Goal: Information Seeking & Learning: Learn about a topic

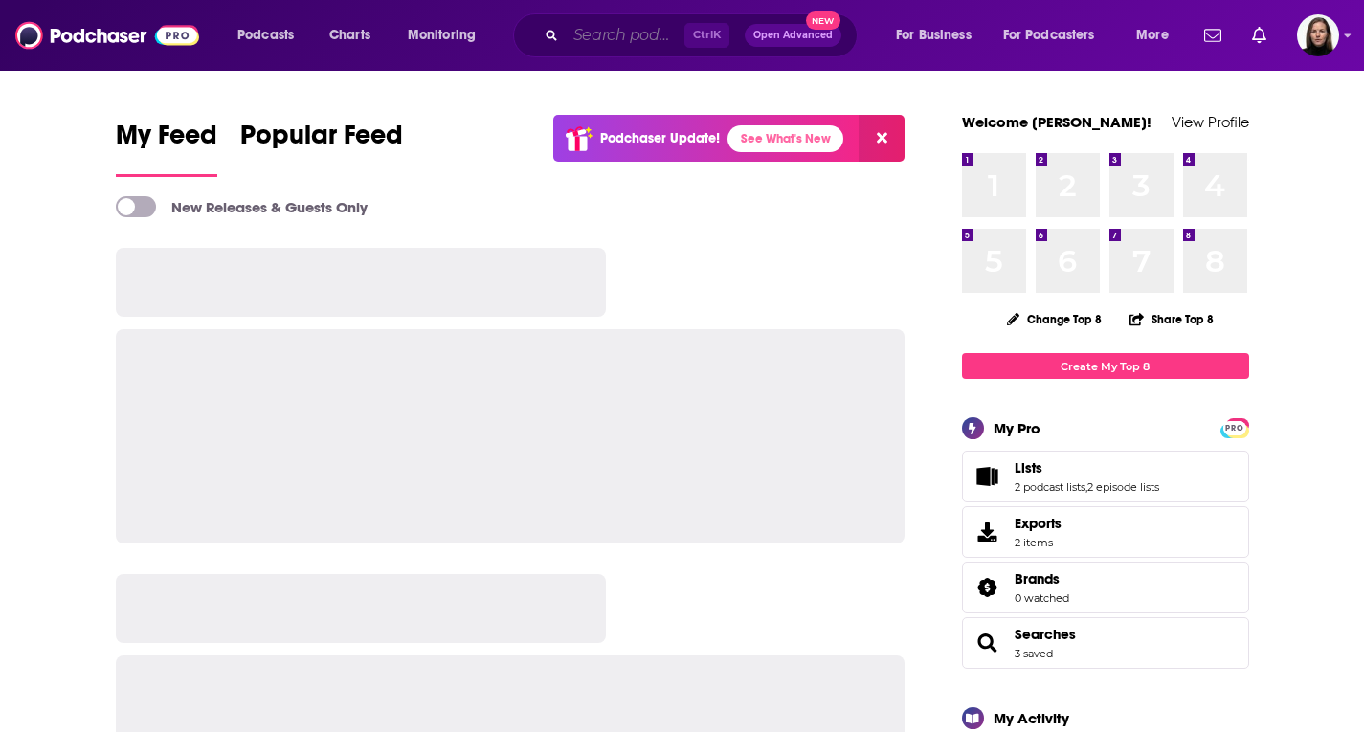
click at [583, 35] on input "Search podcasts, credits, & more..." at bounding box center [625, 35] width 119 height 31
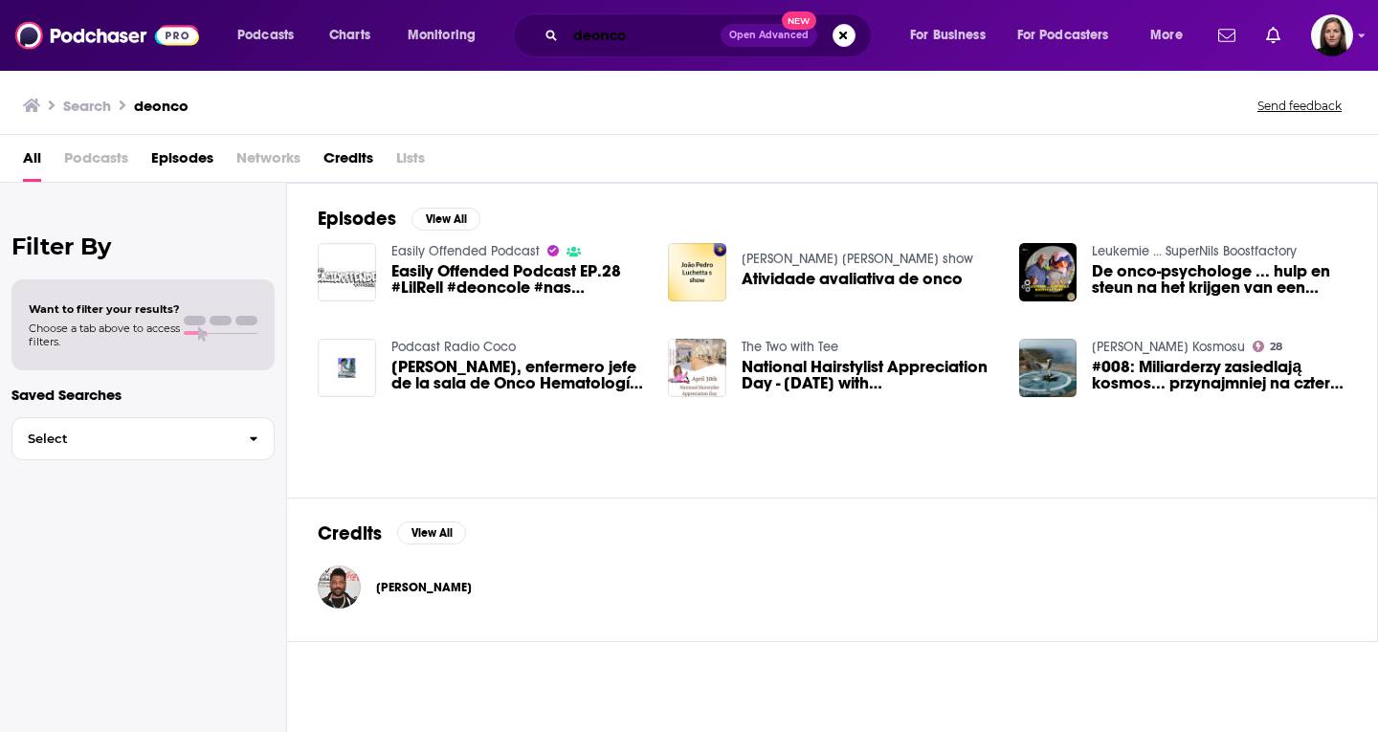
click at [632, 39] on input "deonco" at bounding box center [643, 35] width 155 height 31
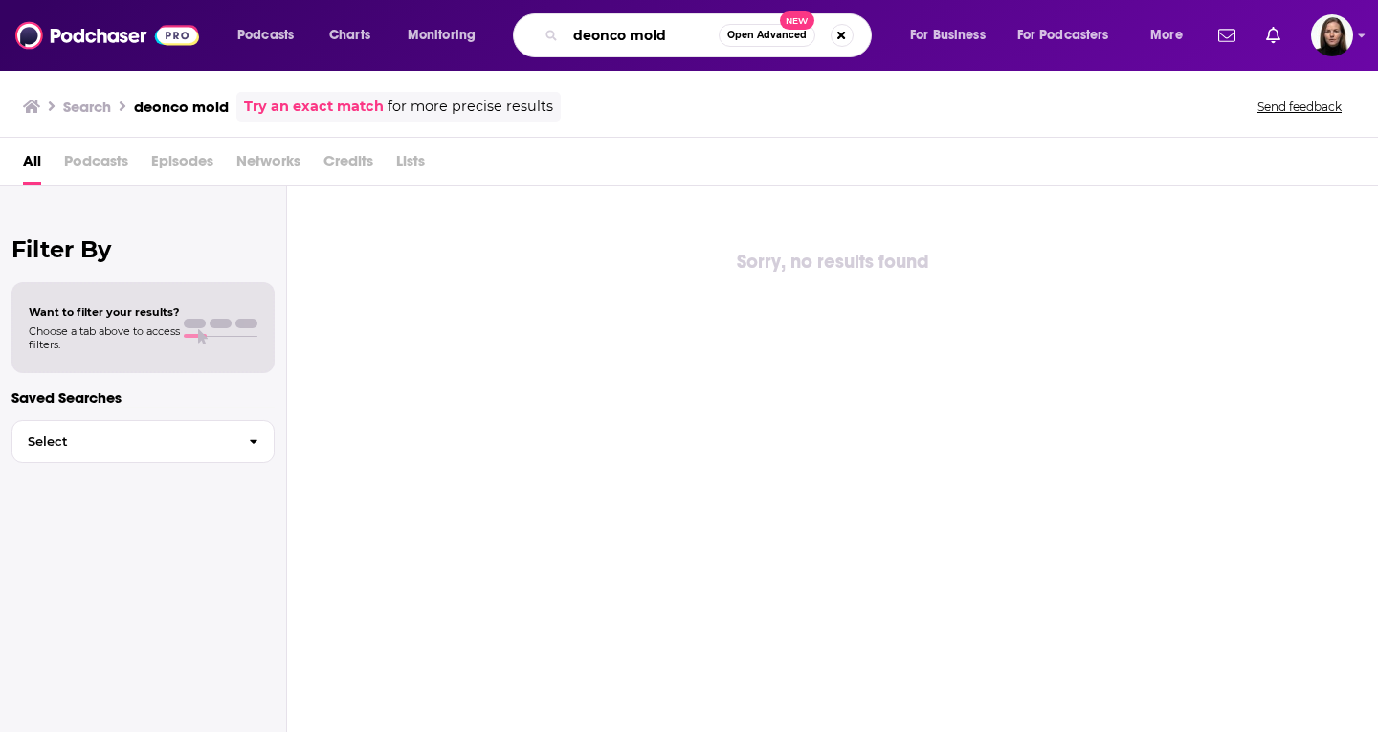
drag, startPoint x: 682, startPoint y: 34, endPoint x: 486, endPoint y: 50, distance: 196.8
click at [486, 50] on div "Podcasts Charts Monitoring deonco mold Open Advanced New For Business For Podca…" at bounding box center [712, 35] width 977 height 44
type input "mold"
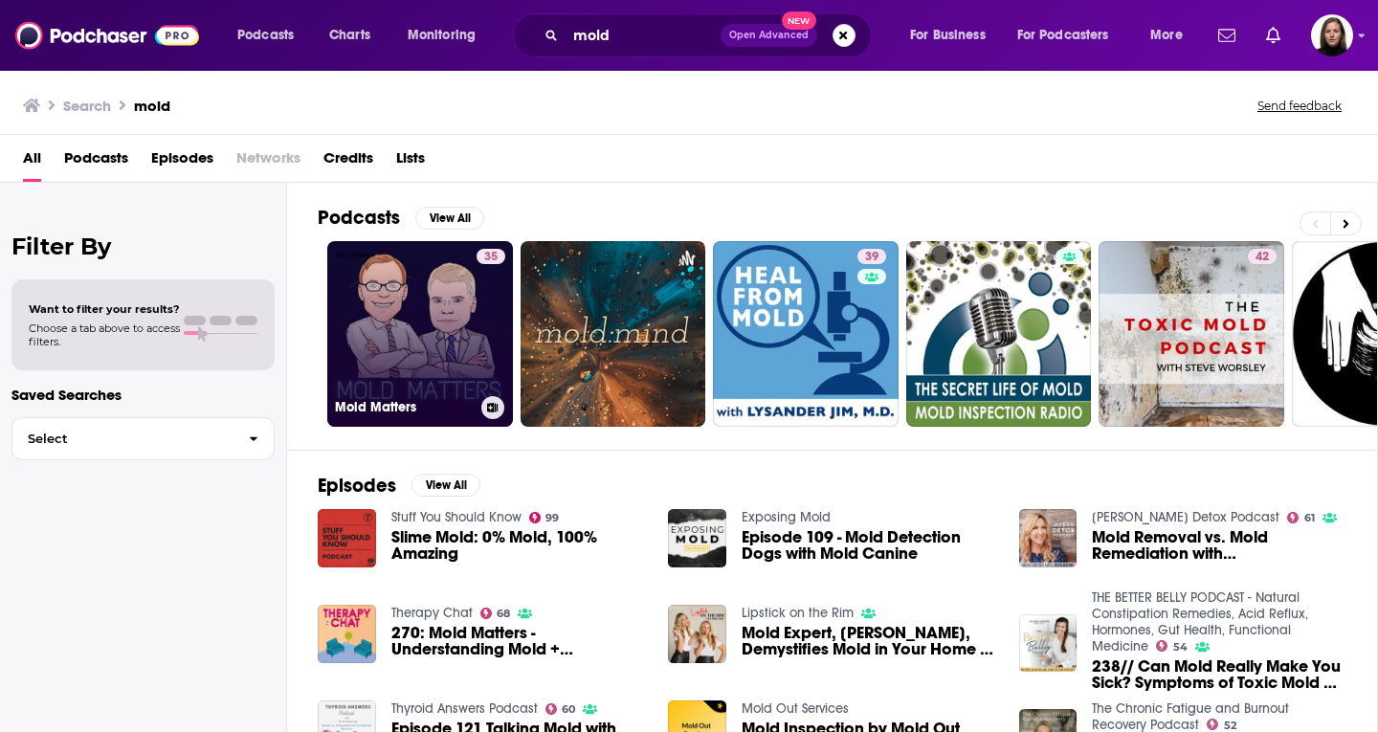
click at [445, 333] on link "35 Mold Matters" at bounding box center [420, 334] width 186 height 186
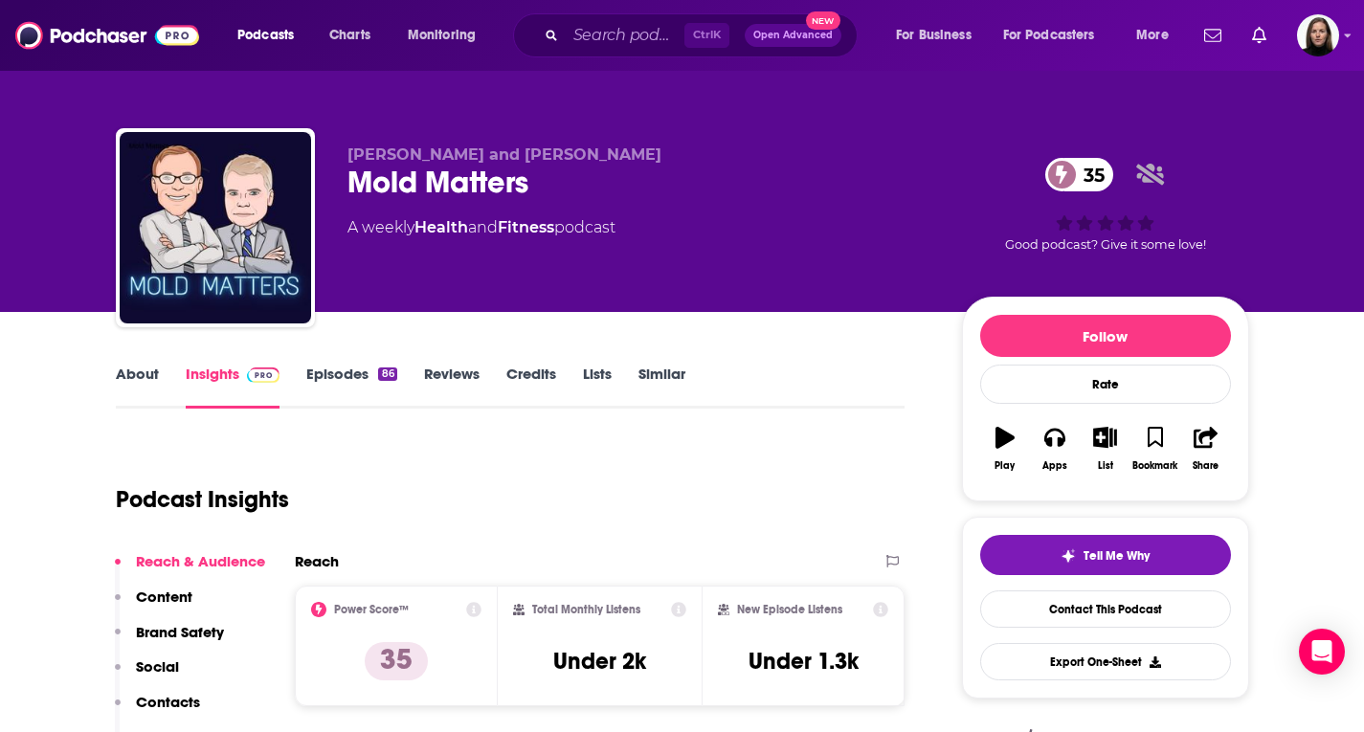
click at [557, 32] on div "Ctrl K Open Advanced New" at bounding box center [685, 35] width 345 height 44
click at [581, 28] on input "Search podcasts, credits, & more..." at bounding box center [625, 35] width 119 height 31
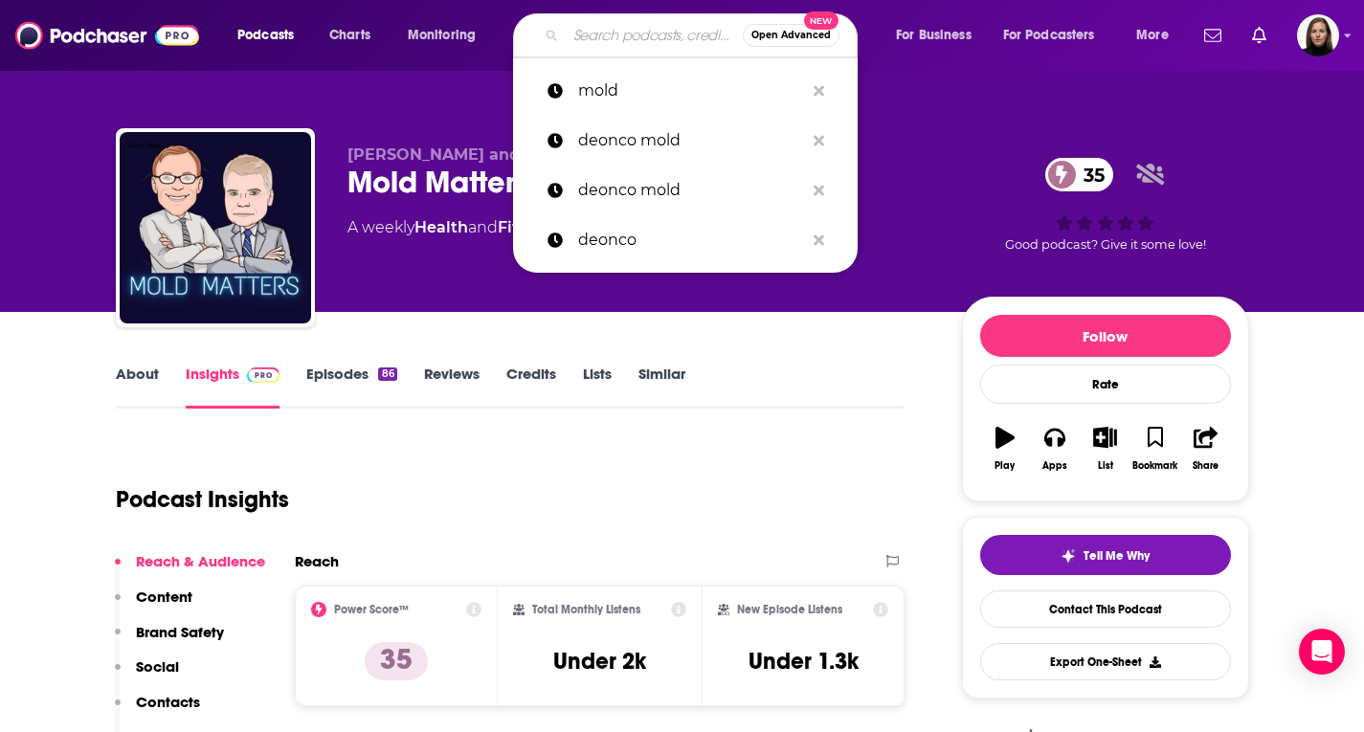
paste input "Deonco Lavenski"
type input "Deonco Lavenski"
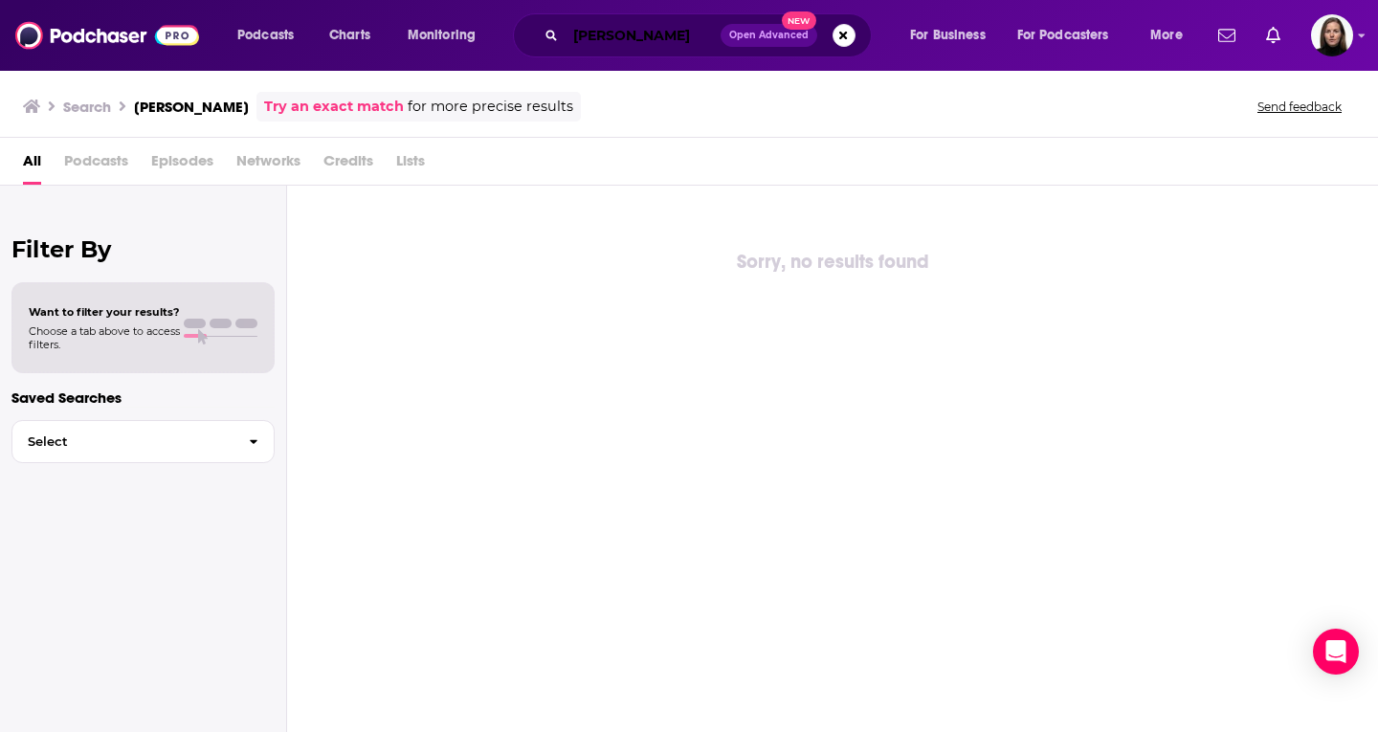
click at [714, 34] on input "Deonco Lavenski" at bounding box center [643, 35] width 155 height 31
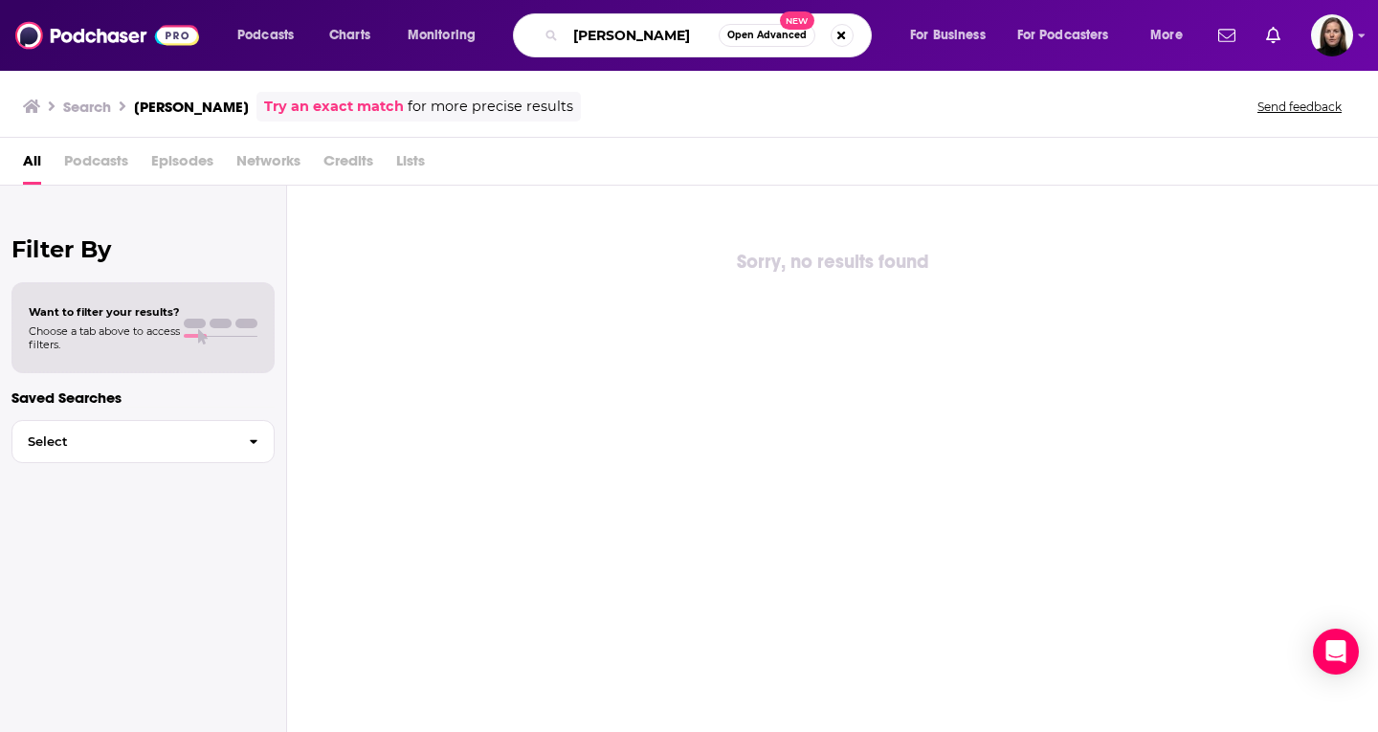
drag, startPoint x: 696, startPoint y: 35, endPoint x: 309, endPoint y: 28, distance: 386.7
click at [309, 28] on div "Podcasts Charts Monitoring Deonco Lavenski Open Advanced New For Business For P…" at bounding box center [712, 35] width 977 height 44
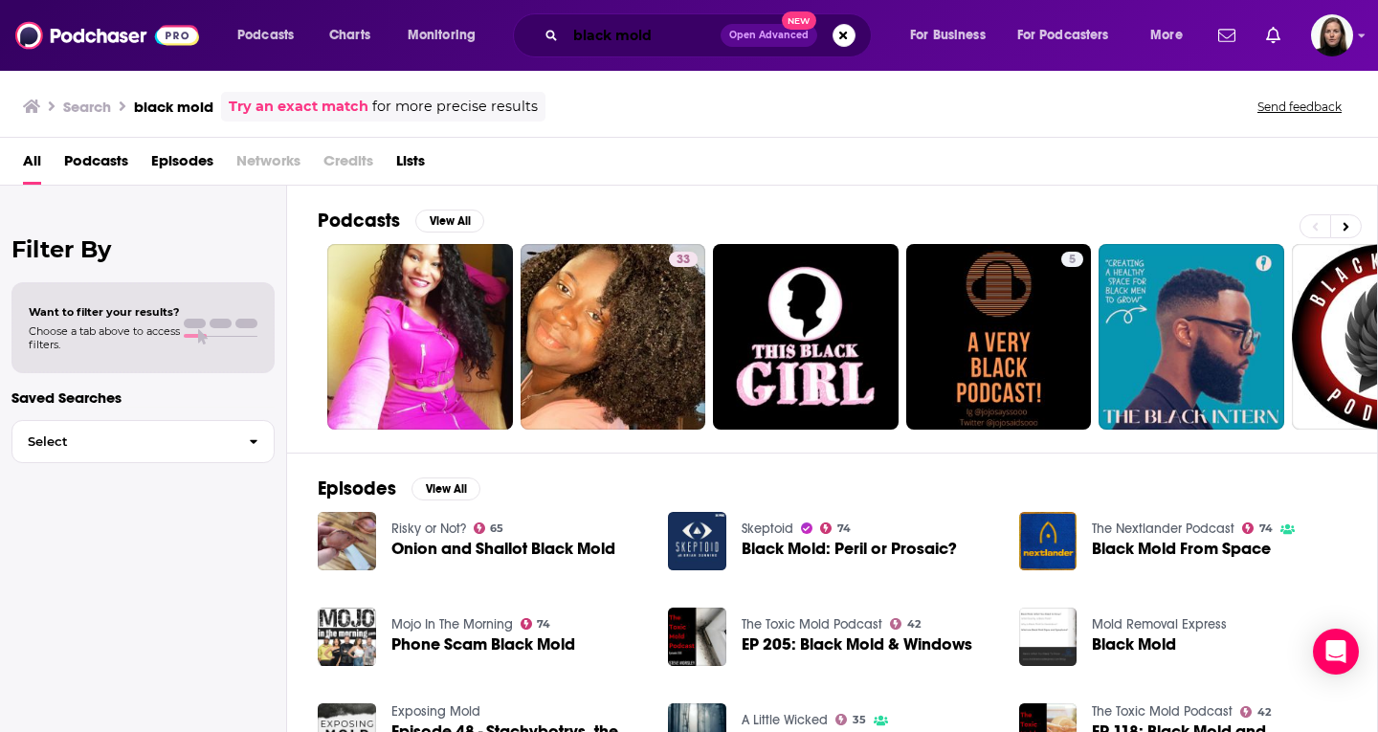
click at [676, 32] on input "black mold" at bounding box center [643, 35] width 155 height 31
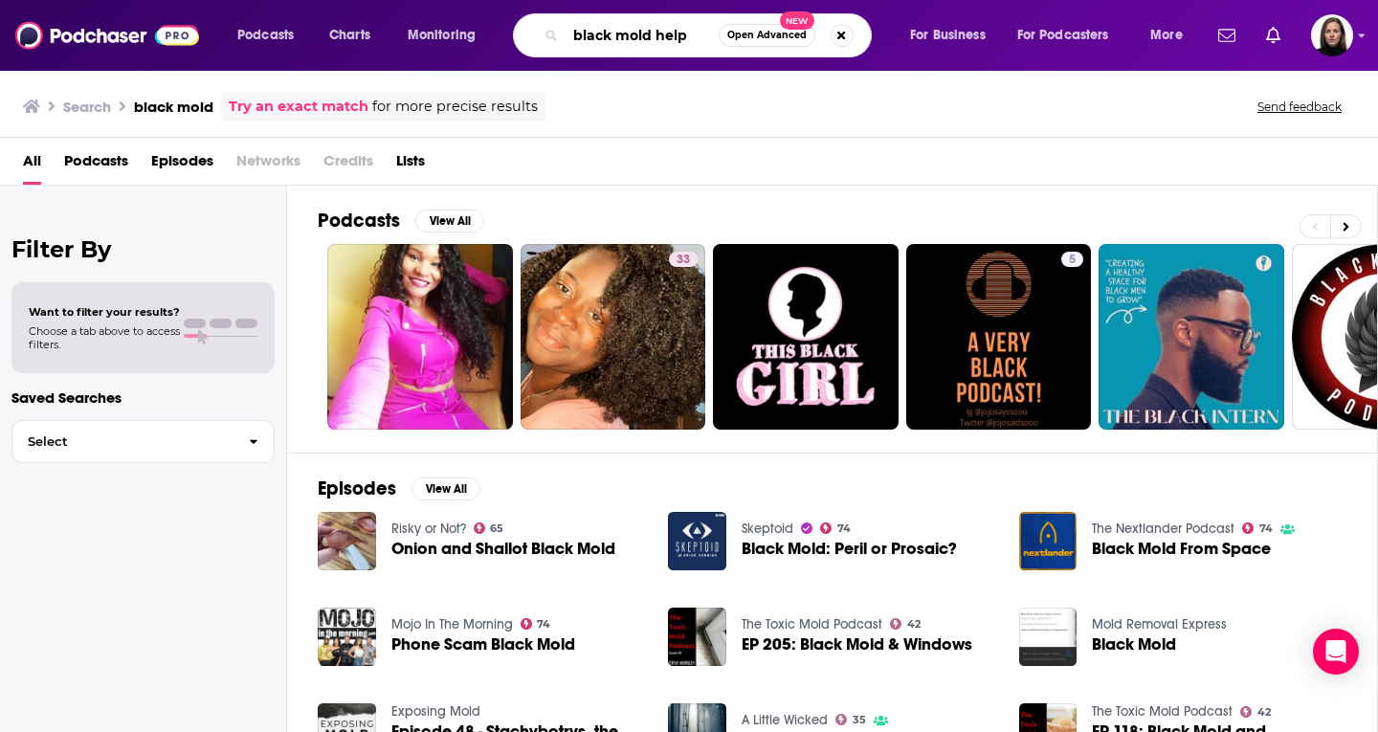
type input "black mold help"
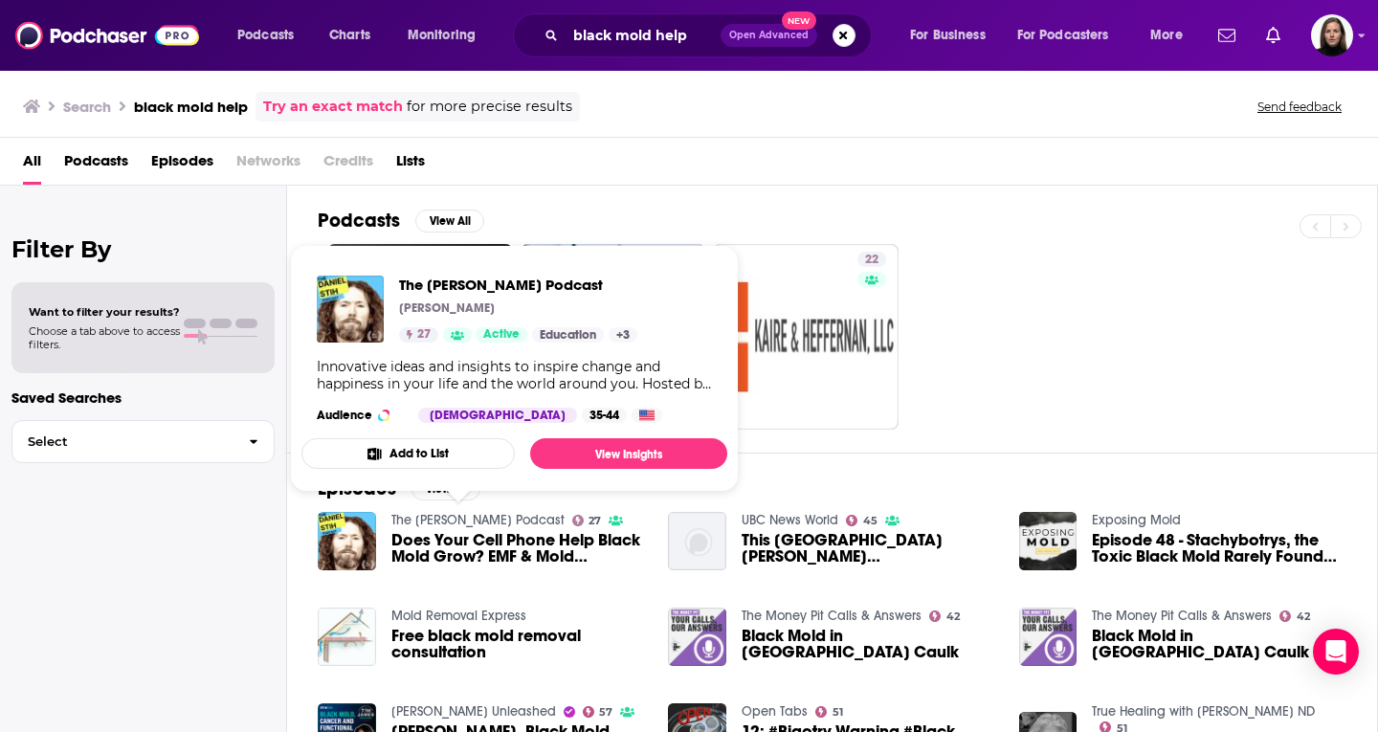
click at [488, 525] on link "The Daniel Stih Podcast" at bounding box center [477, 520] width 173 height 16
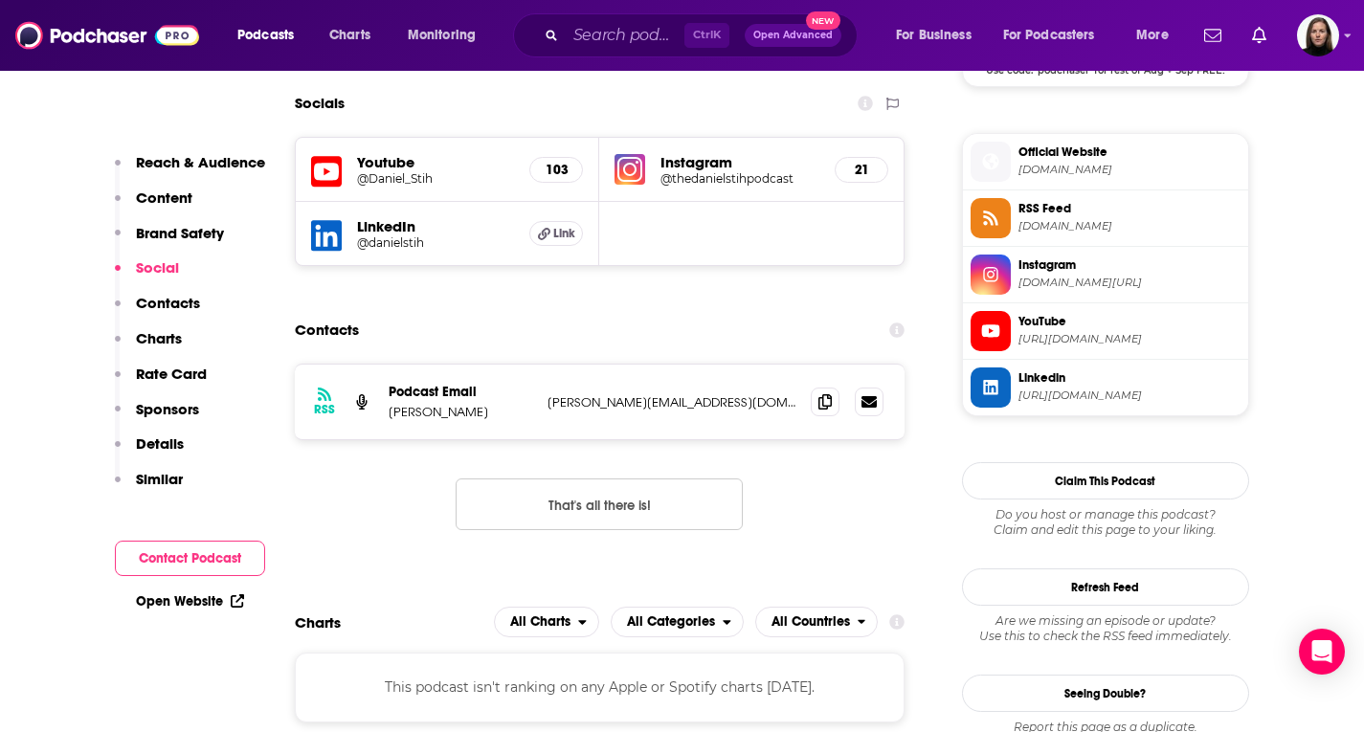
scroll to position [1340, 0]
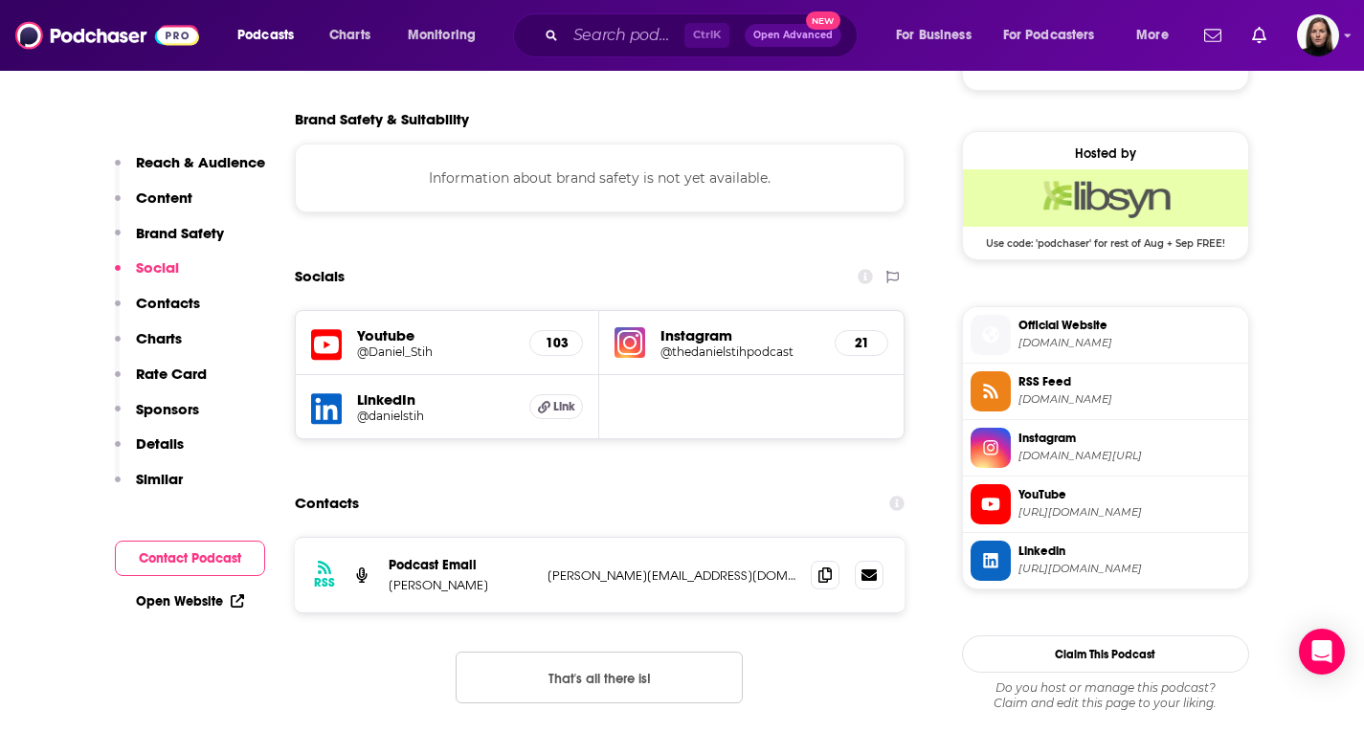
click at [1067, 337] on span "danielstih.com" at bounding box center [1129, 343] width 222 height 14
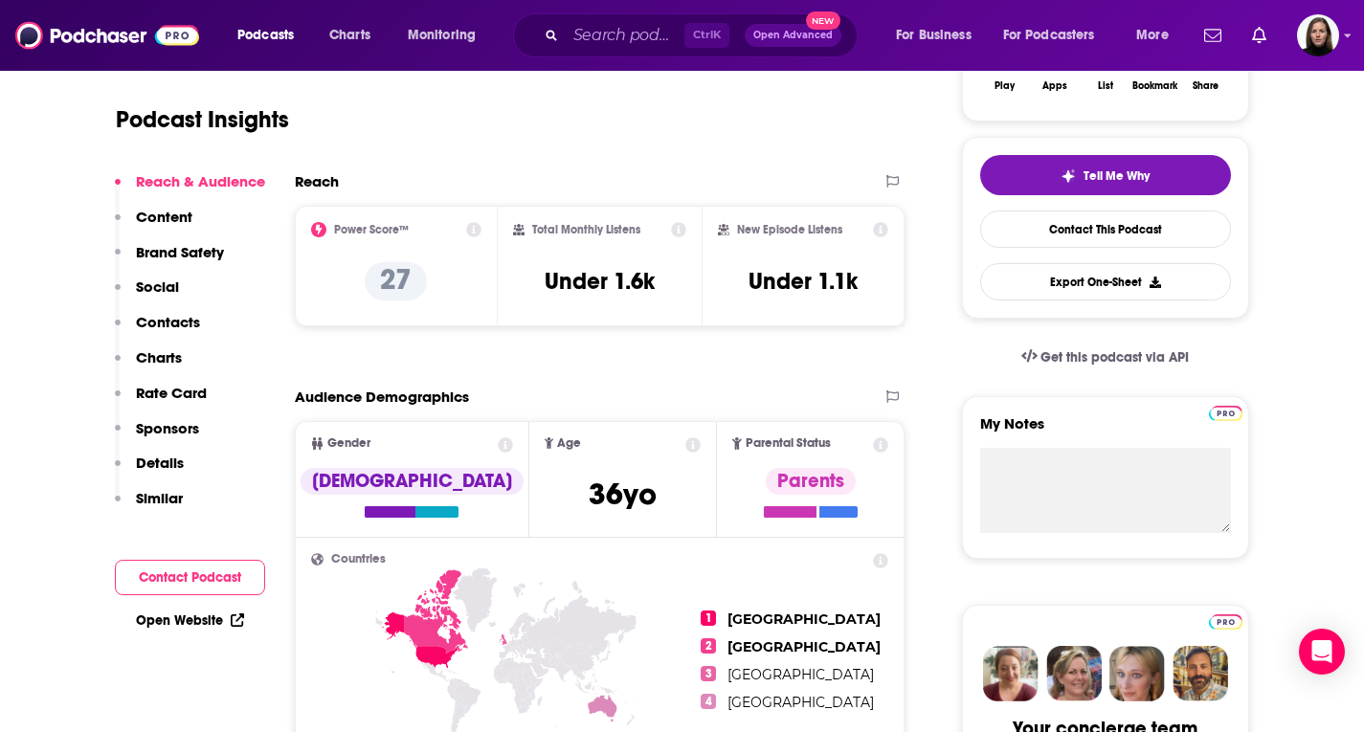
scroll to position [287, 0]
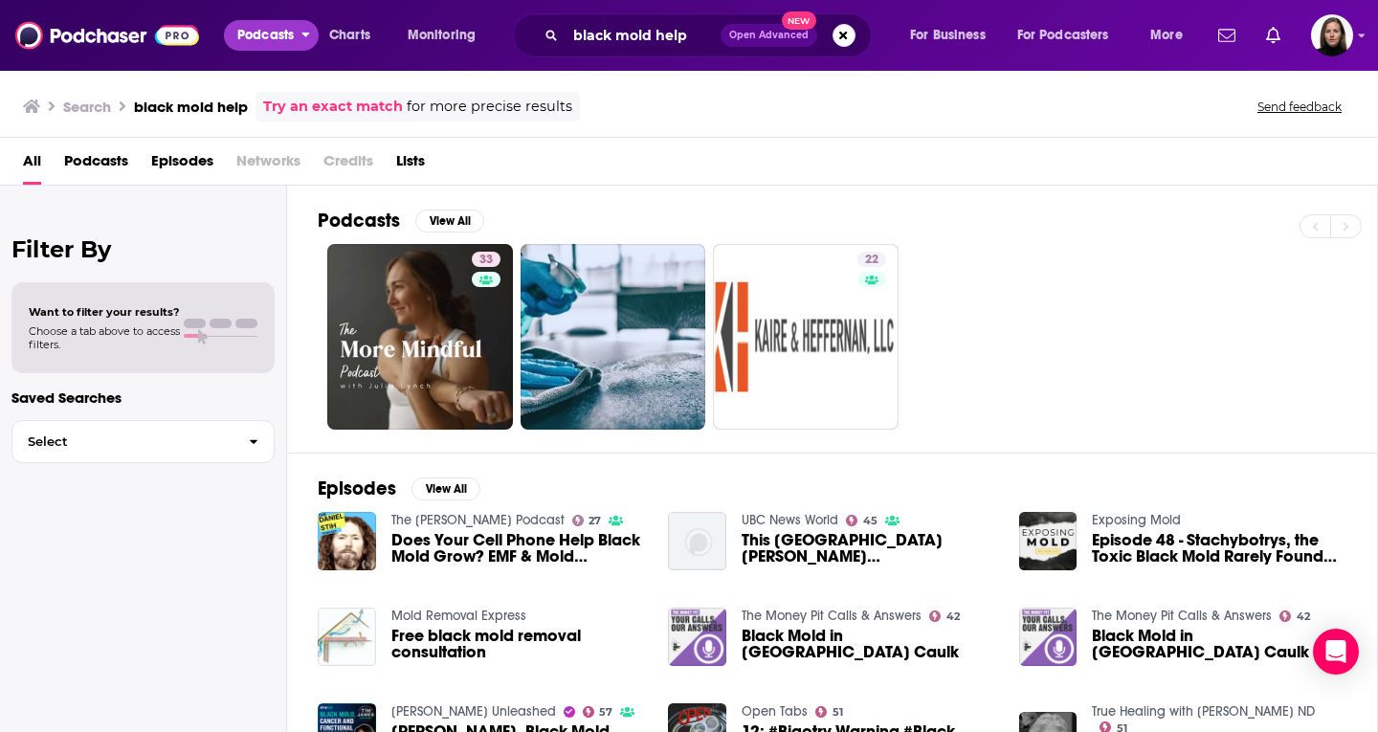
click at [249, 36] on span "Podcasts" at bounding box center [265, 35] width 56 height 27
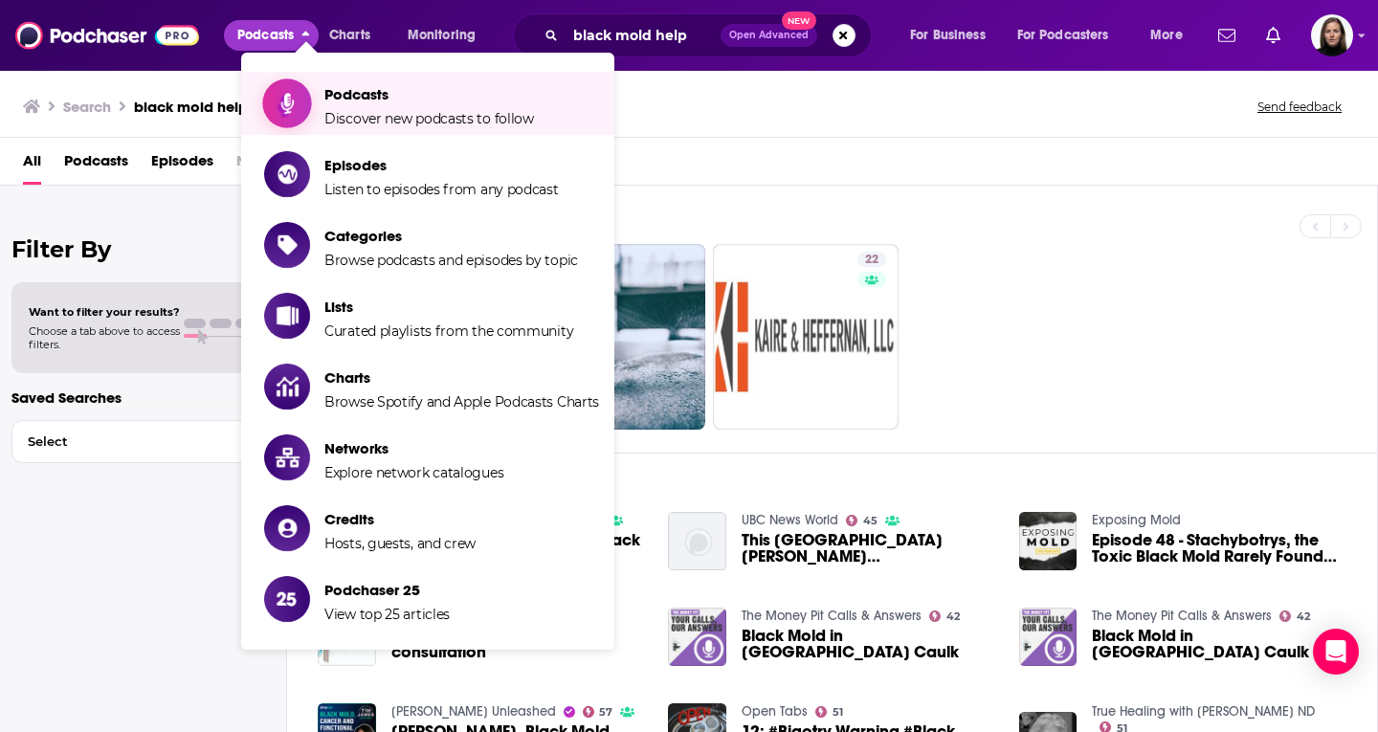
click at [366, 99] on span "Podcasts" at bounding box center [429, 94] width 210 height 18
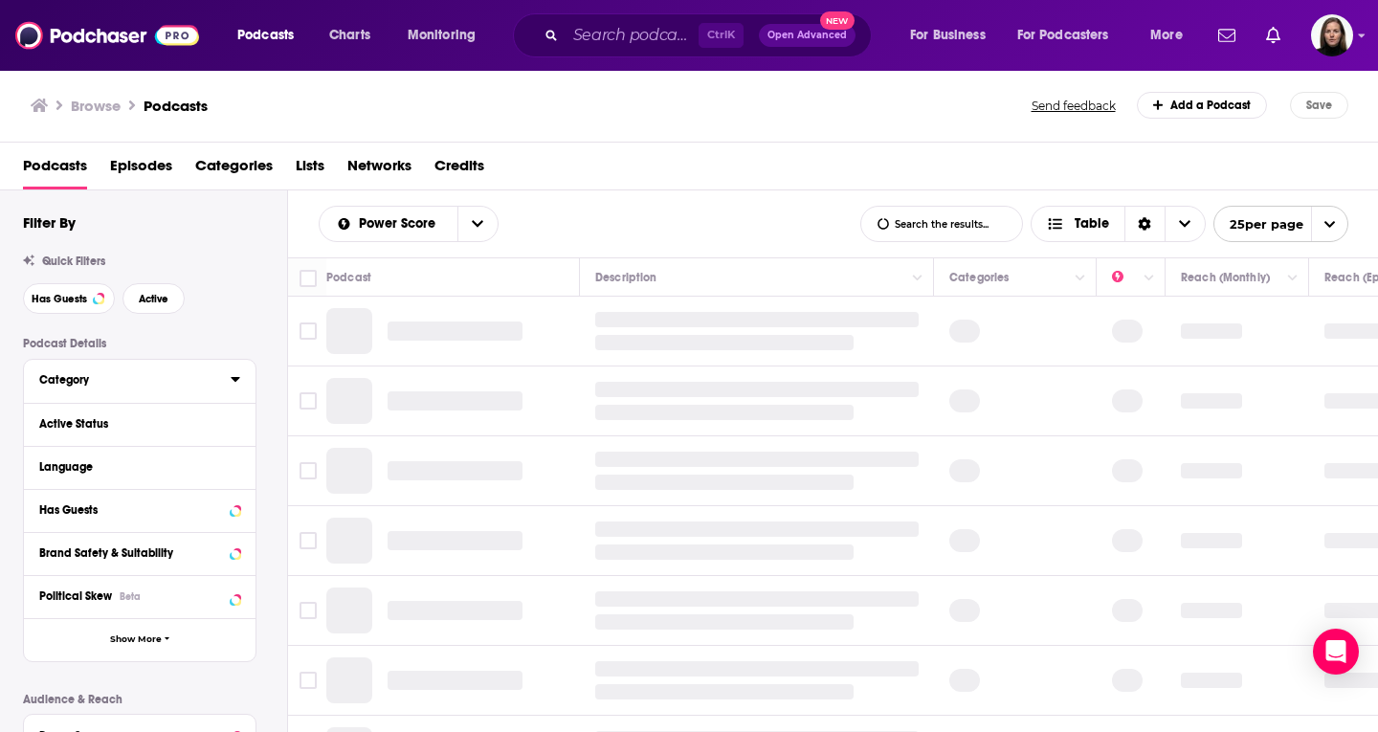
click at [239, 377] on icon at bounding box center [236, 378] width 10 height 15
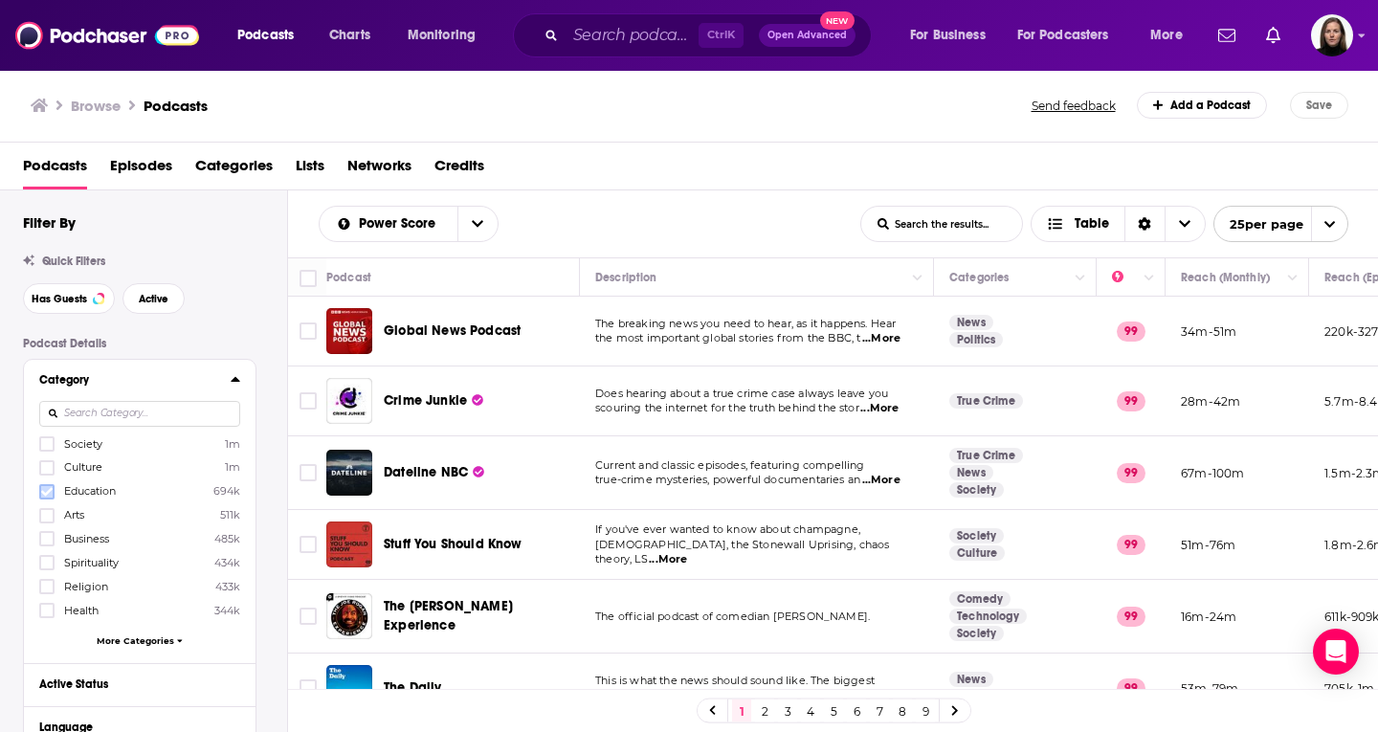
click at [49, 486] on icon at bounding box center [46, 491] width 11 height 11
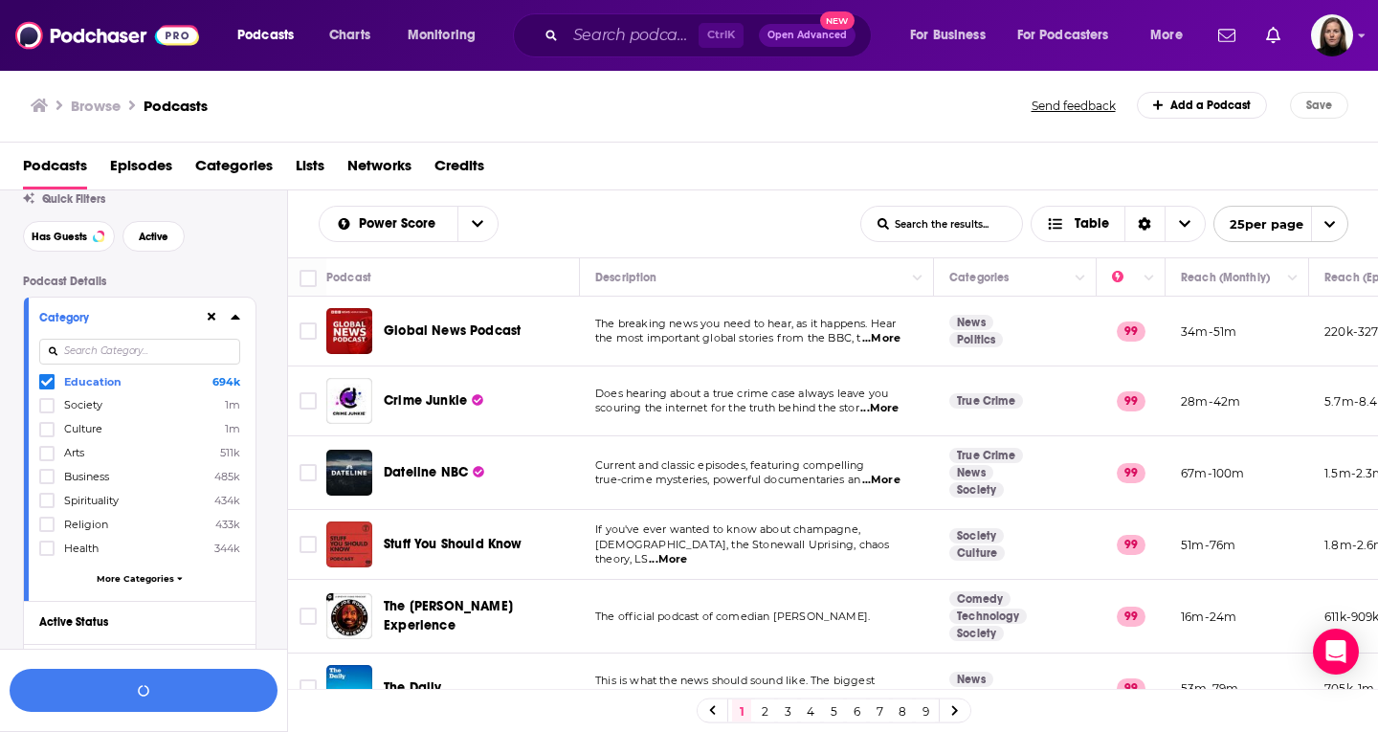
scroll to position [96, 0]
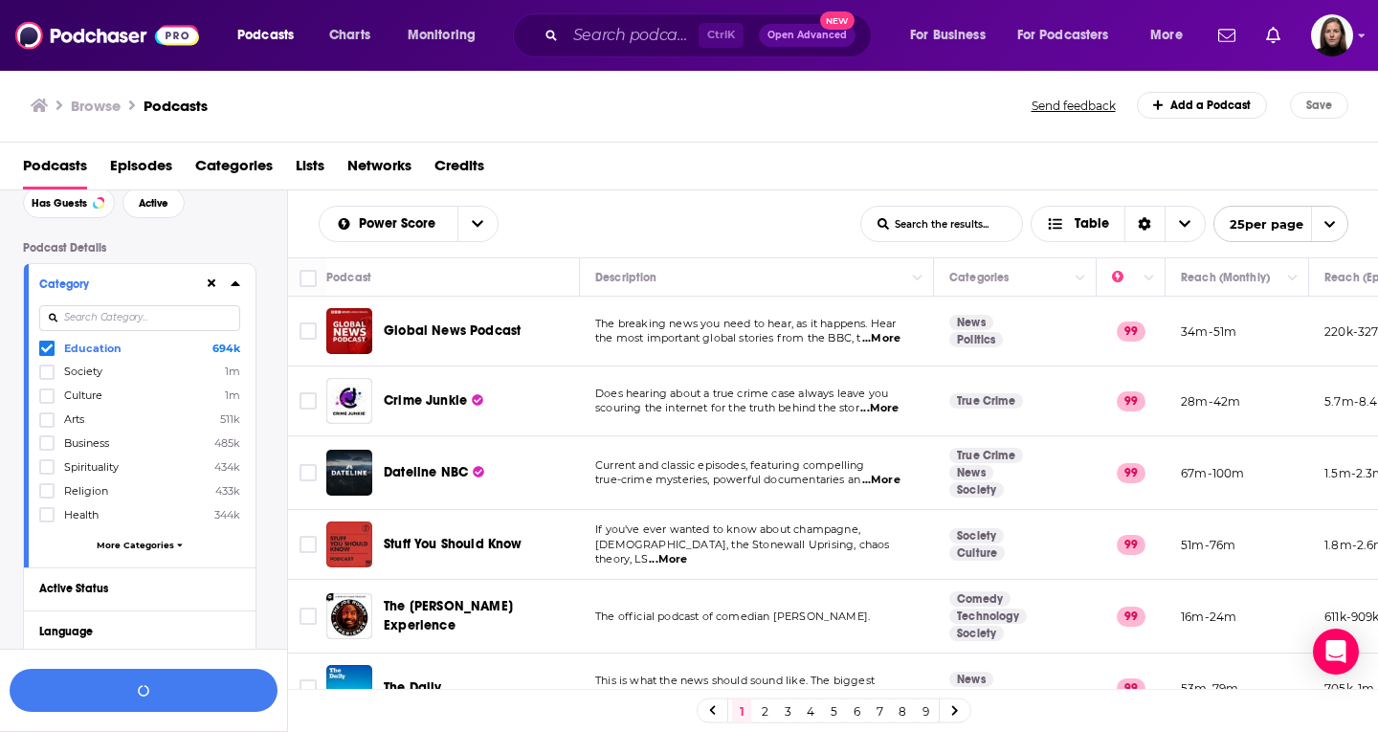
click at [169, 541] on span "More Categories" at bounding box center [136, 545] width 78 height 11
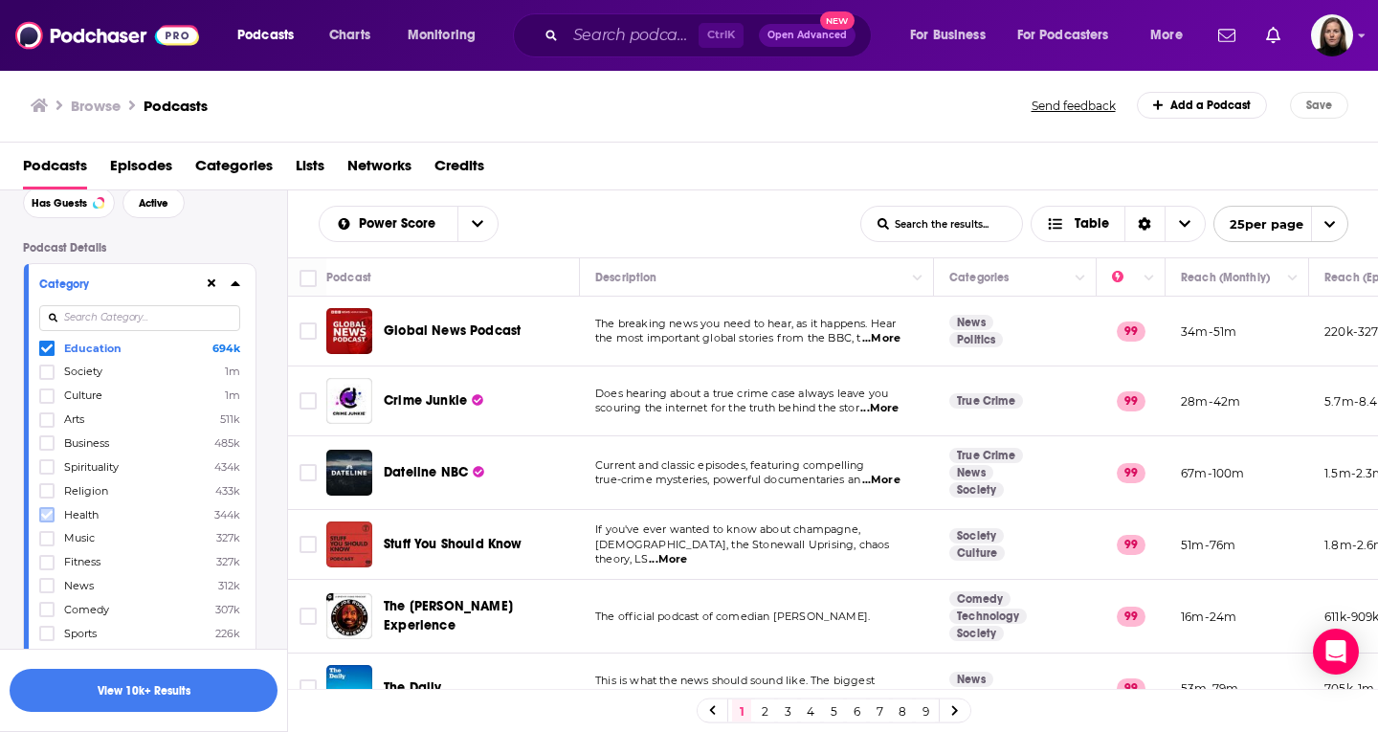
click at [53, 514] on label at bounding box center [46, 514] width 15 height 15
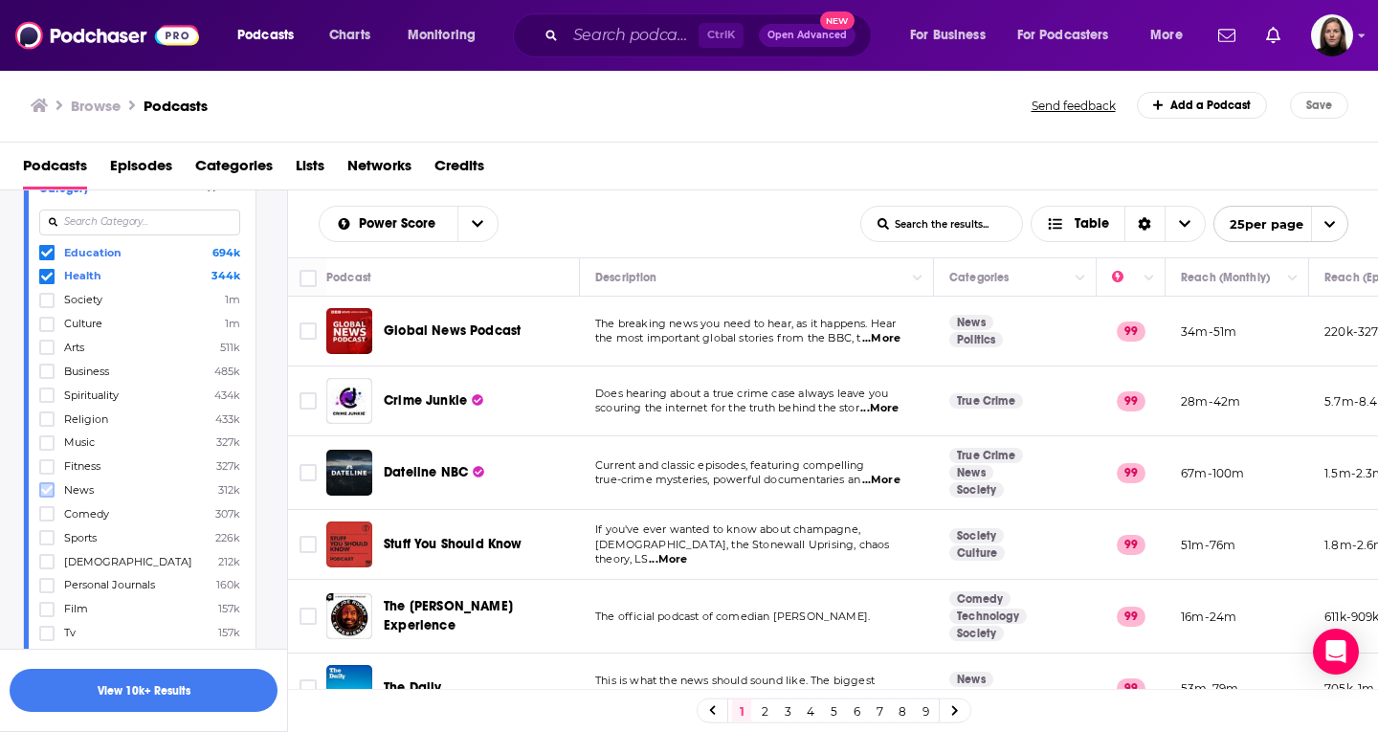
click at [50, 486] on icon at bounding box center [46, 489] width 11 height 11
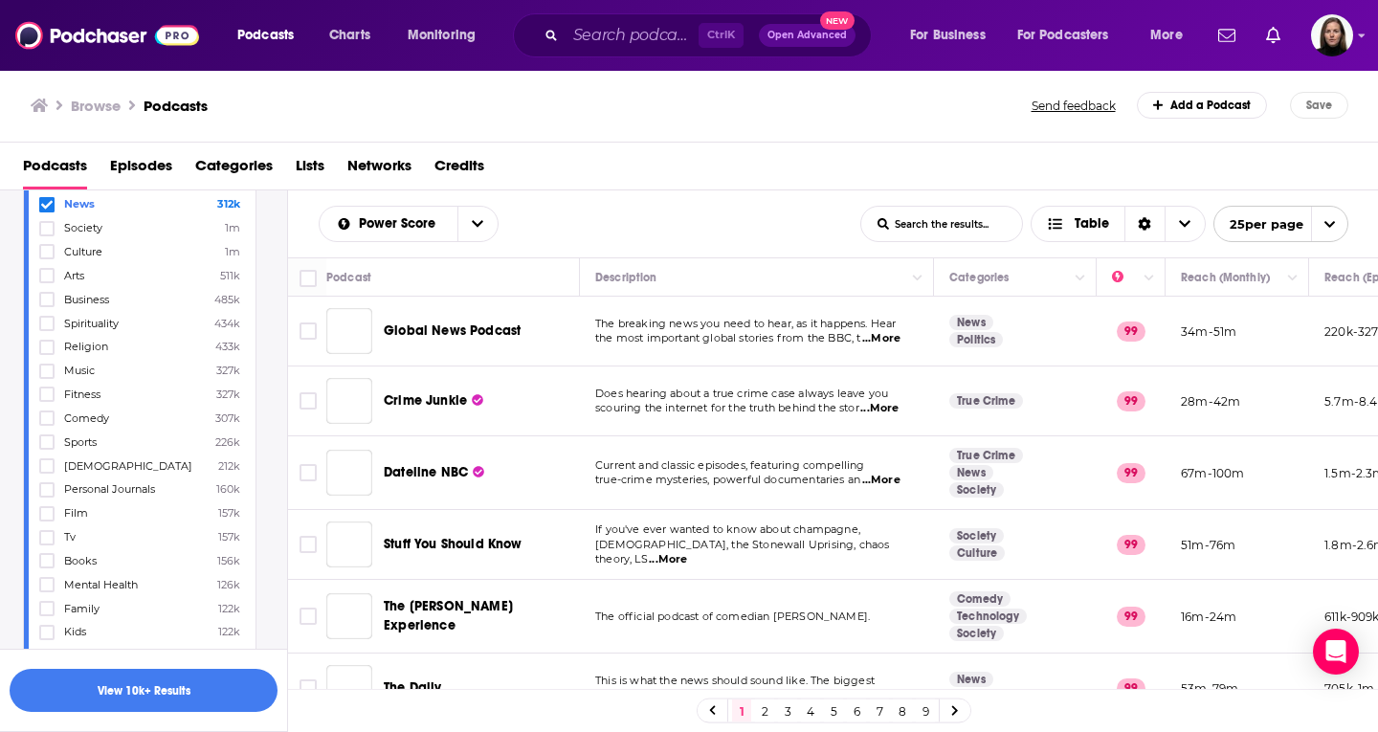
click at [55, 490] on div at bounding box center [48, 489] width 19 height 16
click at [47, 496] on input "multiSelectOption-personal-journals-14" at bounding box center [47, 496] width 0 height 0
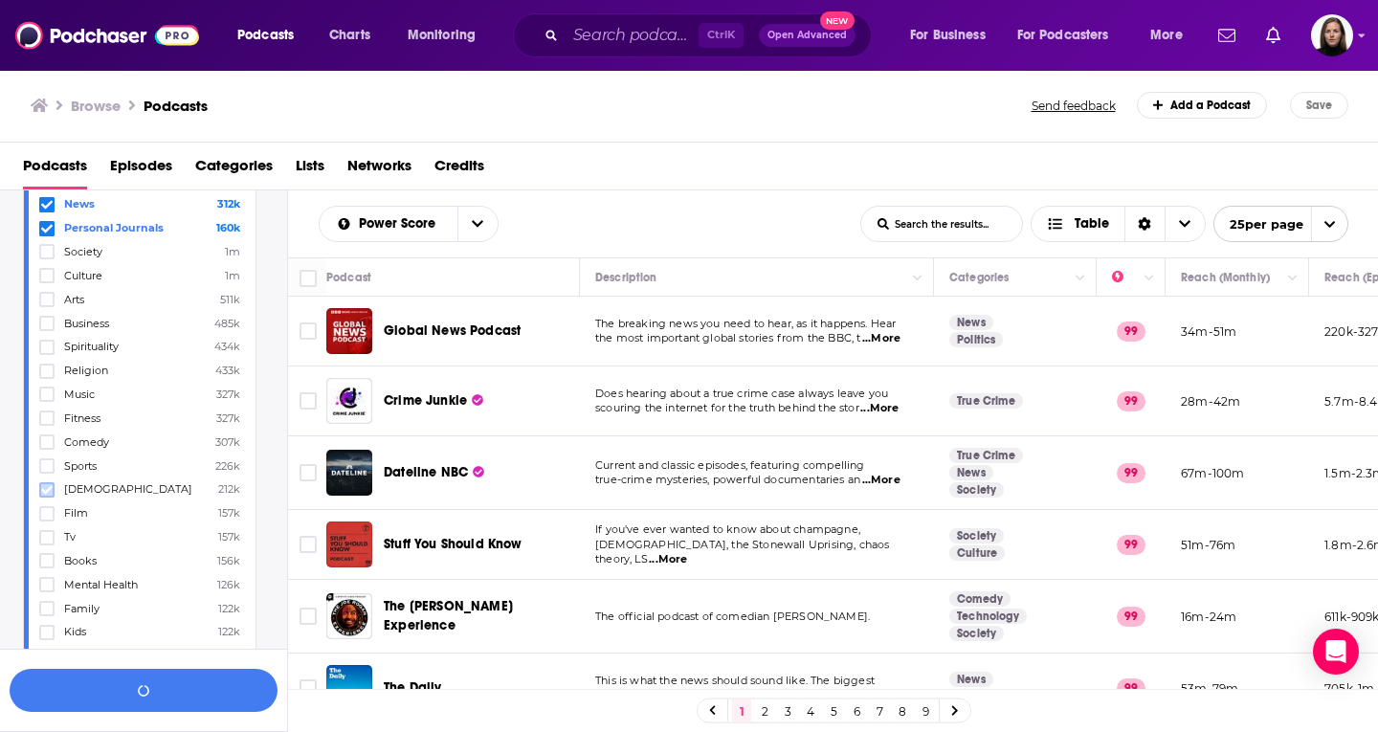
click at [46, 491] on icon at bounding box center [46, 489] width 11 height 9
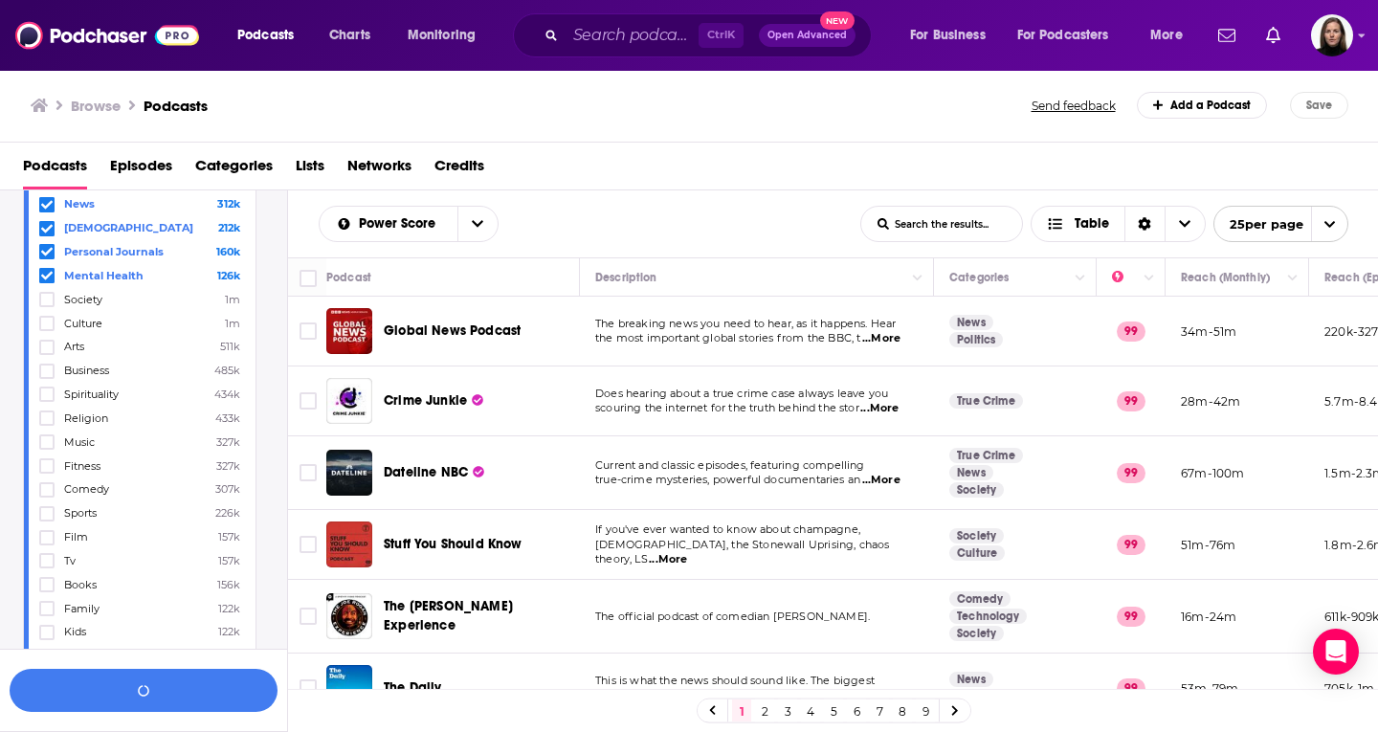
scroll to position [383, 0]
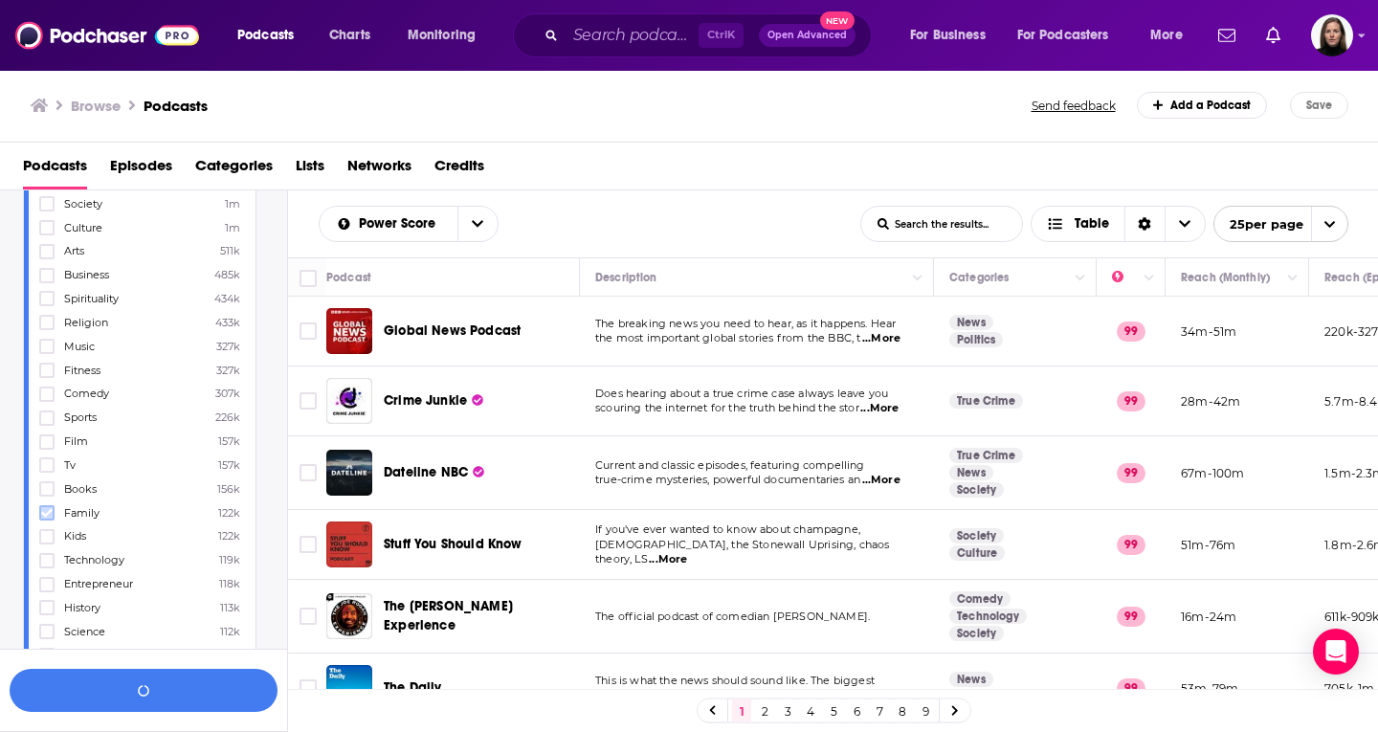
click at [48, 510] on icon at bounding box center [46, 512] width 11 height 11
click at [51, 488] on icon at bounding box center [46, 485] width 11 height 11
click at [47, 537] on icon at bounding box center [46, 533] width 11 height 11
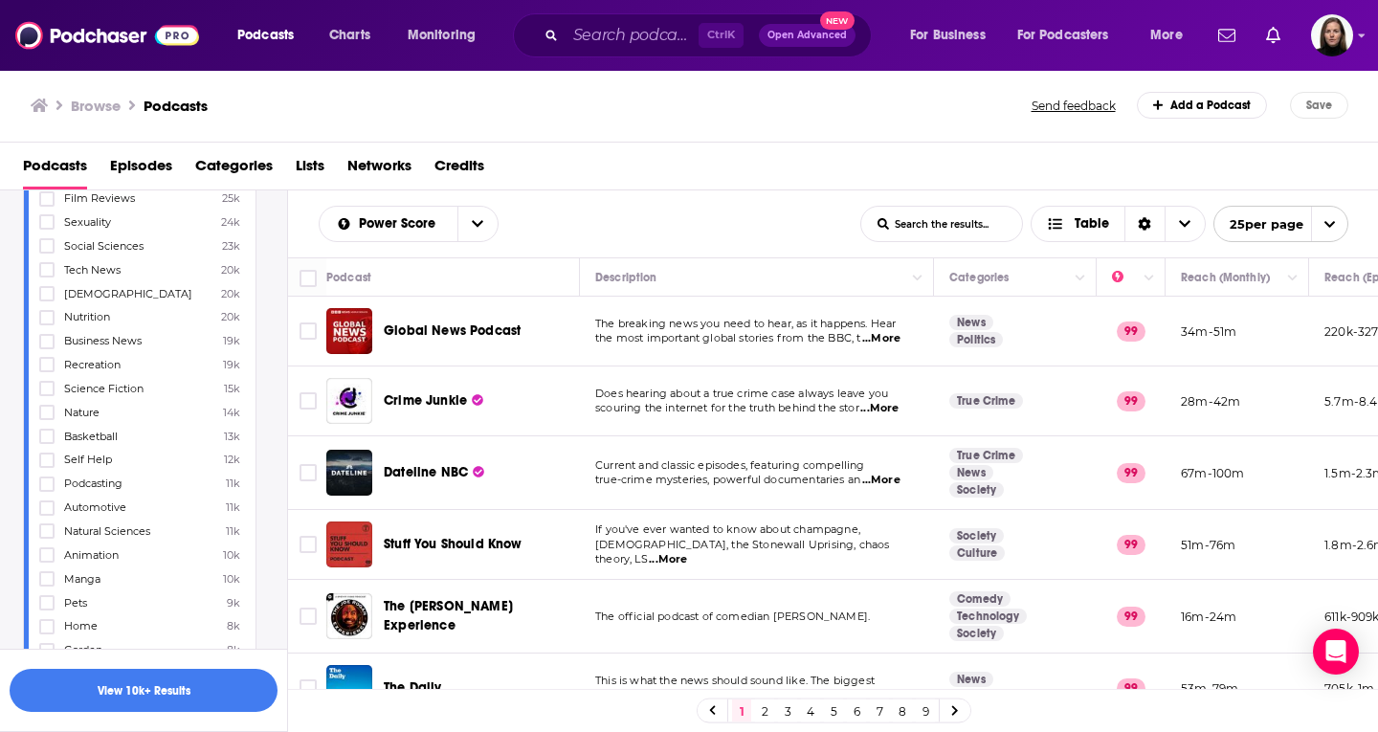
scroll to position [1531, 0]
click at [56, 457] on div at bounding box center [48, 458] width 19 height 16
click at [47, 464] on input "multiSelectOption-self-help-65" at bounding box center [47, 464] width 0 height 0
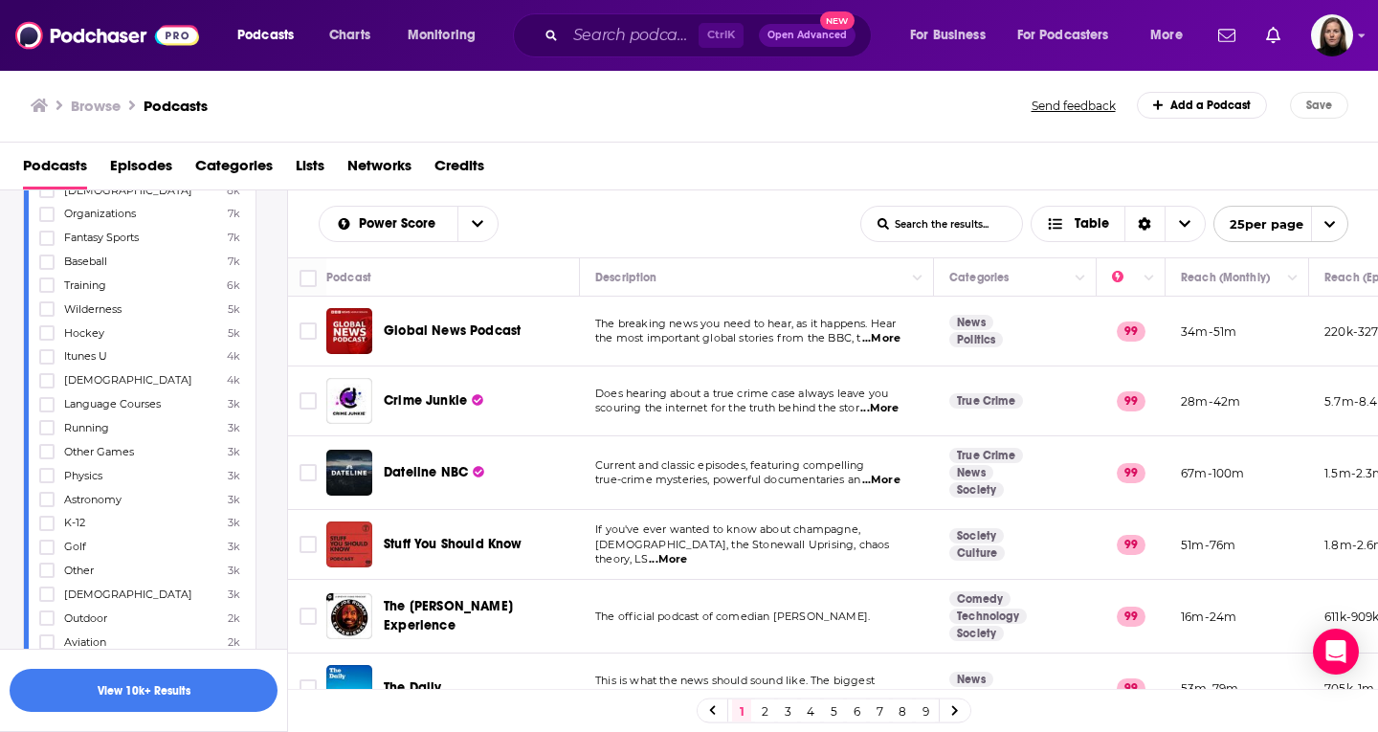
scroll to position [2201, 0]
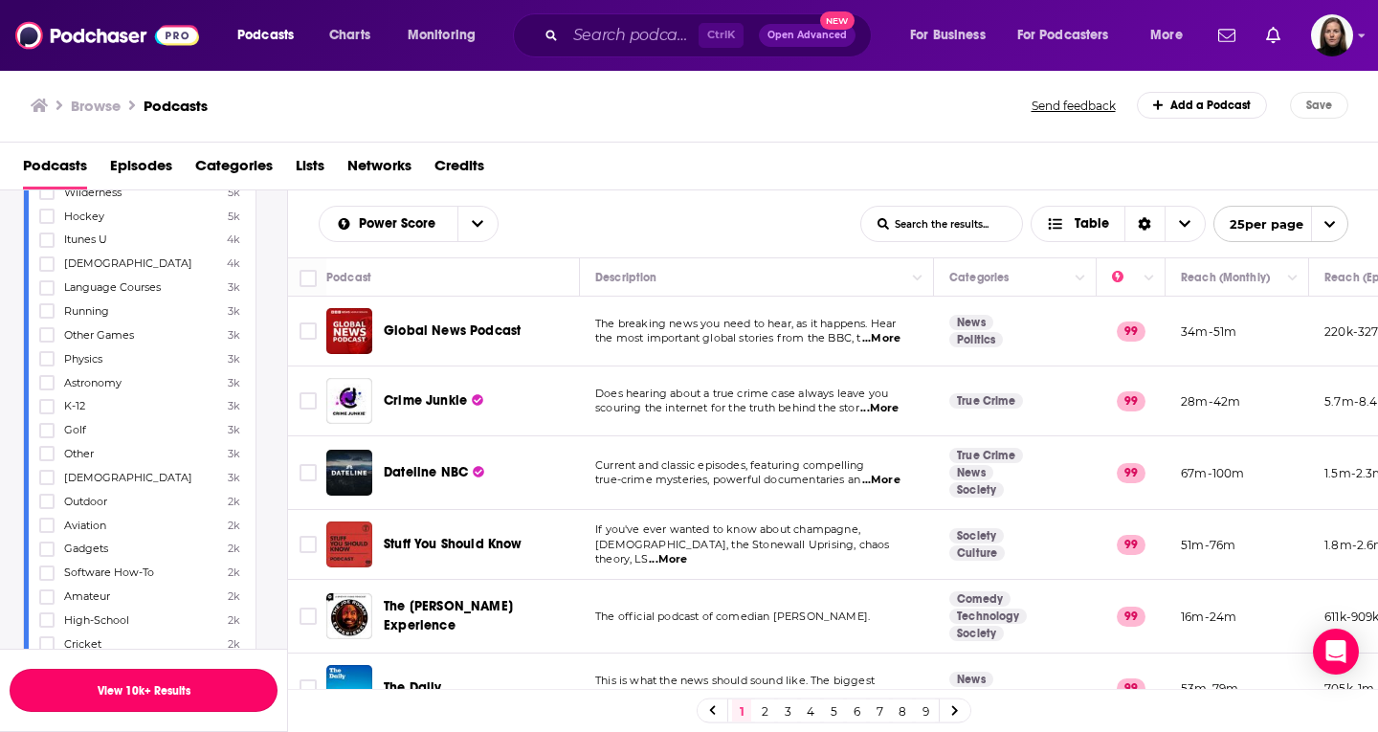
click at [106, 681] on button "View 10k+ Results" at bounding box center [144, 690] width 268 height 43
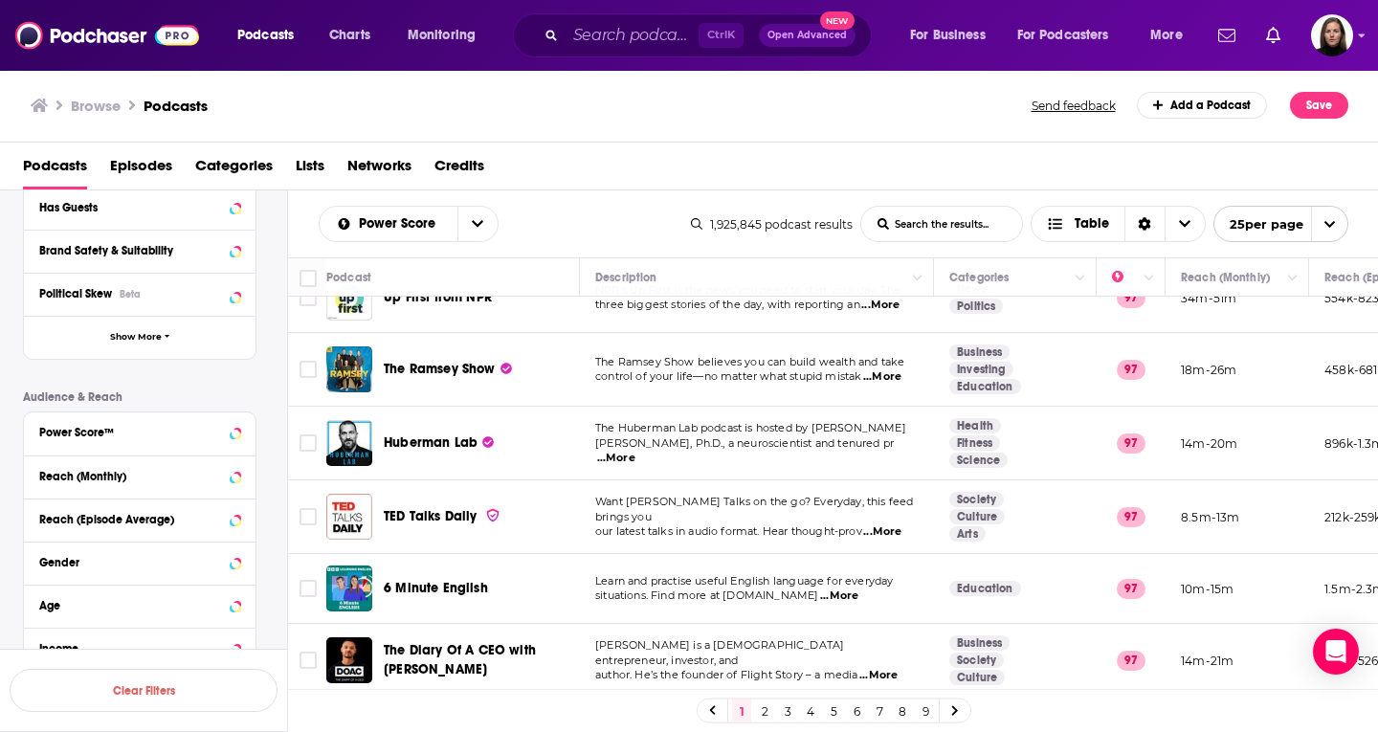
scroll to position [19397, 0]
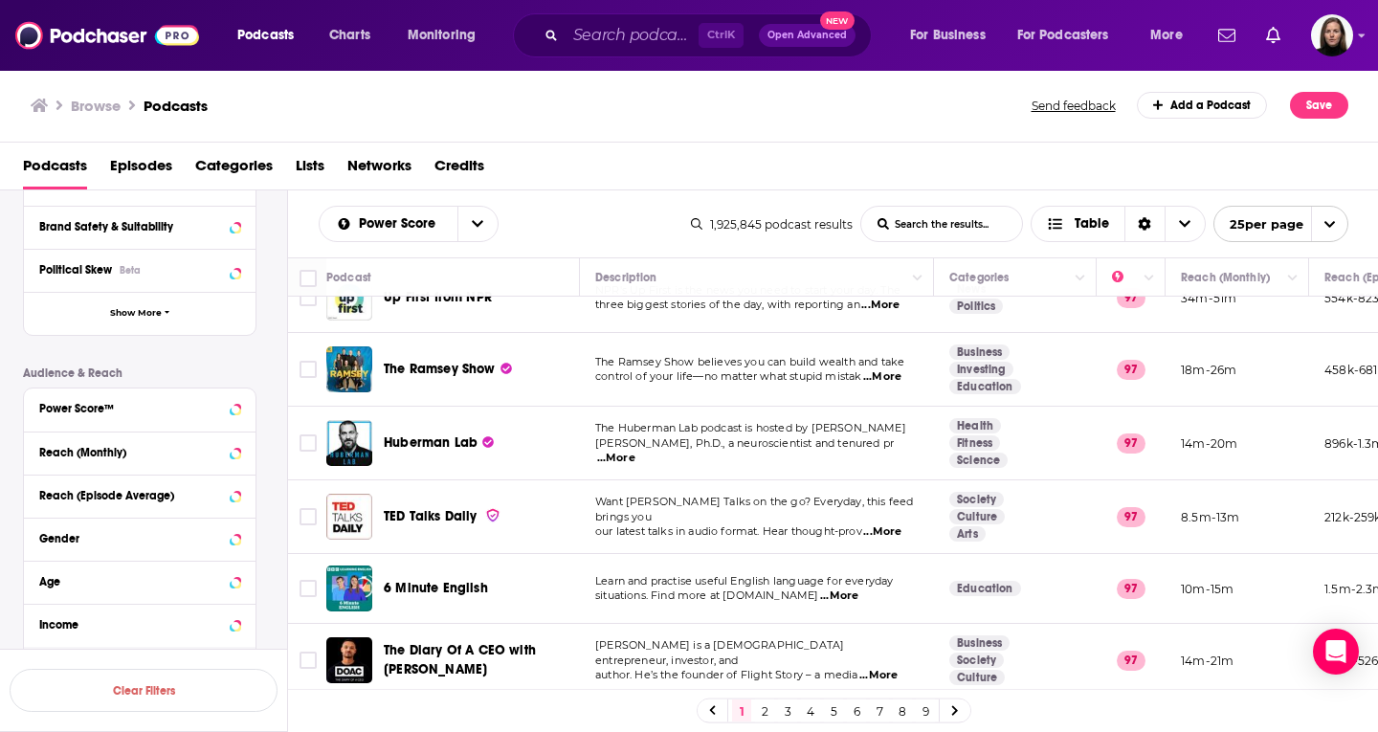
click at [147, 663] on span "Show More" at bounding box center [136, 668] width 52 height 11
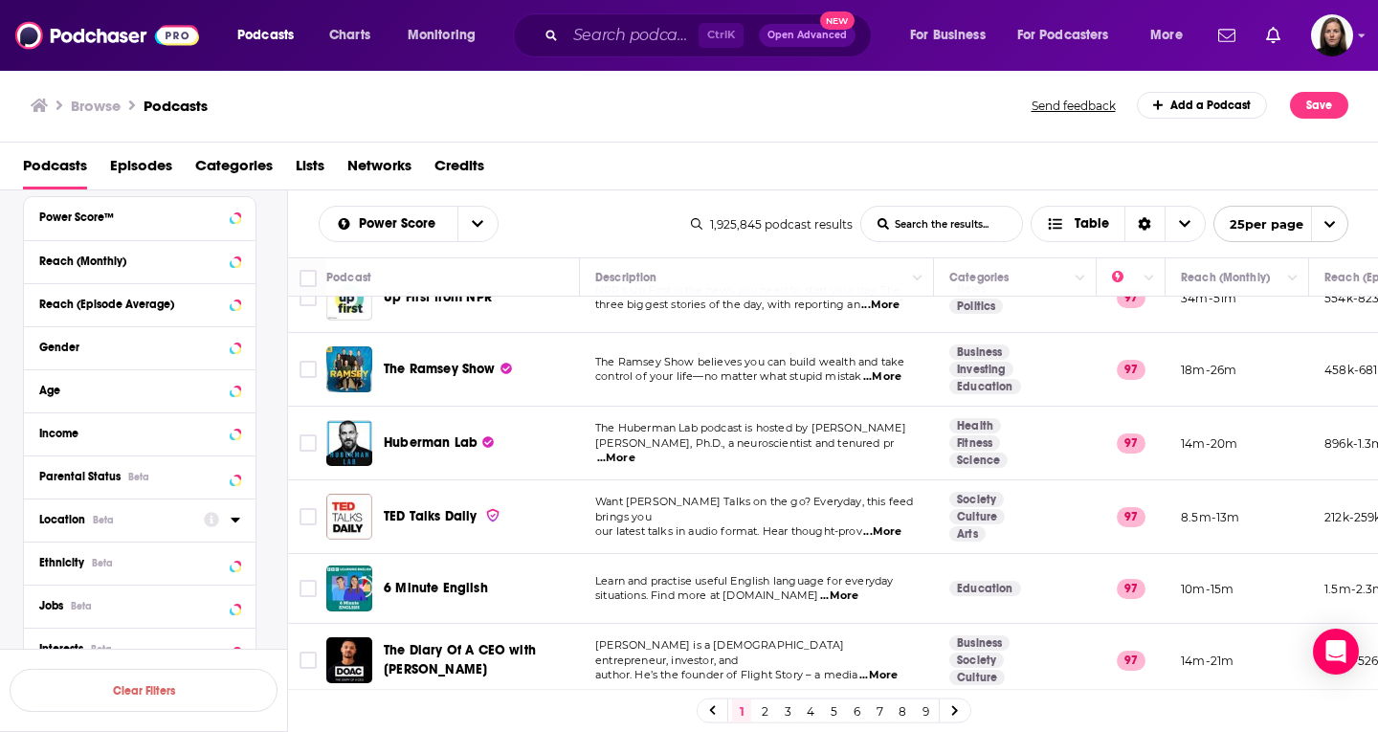
click at [185, 513] on div "Location Beta" at bounding box center [115, 519] width 152 height 13
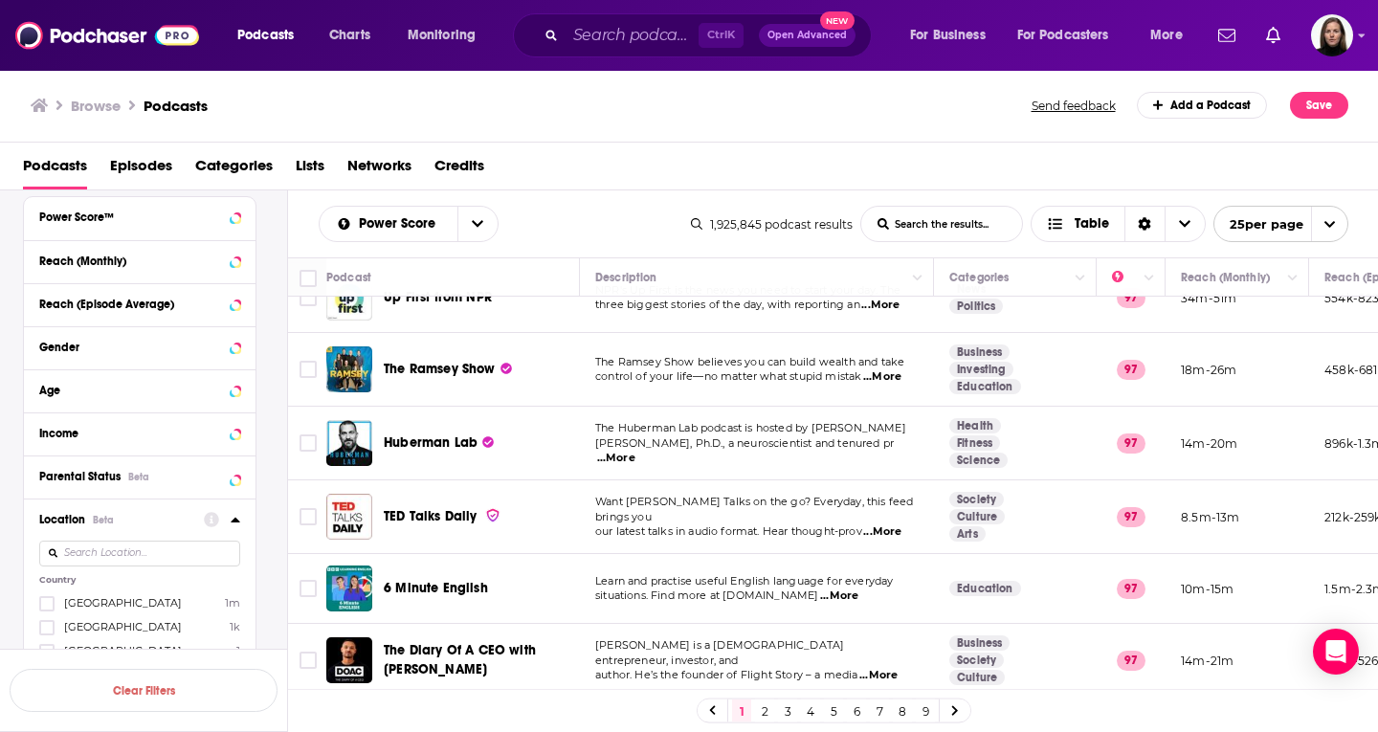
click at [112, 596] on span "[GEOGRAPHIC_DATA]" at bounding box center [123, 602] width 118 height 13
click at [47, 610] on input "multiSelectOption-unitedstates-0" at bounding box center [47, 610] width 0 height 0
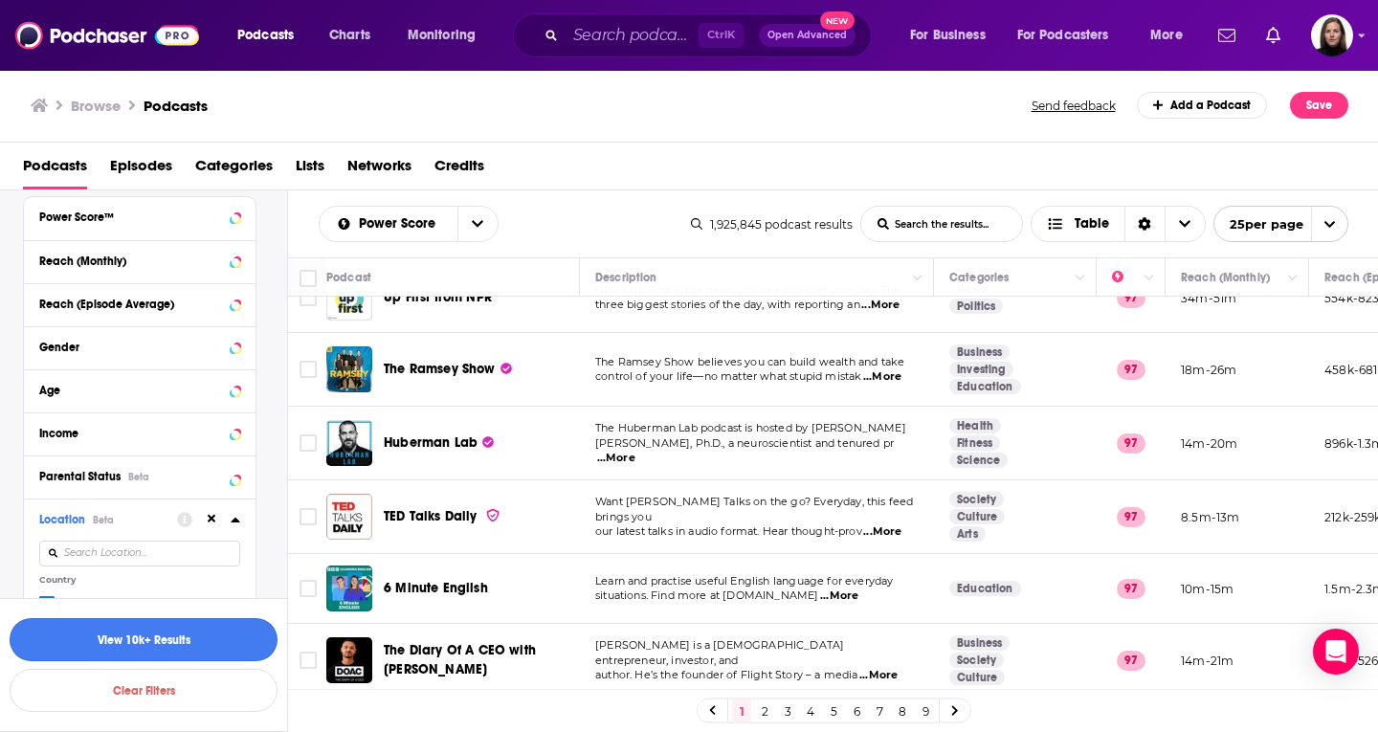
click at [135, 640] on button "View 10k+ Results" at bounding box center [144, 639] width 268 height 43
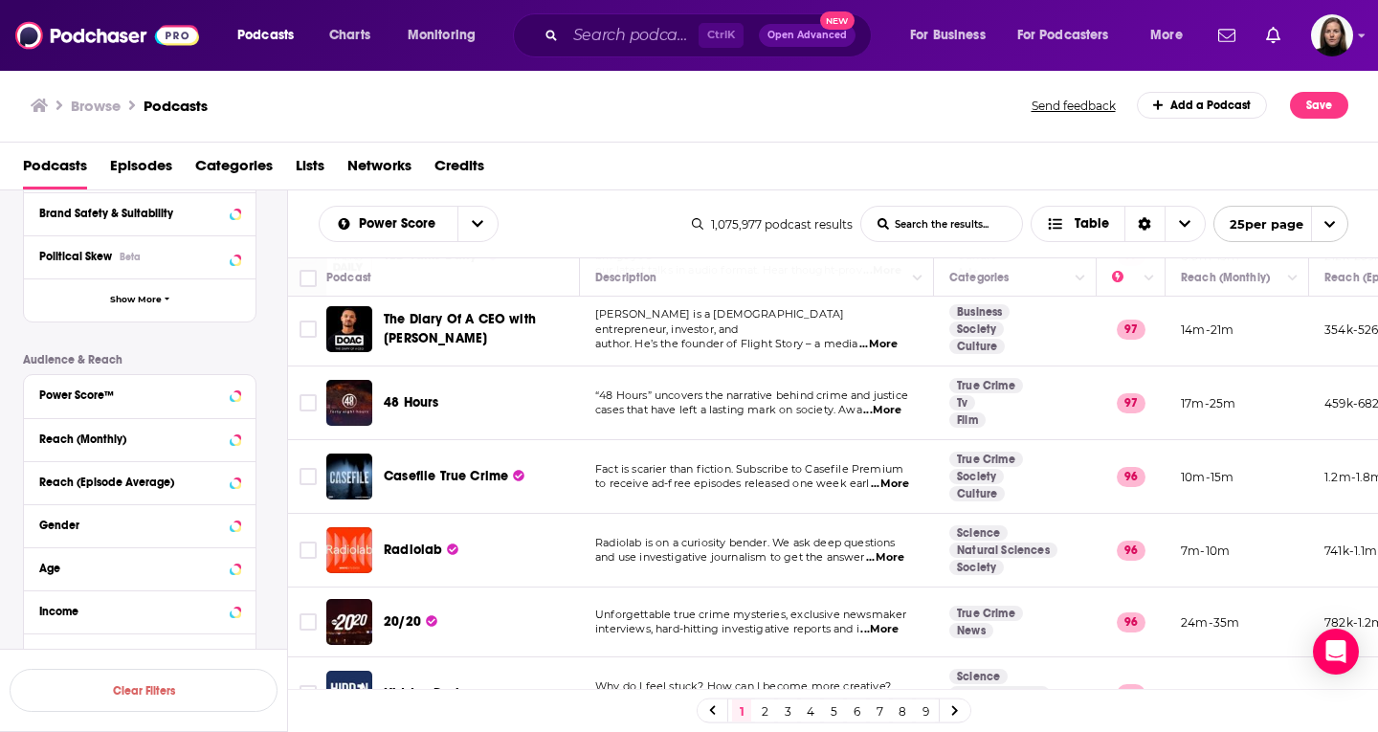
scroll to position [18956, 0]
click at [234, 477] on icon at bounding box center [236, 484] width 10 height 15
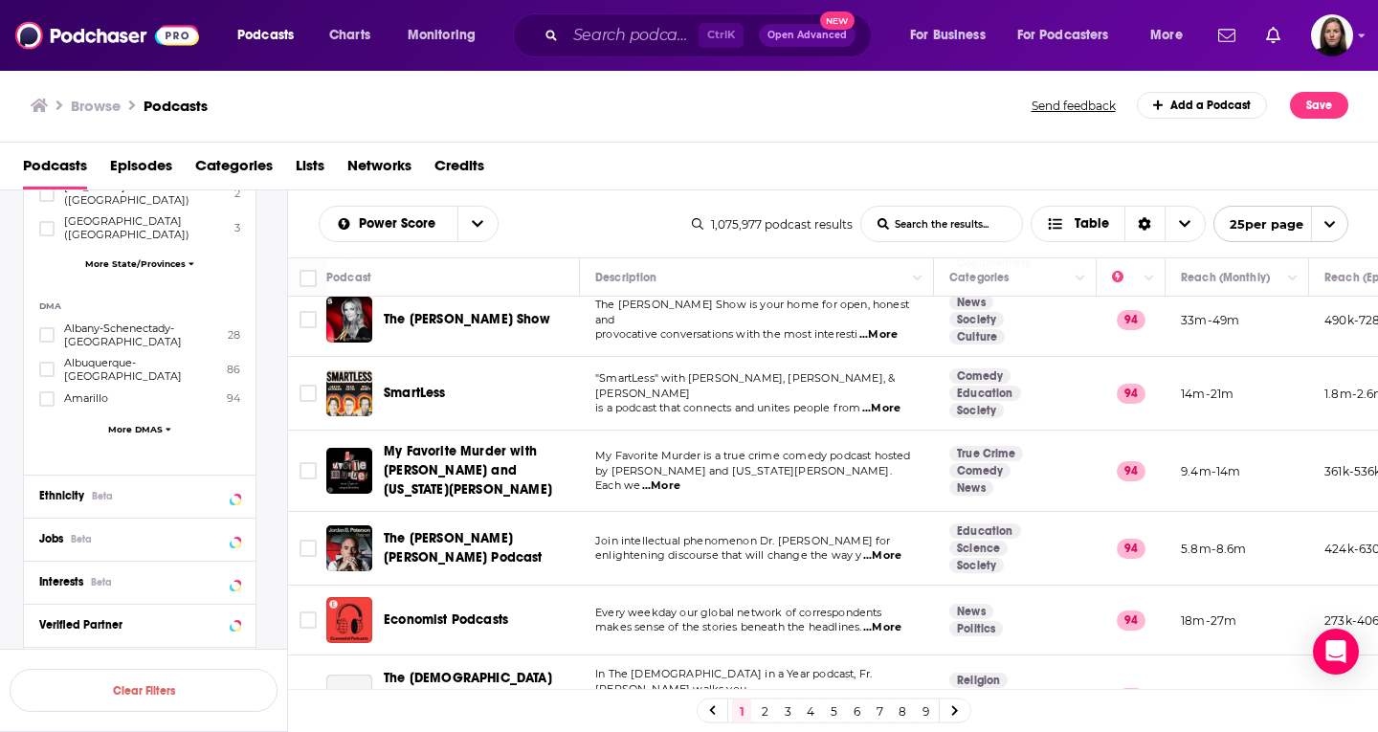
scroll to position [1449, 0]
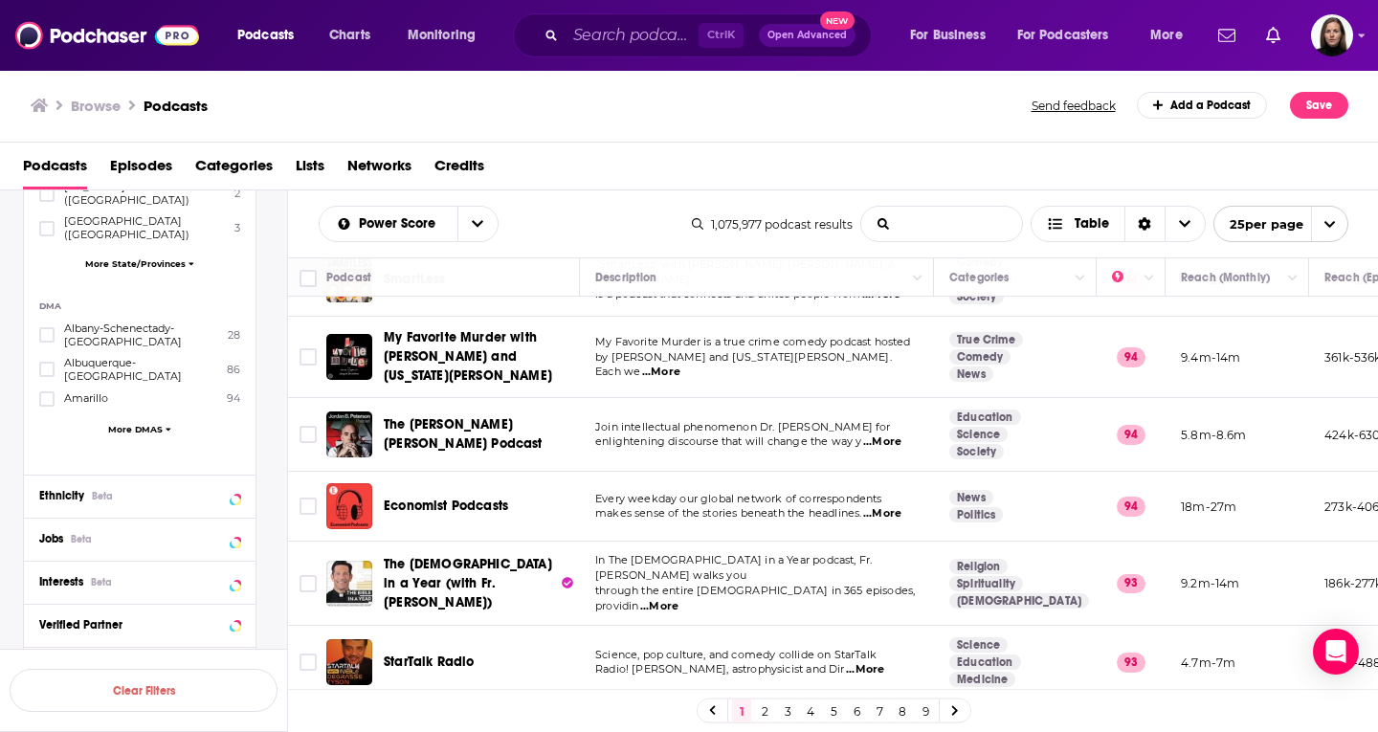
click at [932, 228] on input "List Search Input" at bounding box center [941, 224] width 161 height 34
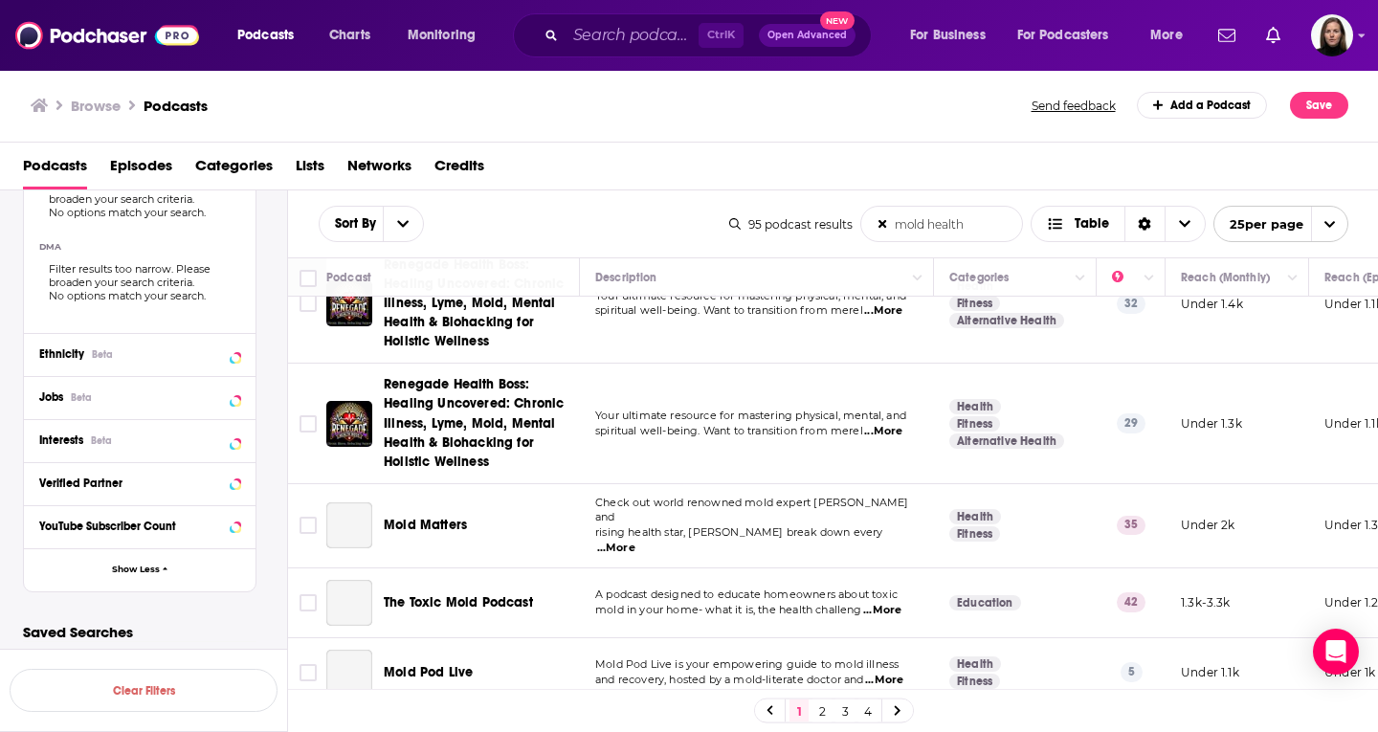
scroll to position [0, 0]
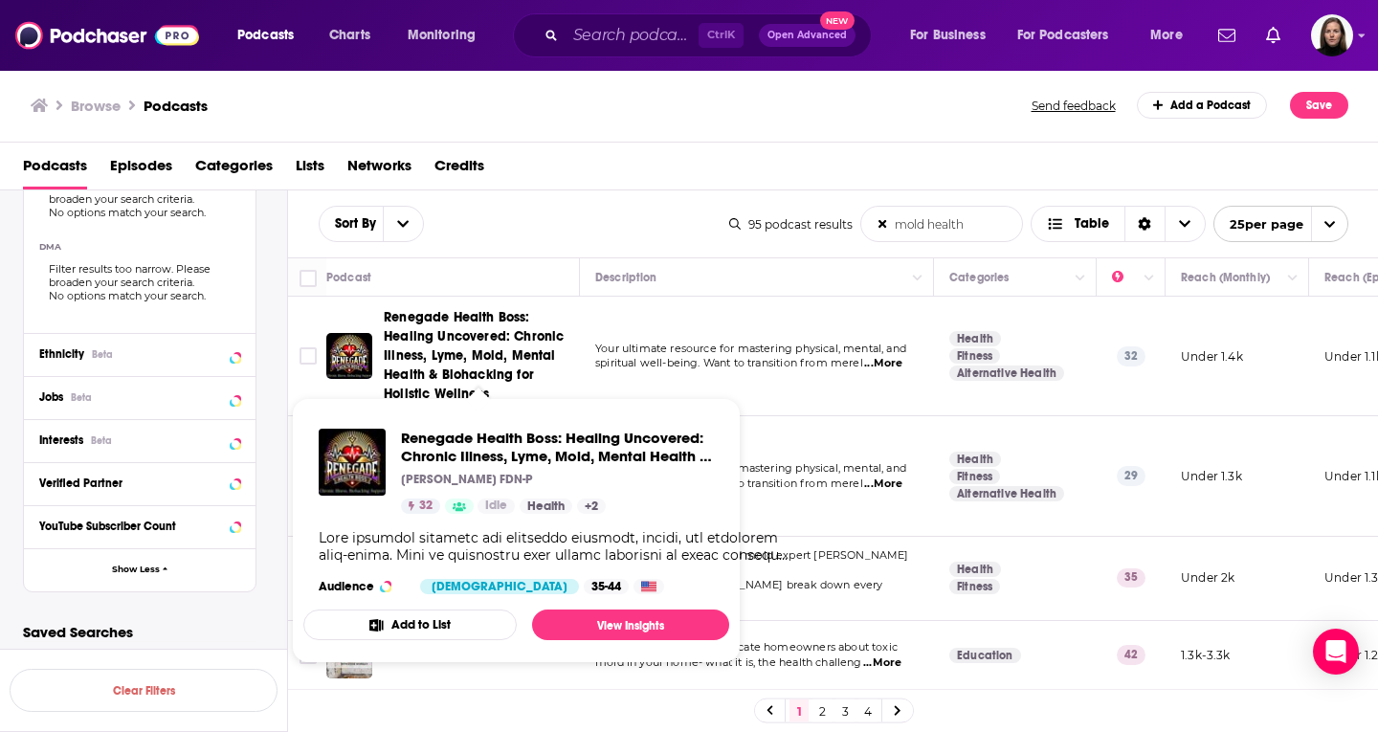
type input "mold health"
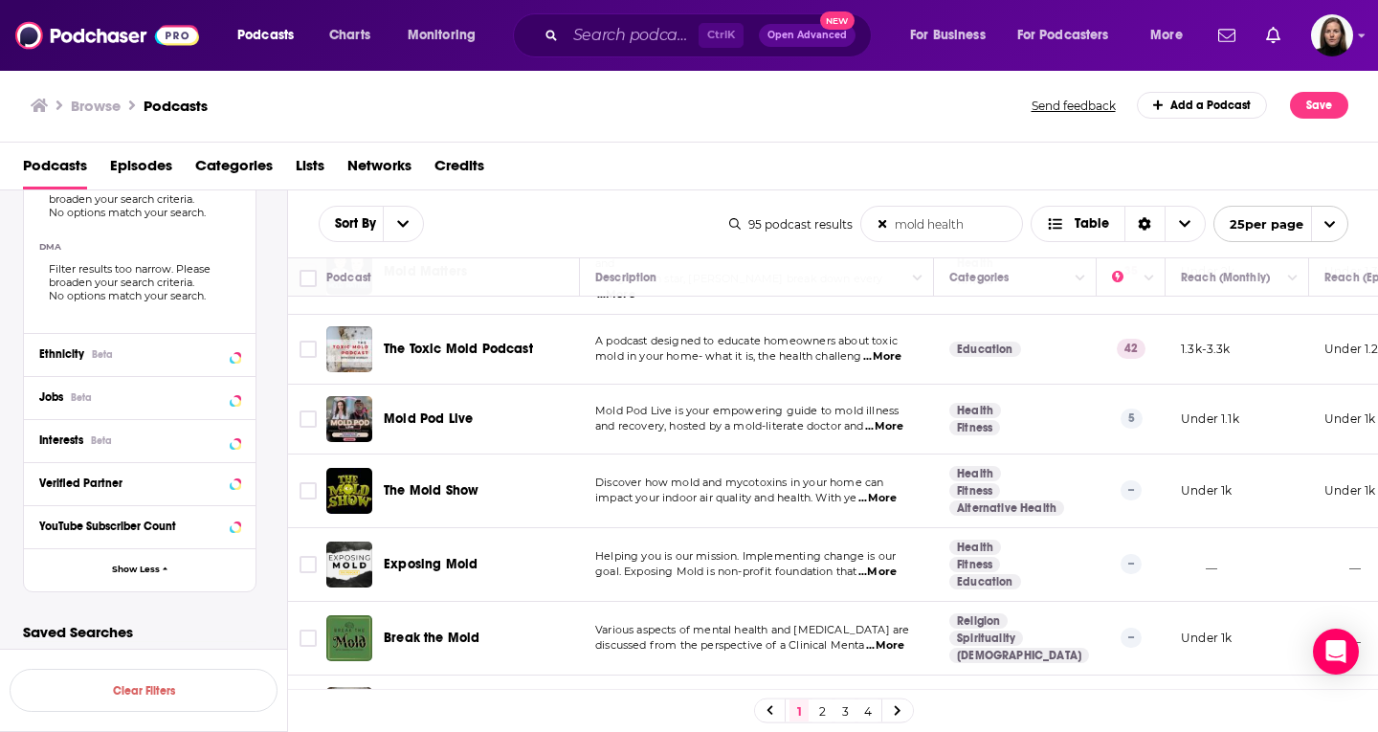
scroll to position [287, 0]
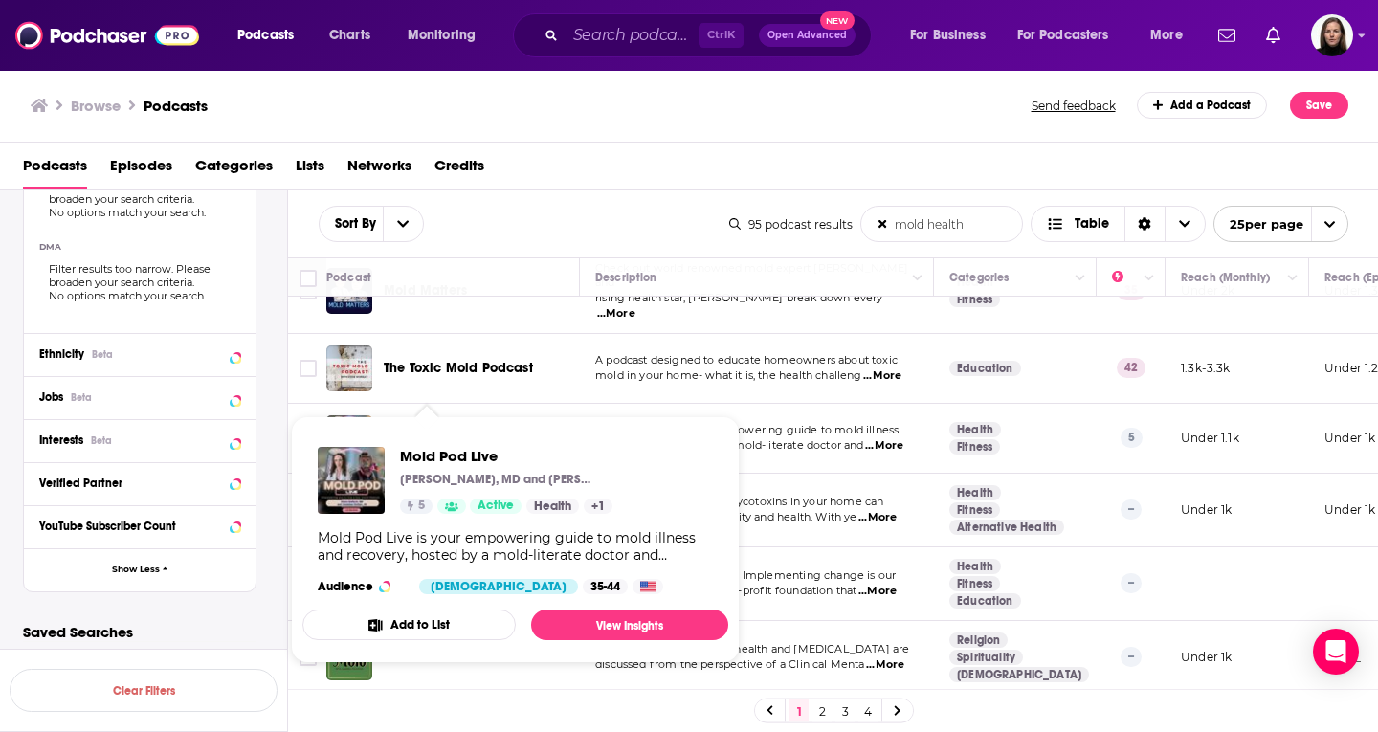
drag, startPoint x: 449, startPoint y: 426, endPoint x: 358, endPoint y: 415, distance: 91.5
drag, startPoint x: 358, startPoint y: 415, endPoint x: 819, endPoint y: 258, distance: 487.3
click at [819, 258] on th "Description" at bounding box center [757, 277] width 354 height 38
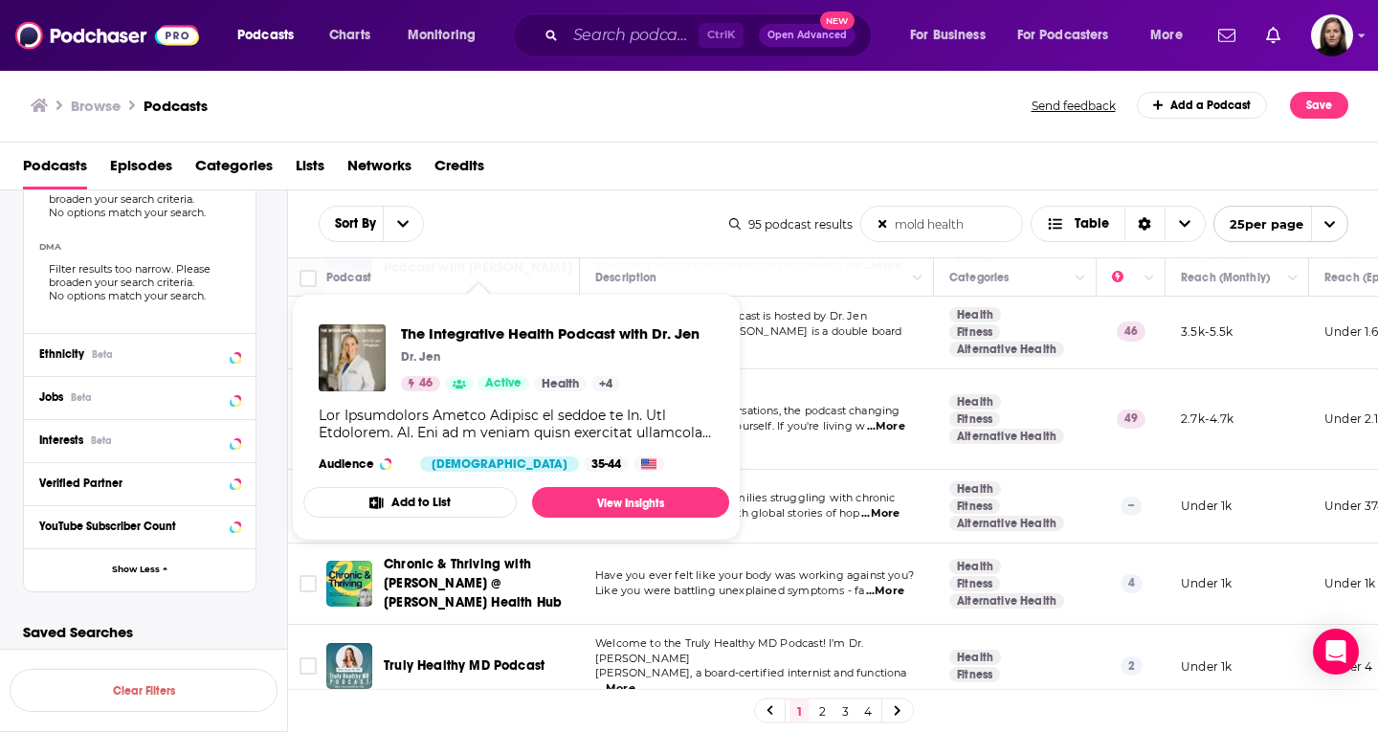
scroll to position [1568, 0]
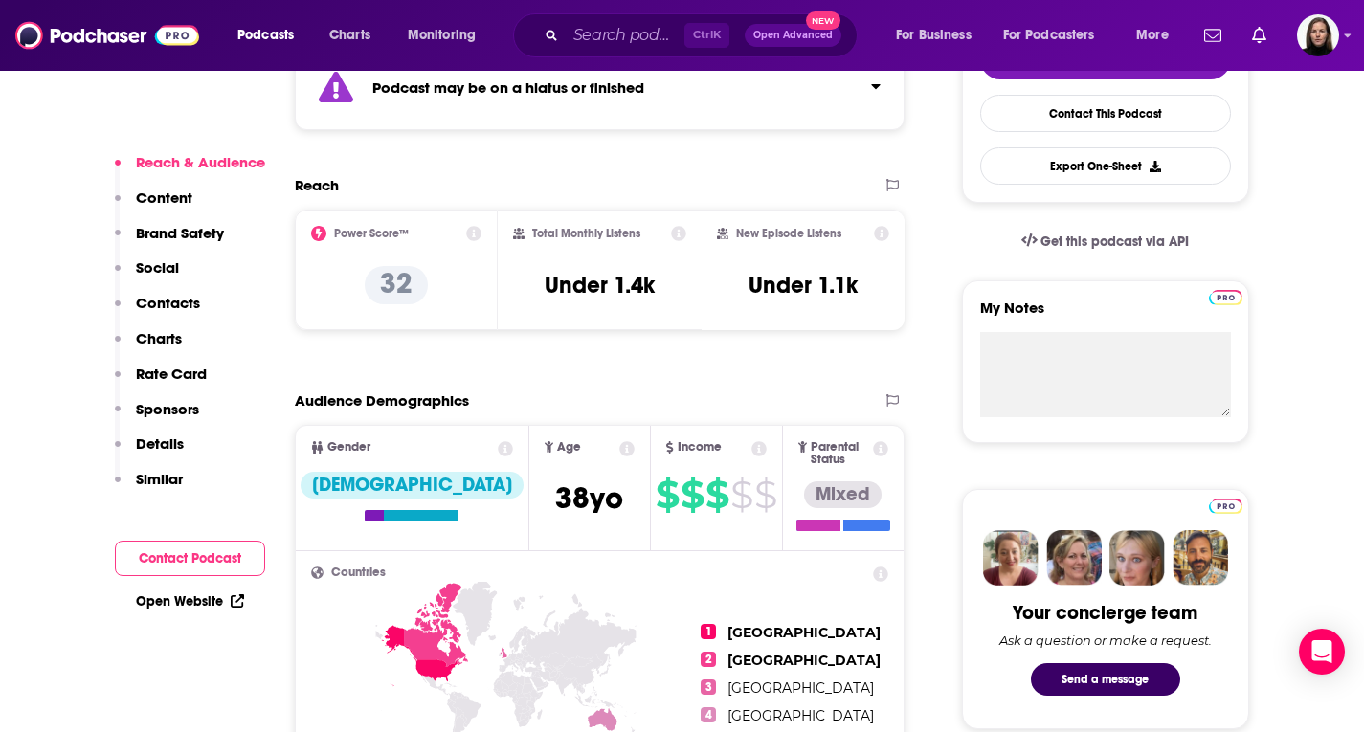
scroll to position [957, 0]
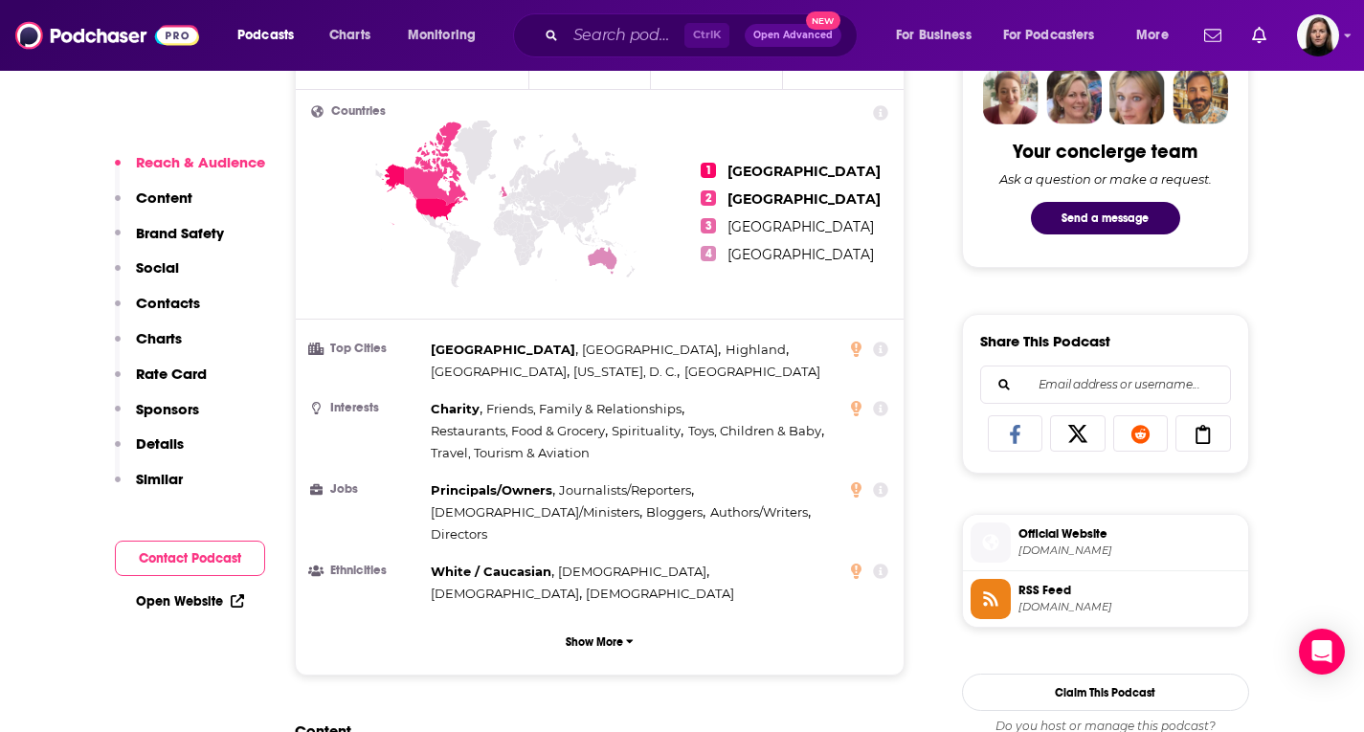
click at [1103, 546] on span "renegadehealthboss.com" at bounding box center [1129, 551] width 222 height 14
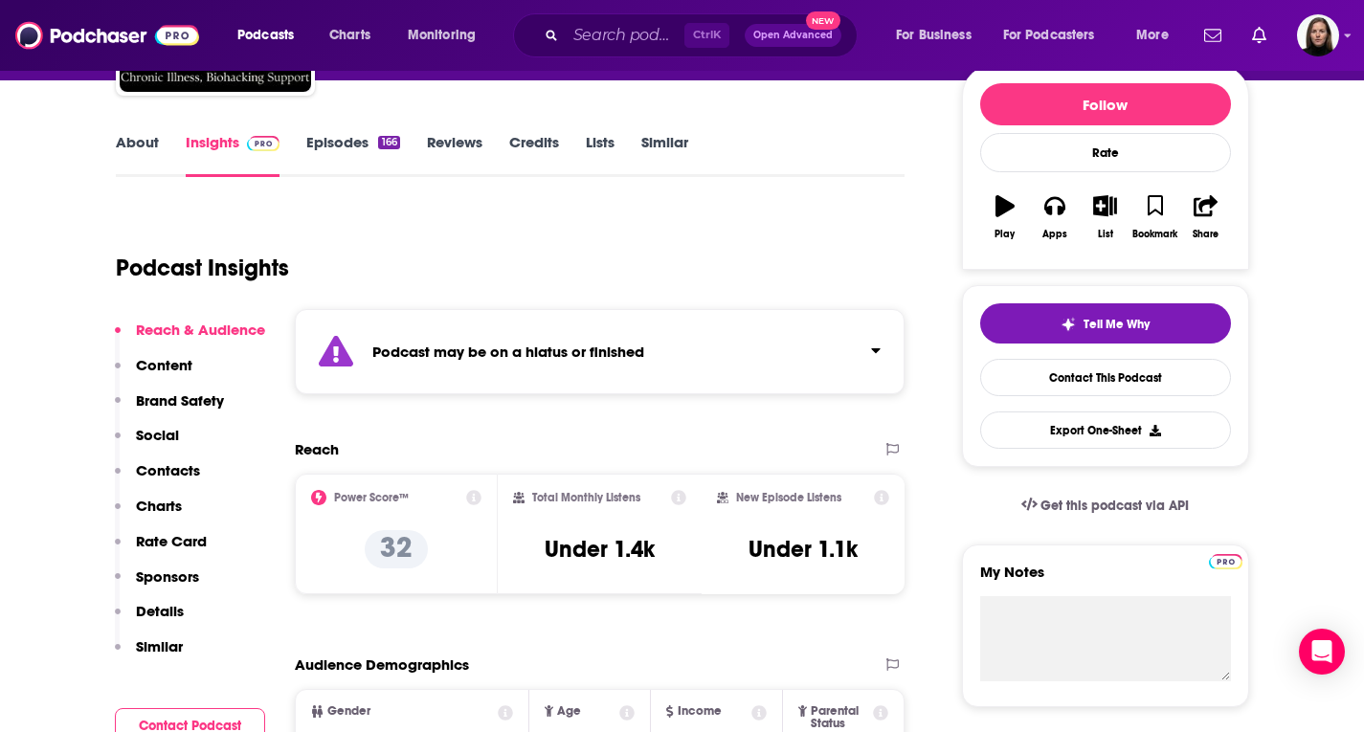
scroll to position [0, 0]
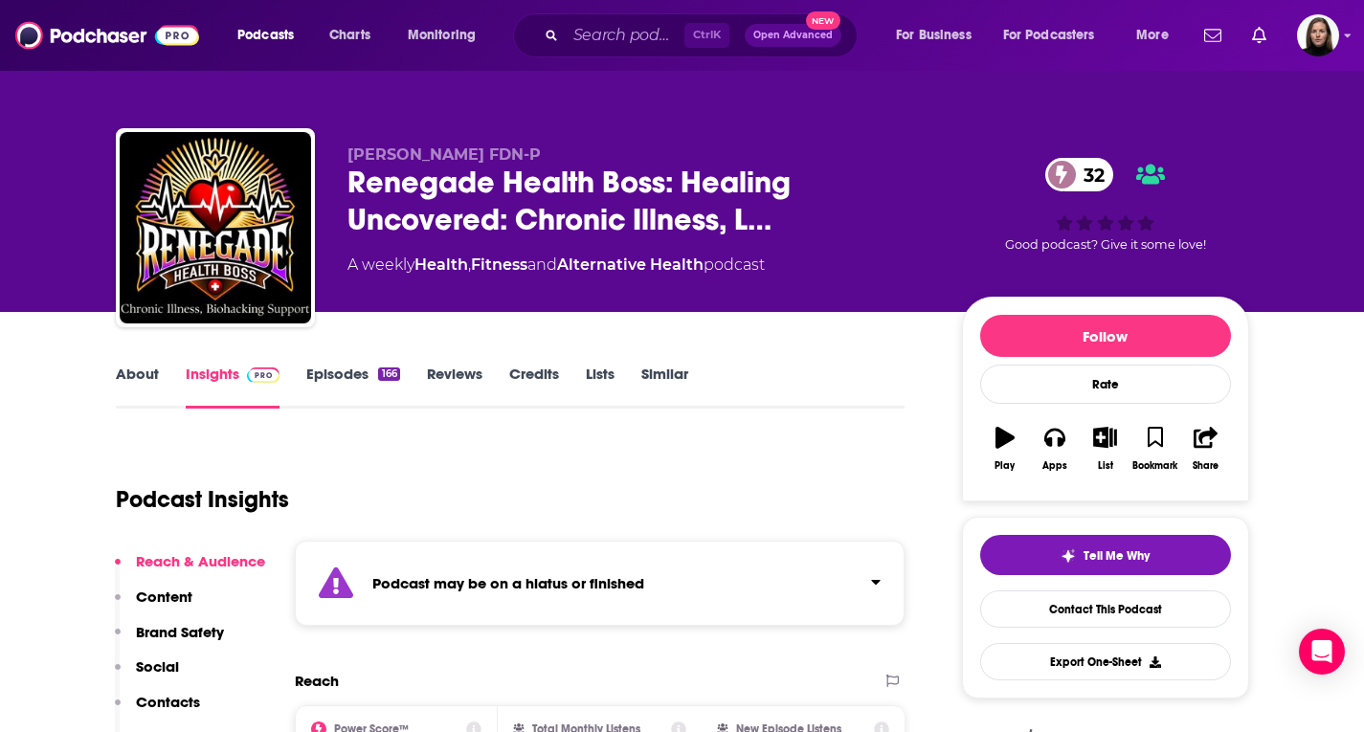
click at [367, 365] on link "Episodes 166" at bounding box center [352, 387] width 93 height 44
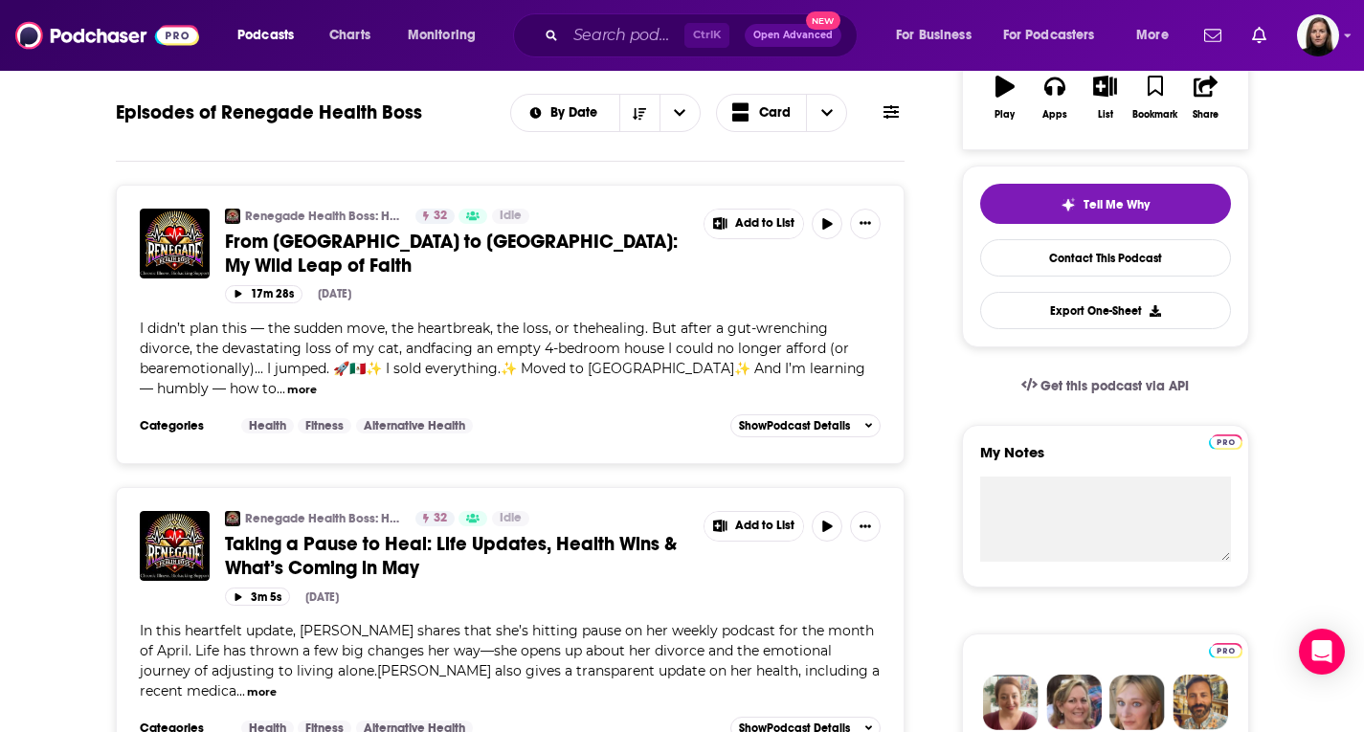
scroll to position [191, 0]
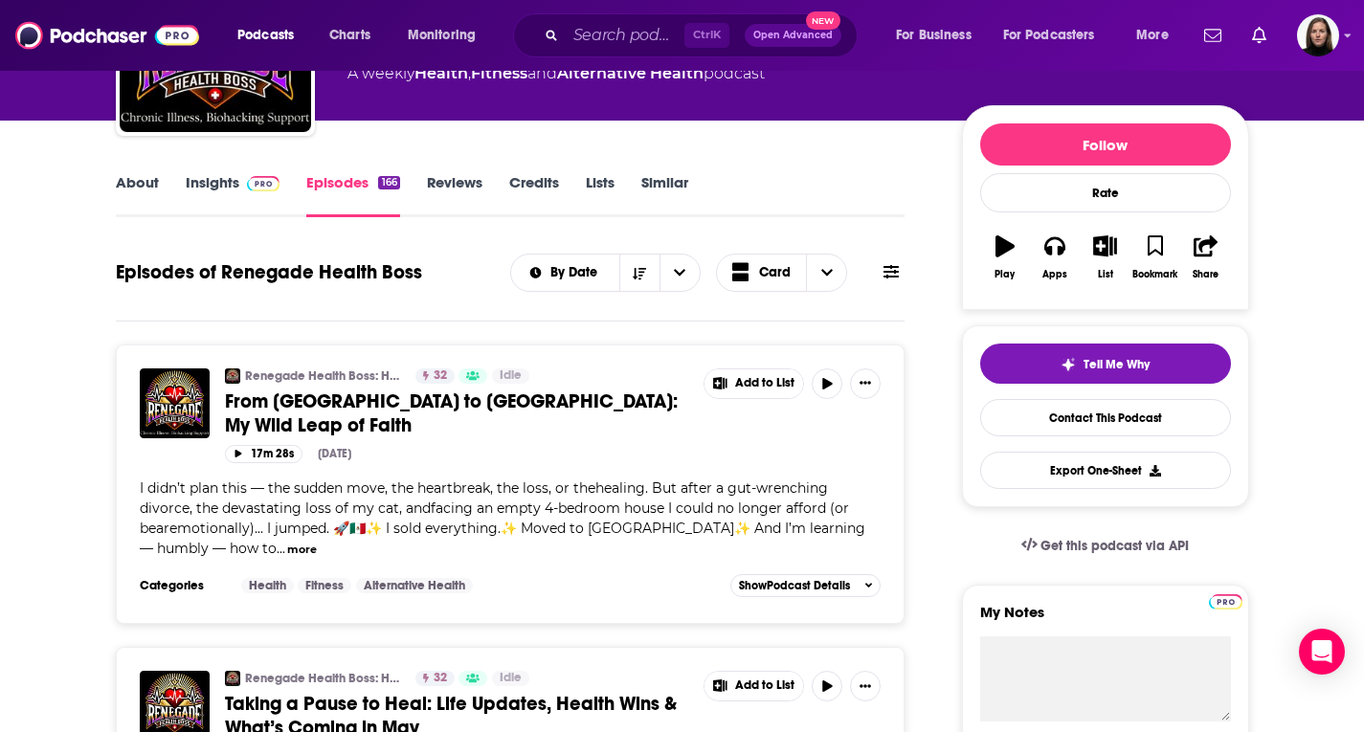
click at [209, 184] on link "Insights" at bounding box center [233, 195] width 95 height 44
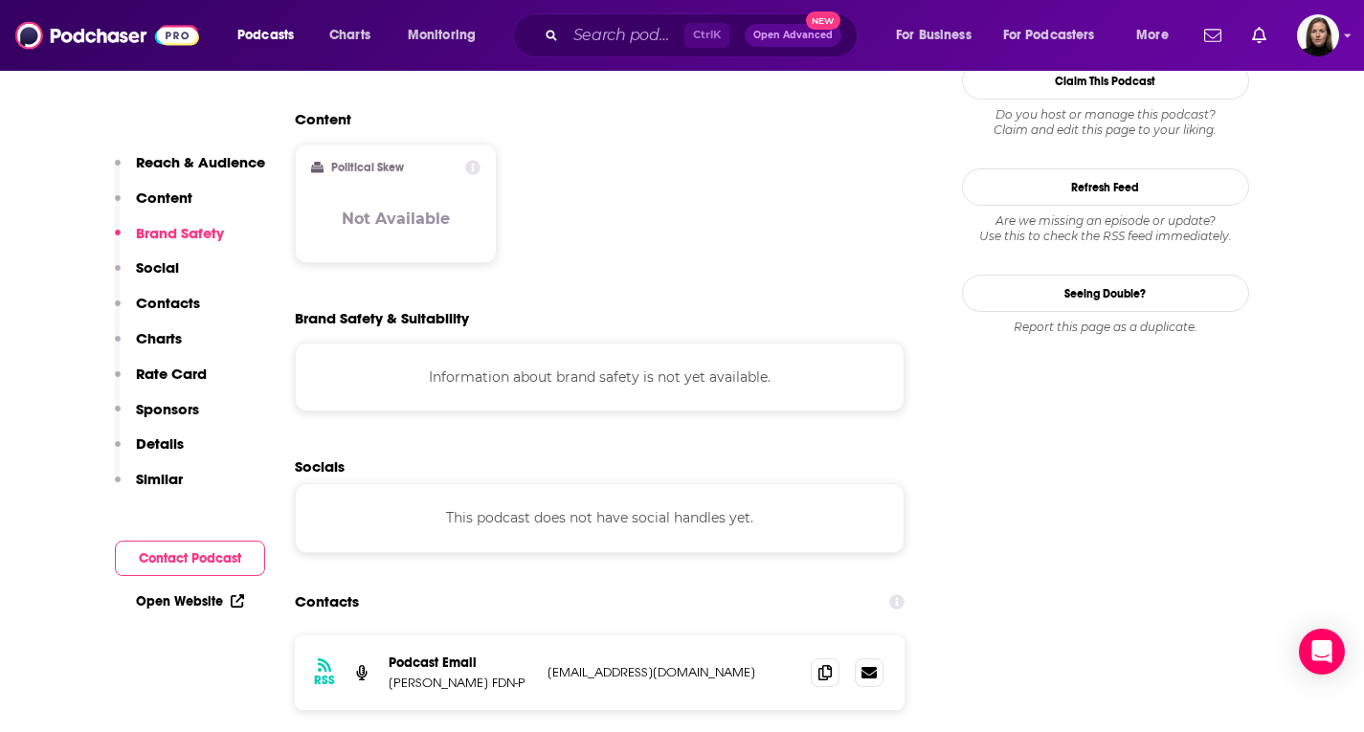
scroll to position [1723, 0]
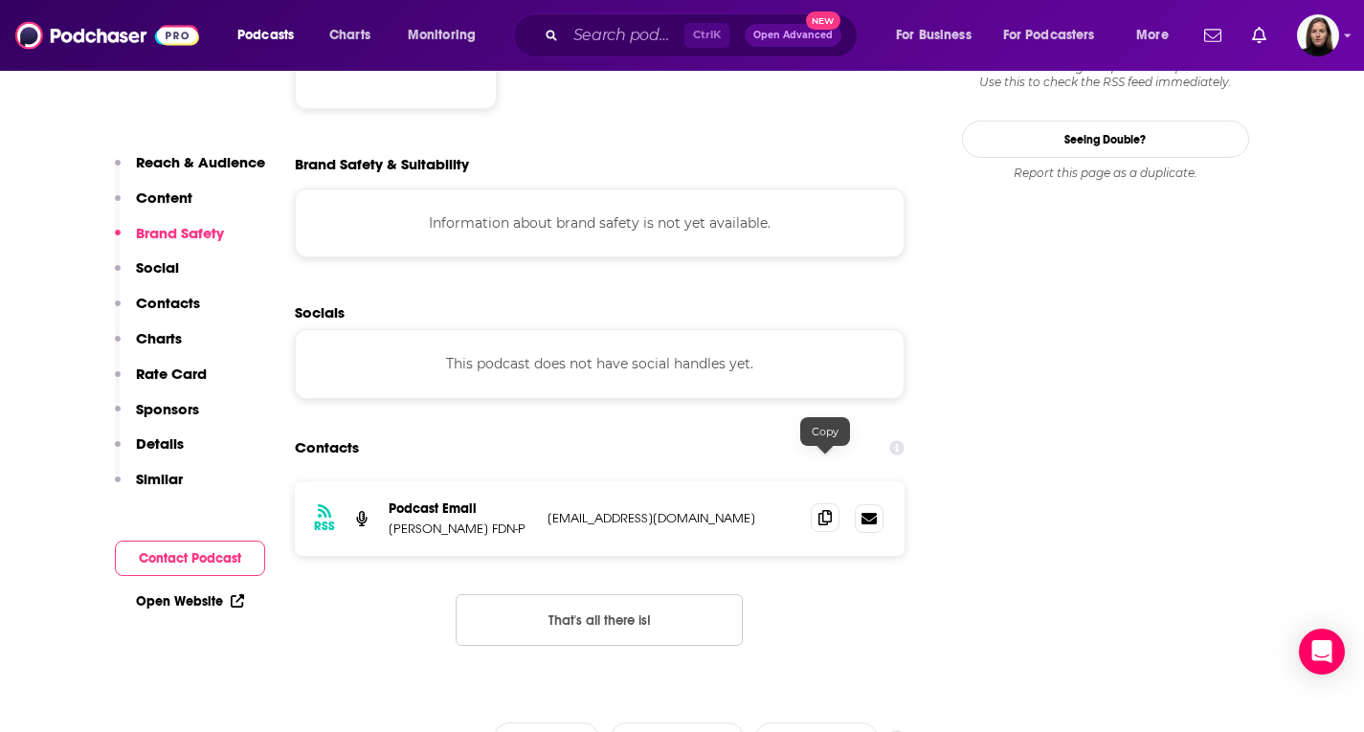
click at [824, 510] on icon at bounding box center [824, 517] width 13 height 15
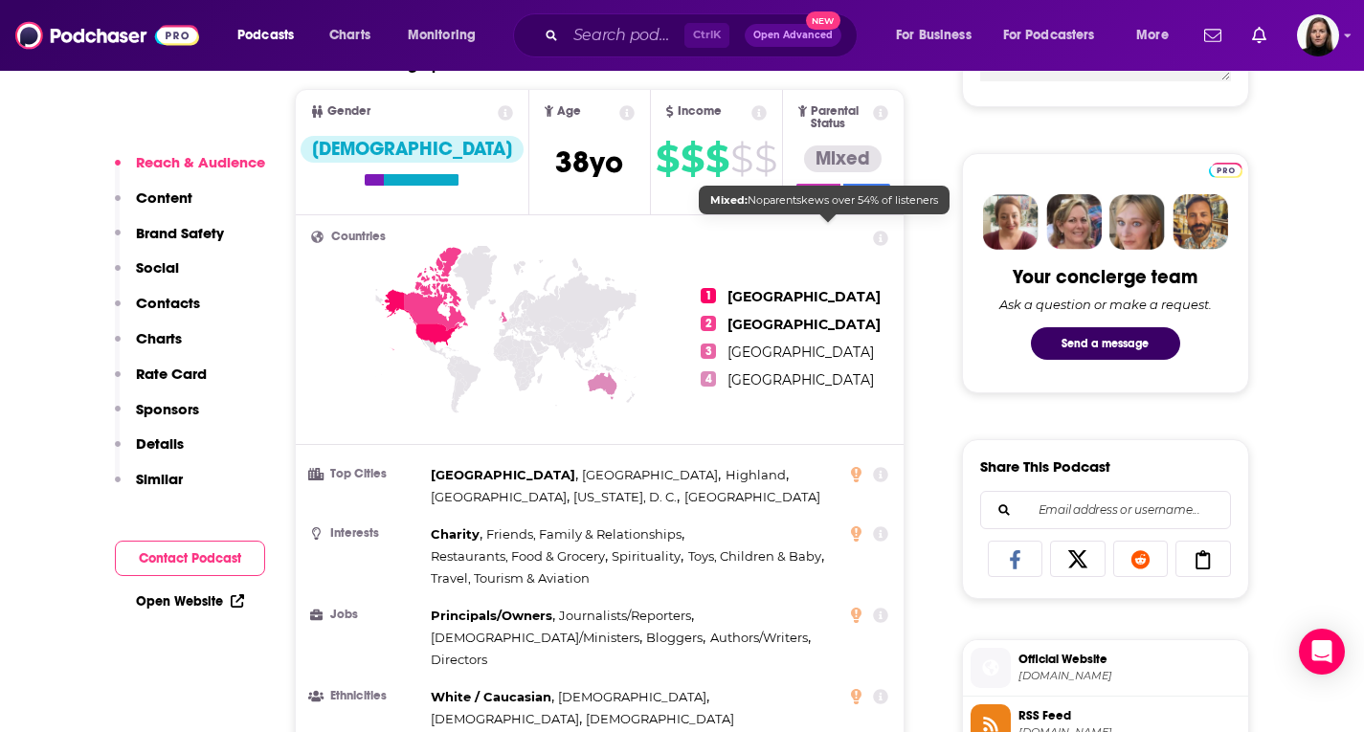
scroll to position [1053, 0]
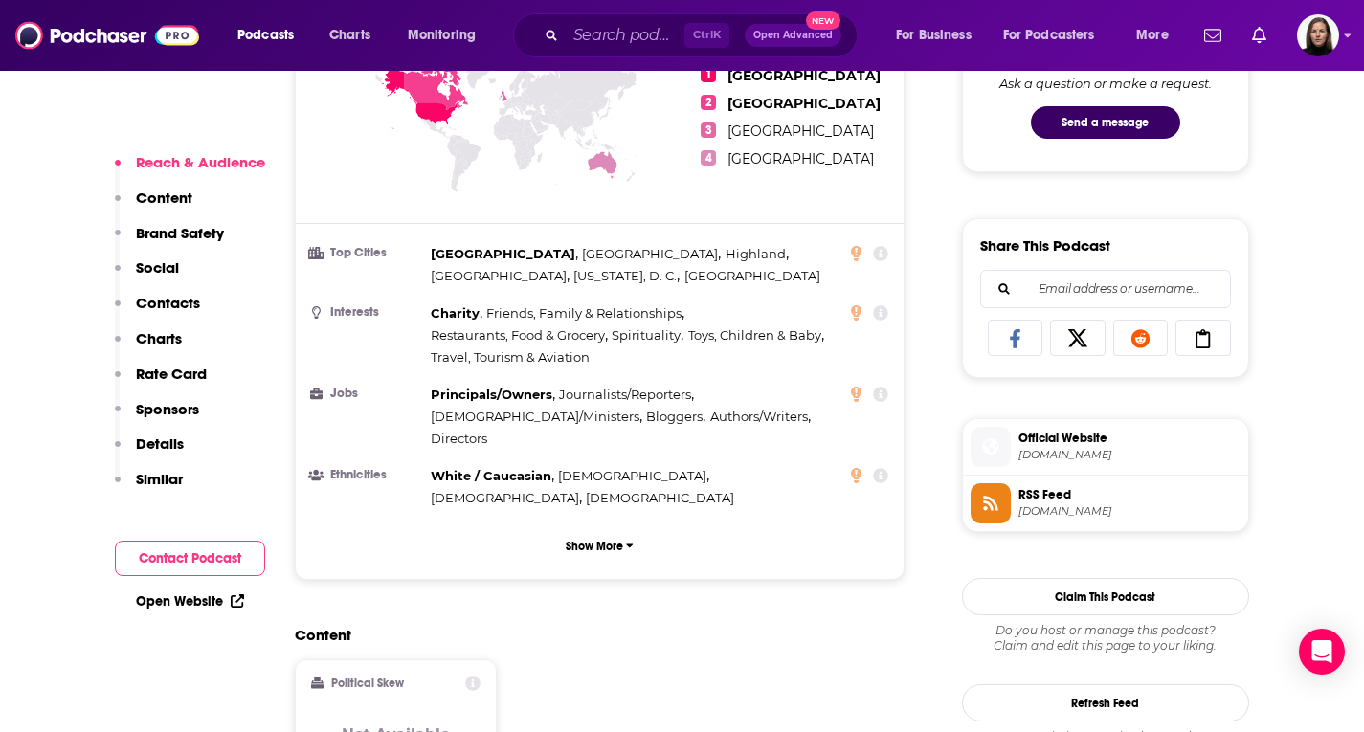
click at [1075, 446] on span "Official Website" at bounding box center [1129, 438] width 222 height 17
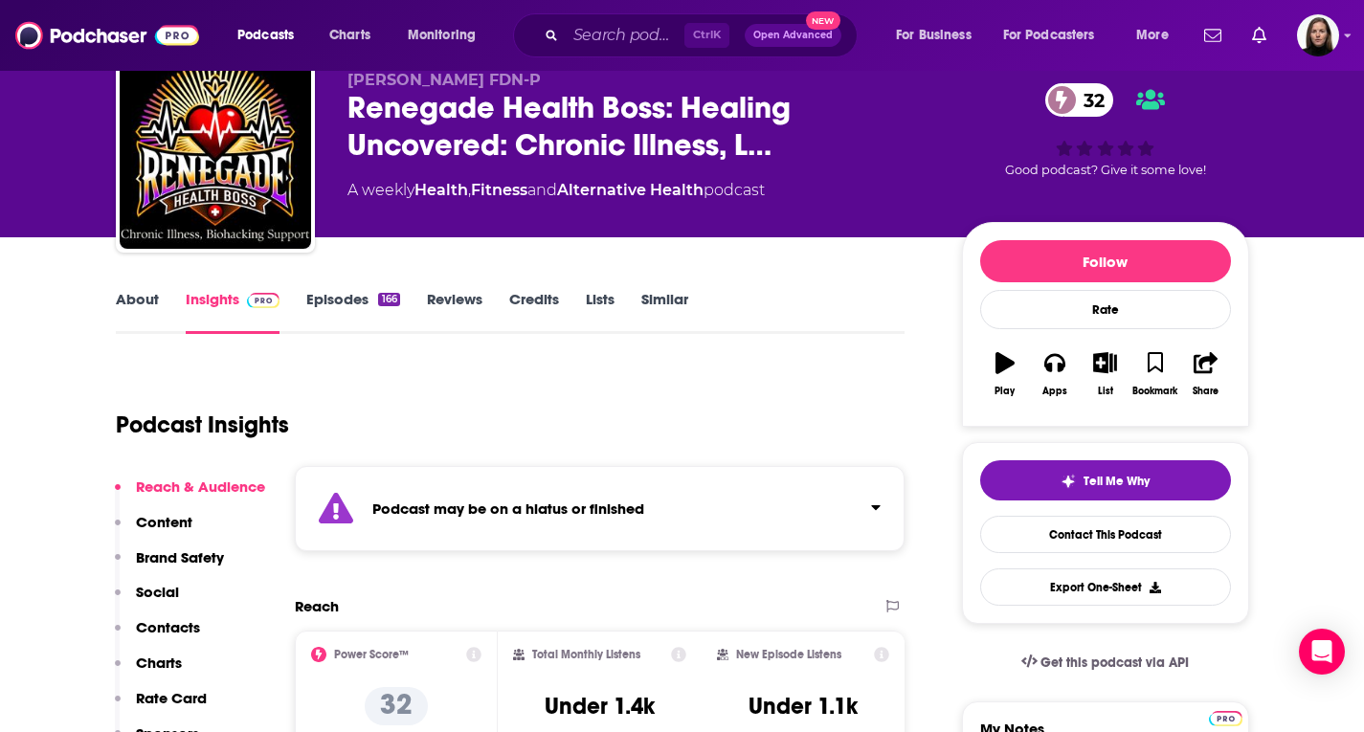
scroll to position [0, 0]
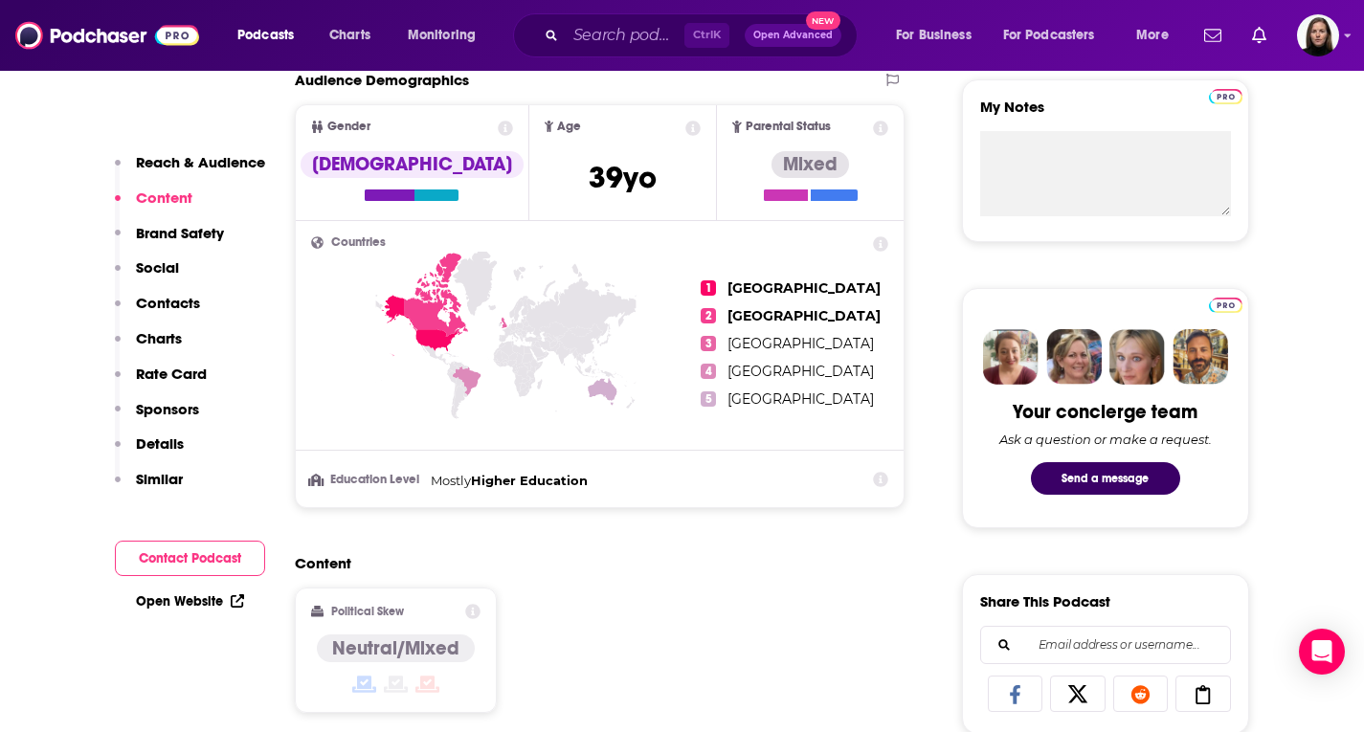
scroll to position [1053, 0]
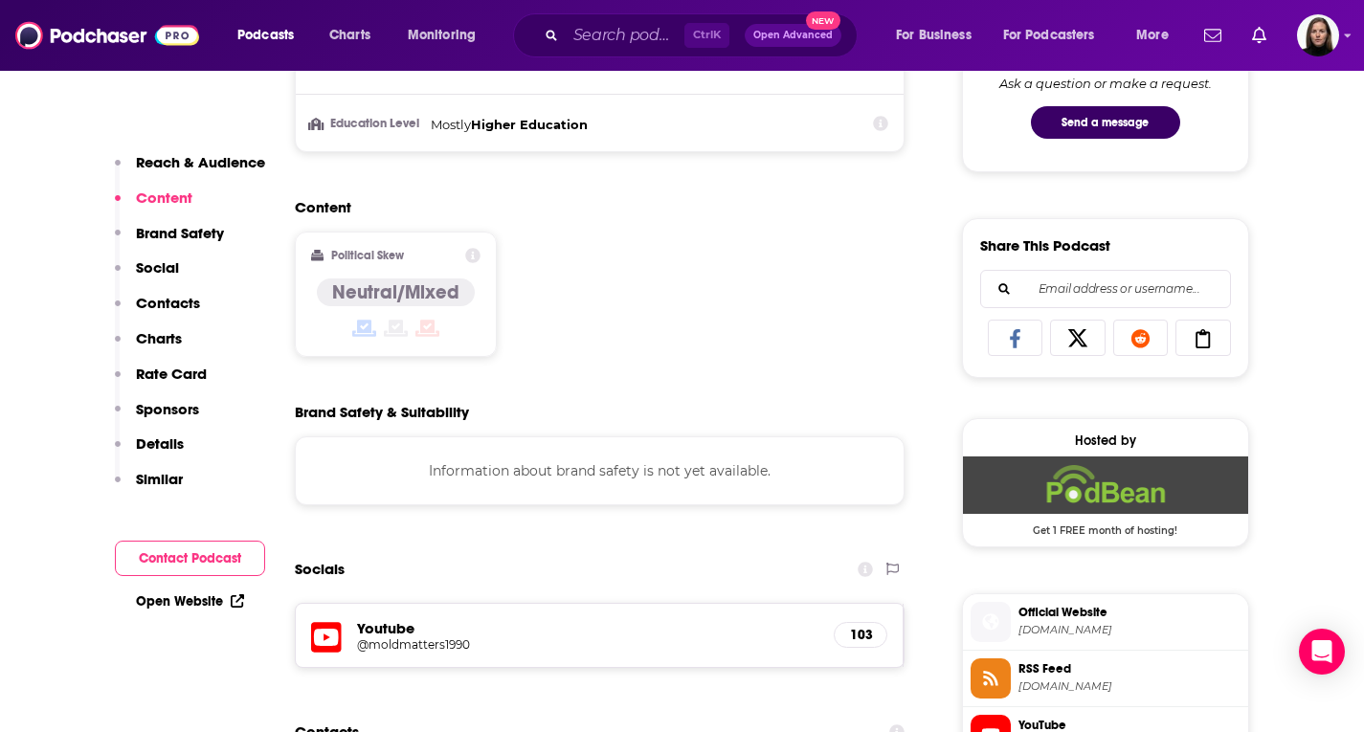
click at [1058, 621] on span "Official Website" at bounding box center [1129, 612] width 222 height 17
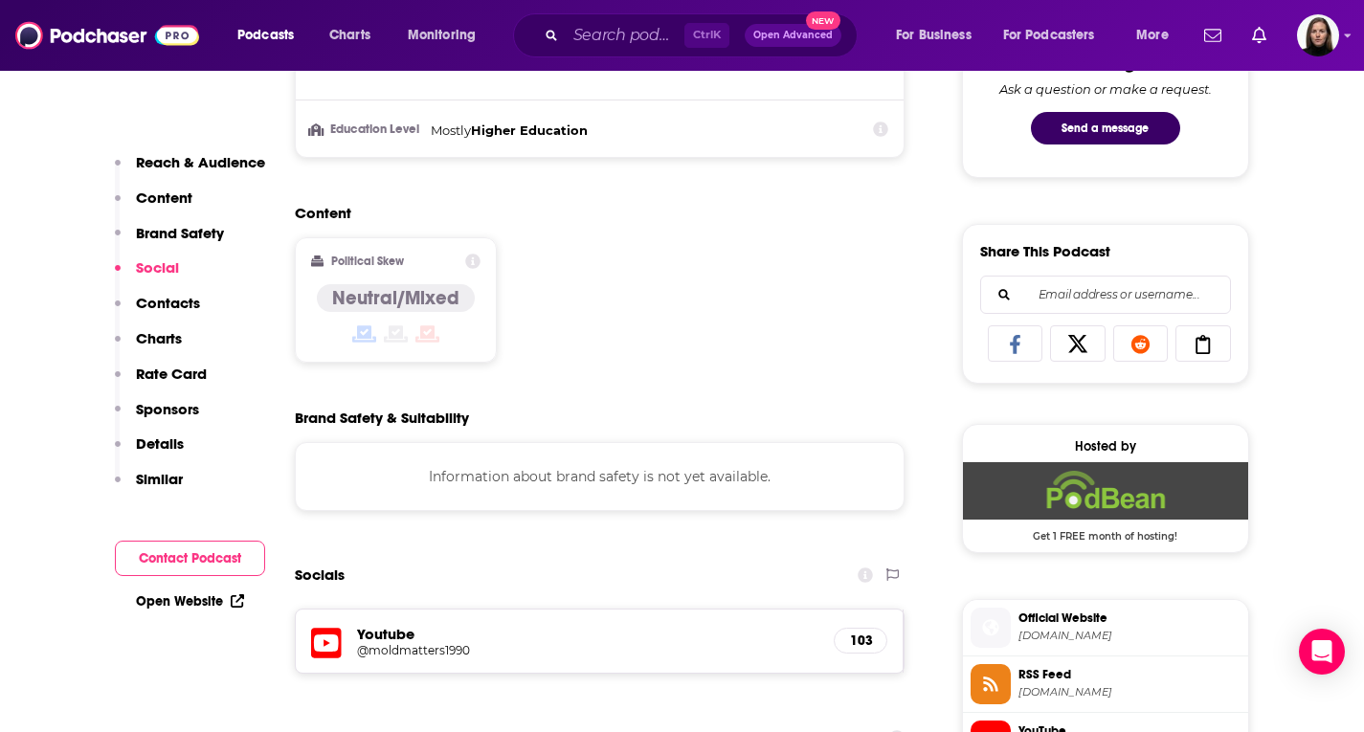
scroll to position [1340, 0]
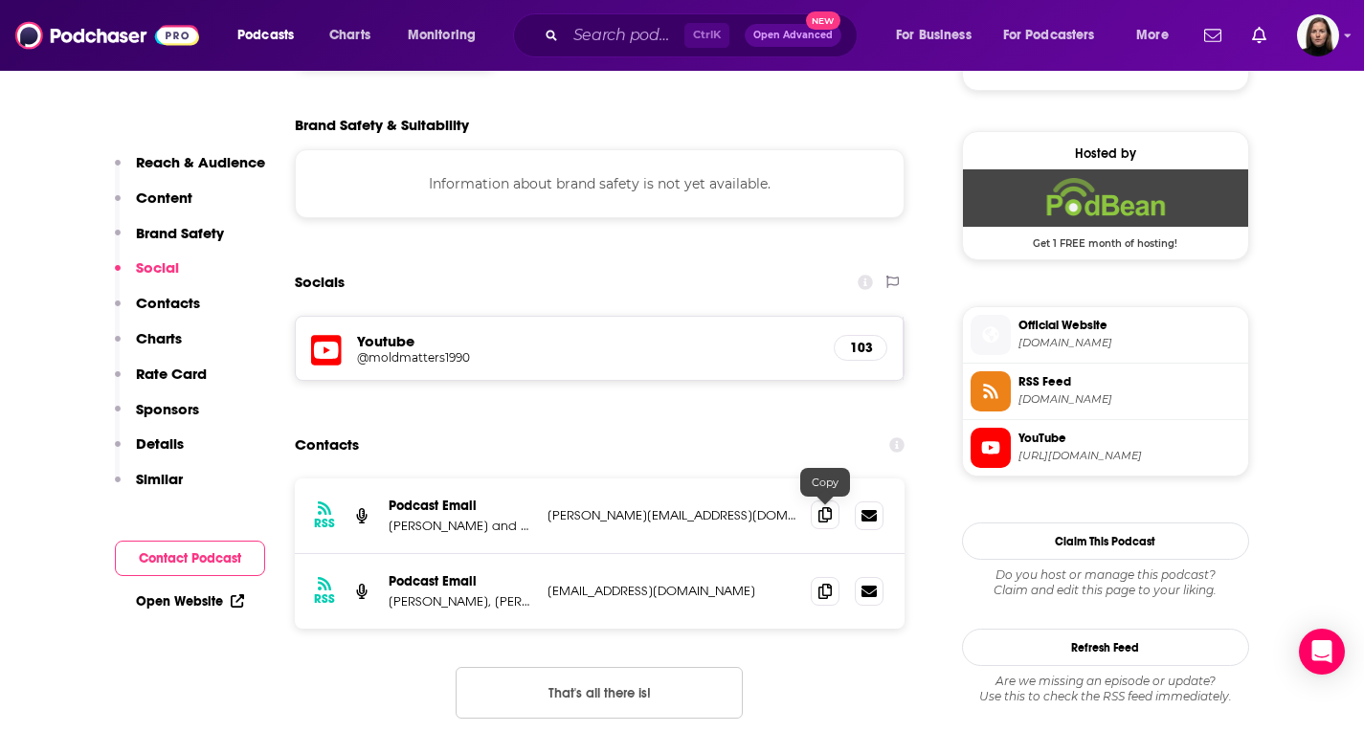
click at [825, 516] on icon at bounding box center [824, 514] width 13 height 15
click at [832, 509] on icon at bounding box center [824, 514] width 13 height 15
click at [826, 590] on icon at bounding box center [824, 590] width 13 height 15
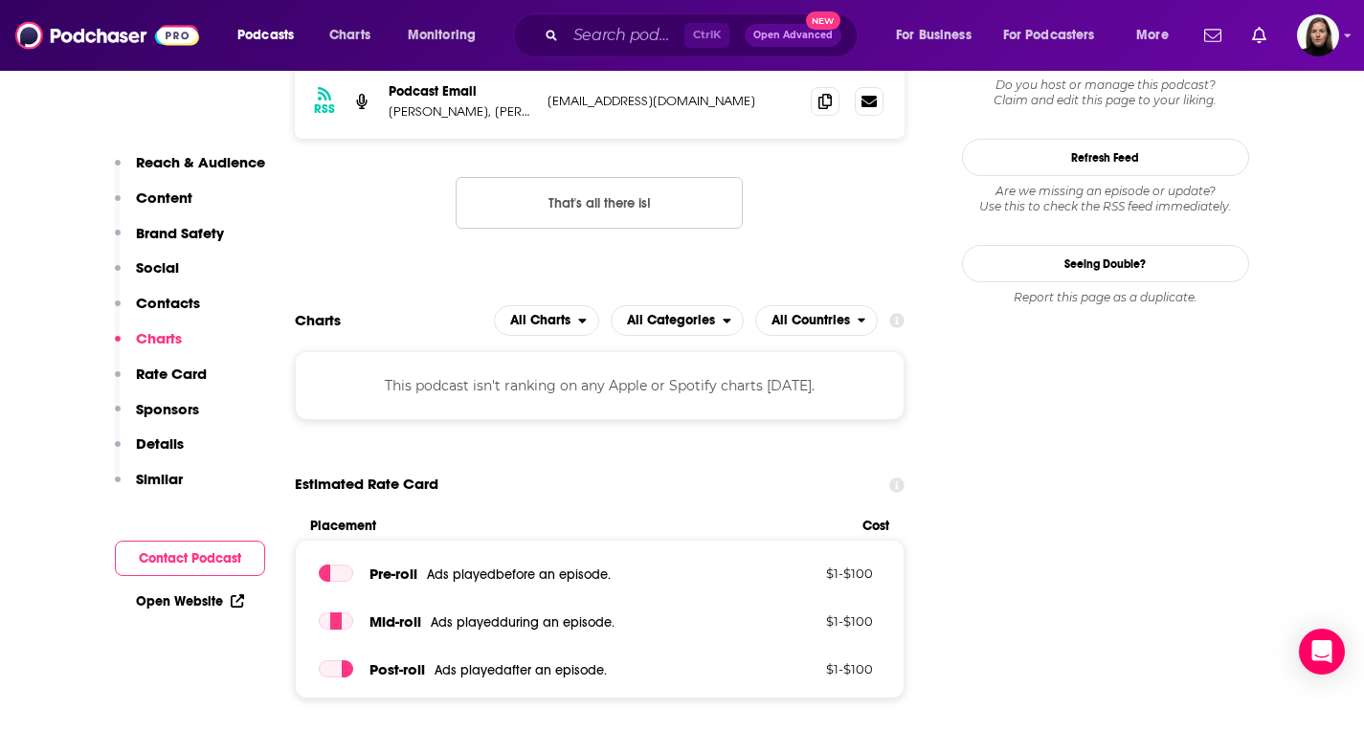
scroll to position [1531, 0]
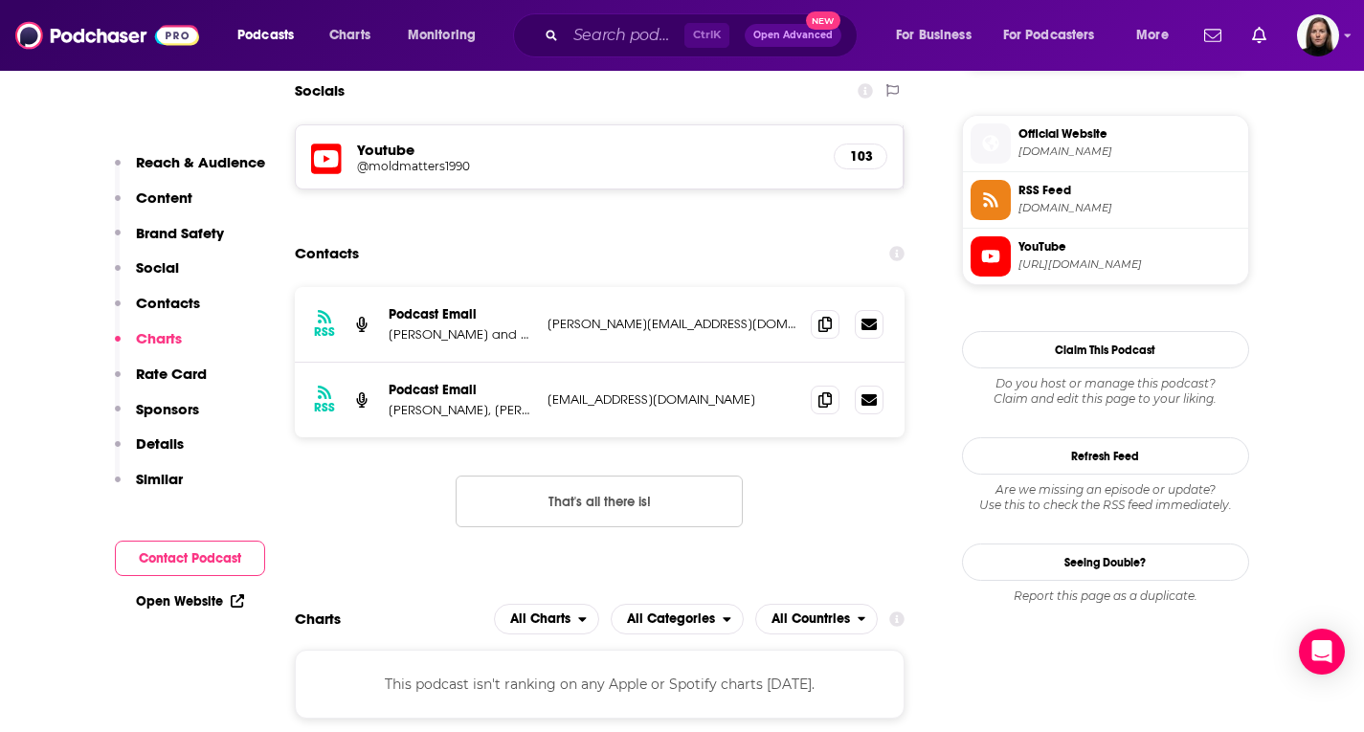
click at [1045, 253] on span "YouTube" at bounding box center [1129, 246] width 222 height 17
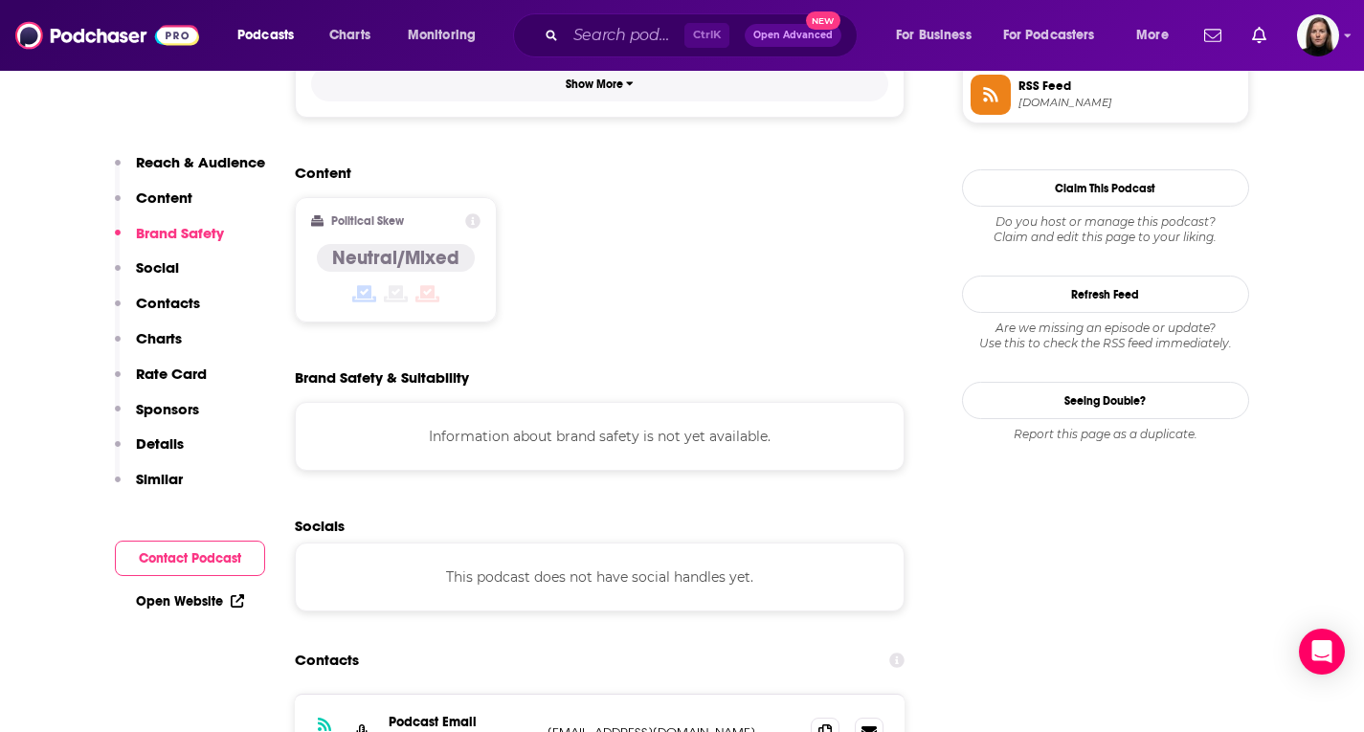
scroll to position [1723, 0]
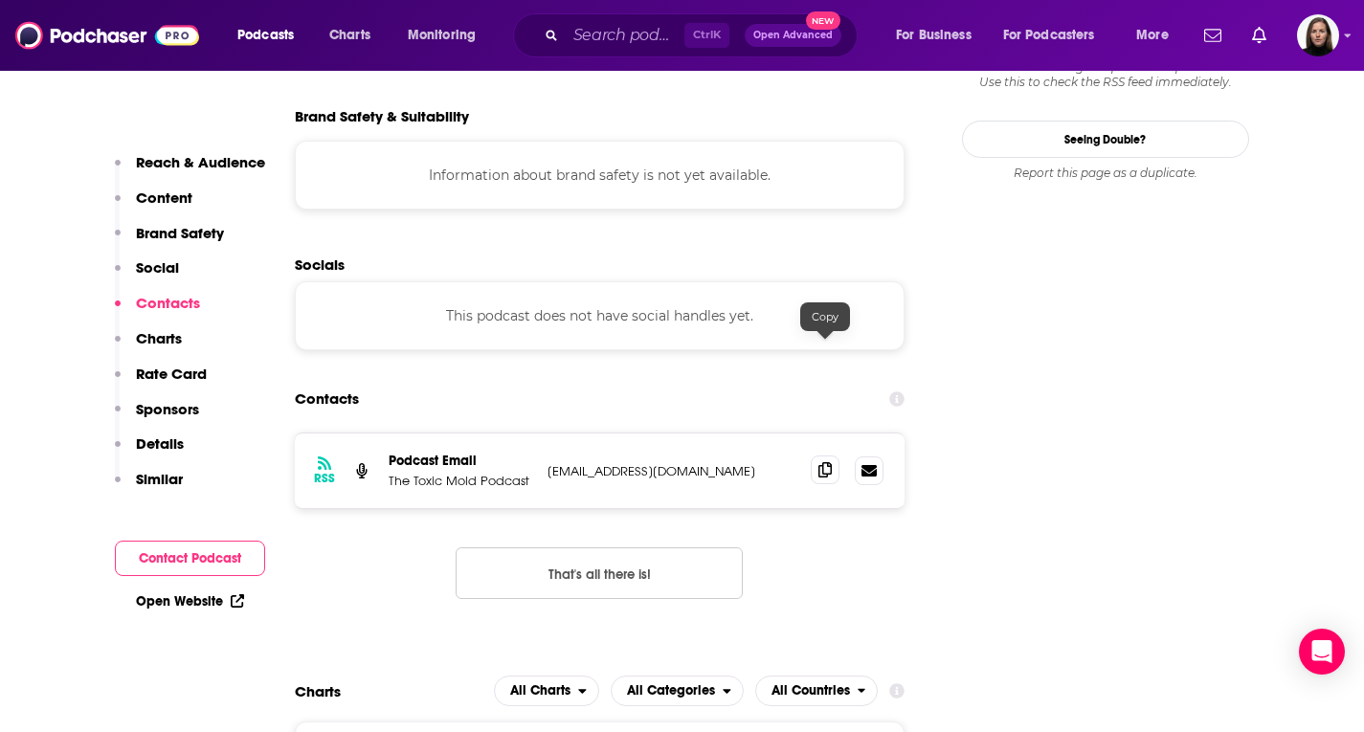
click at [825, 462] on icon at bounding box center [824, 469] width 13 height 15
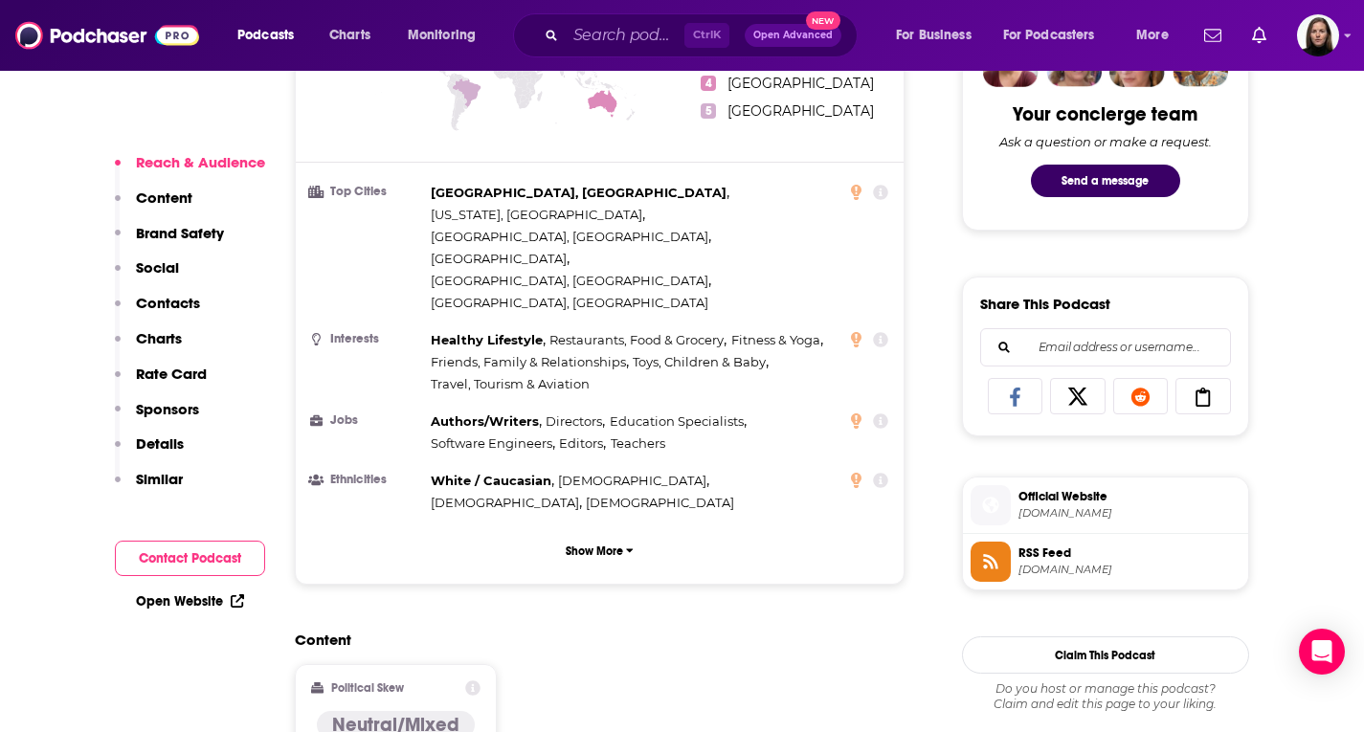
scroll to position [1244, 0]
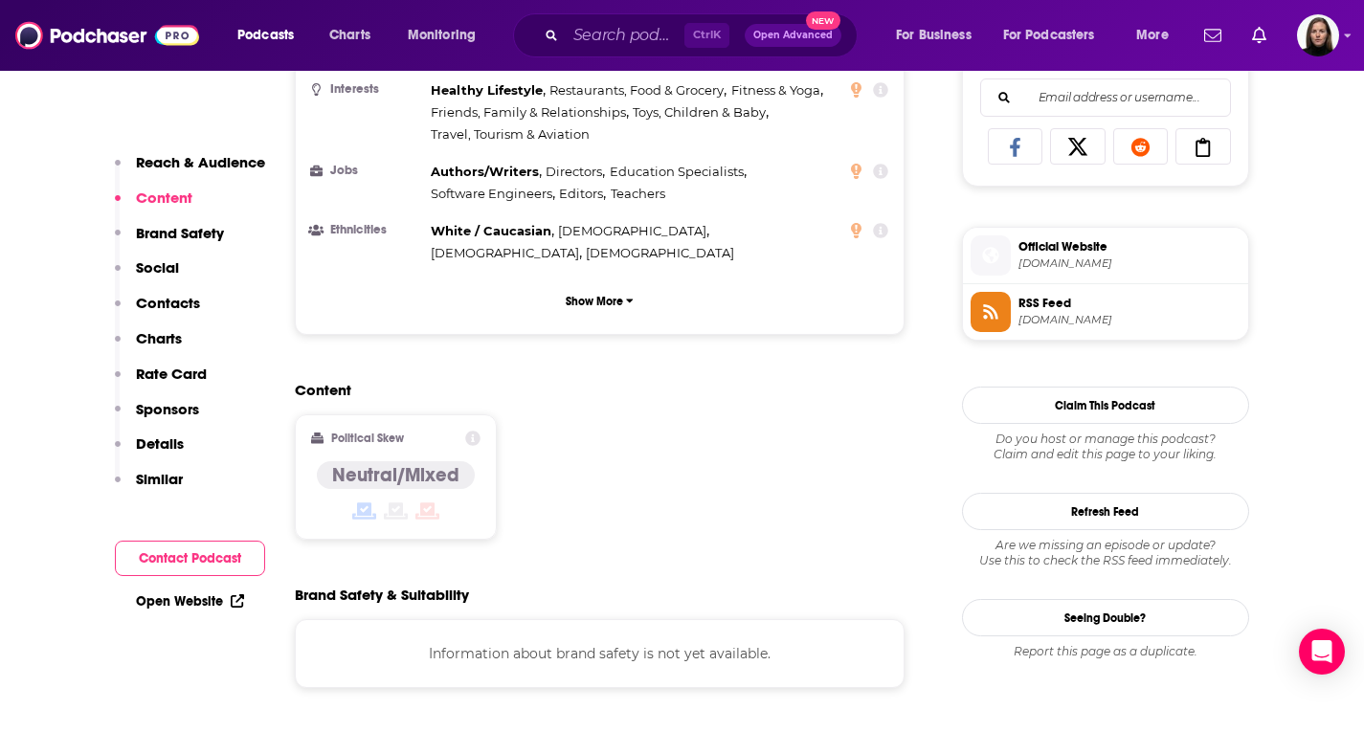
click at [1088, 257] on span "soundcloud.com" at bounding box center [1129, 264] width 222 height 14
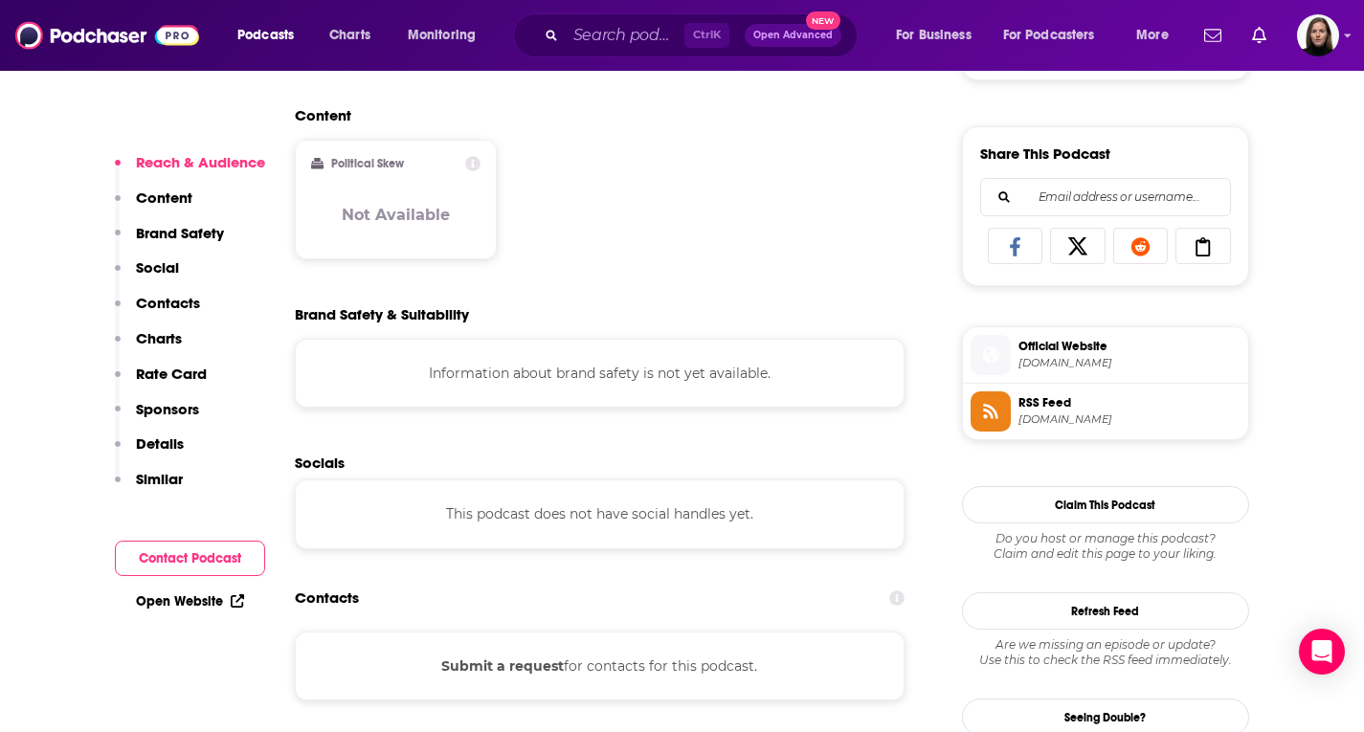
scroll to position [1149, 0]
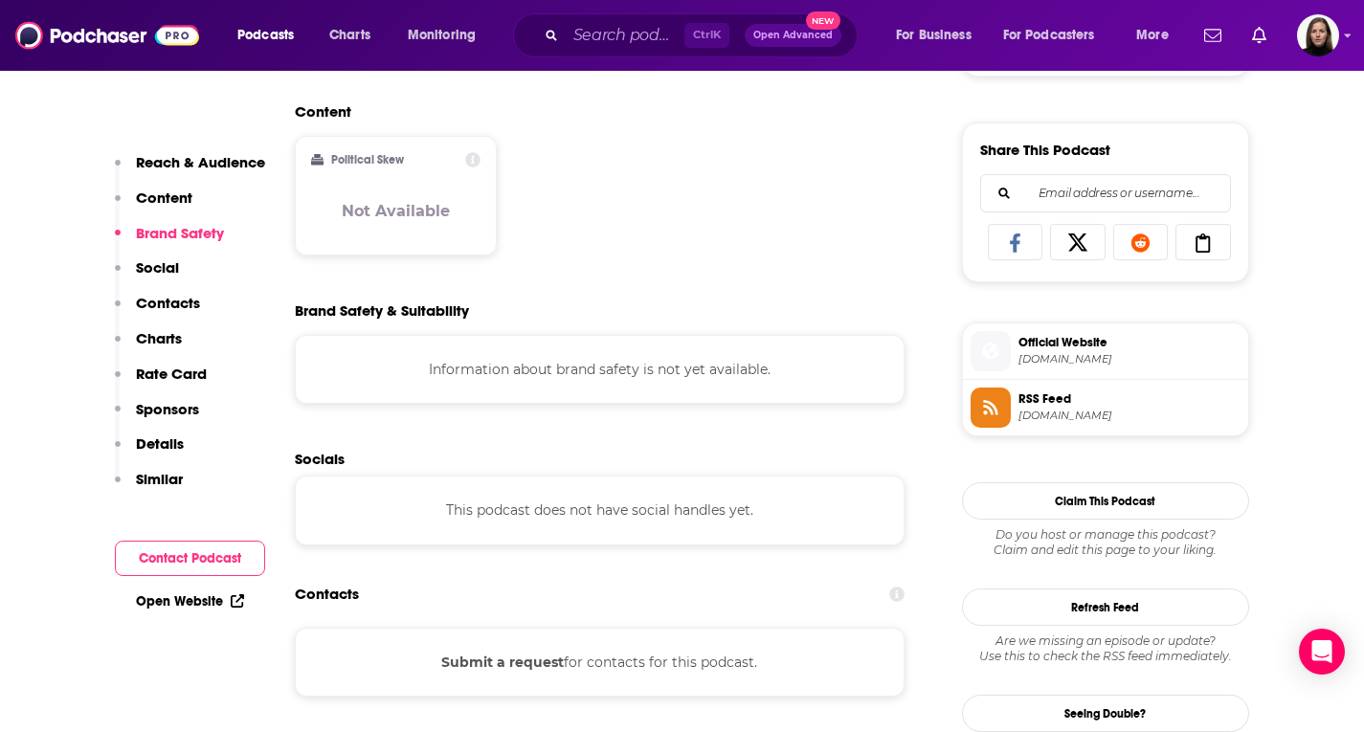
click at [1057, 346] on span "Official Website" at bounding box center [1129, 342] width 222 height 17
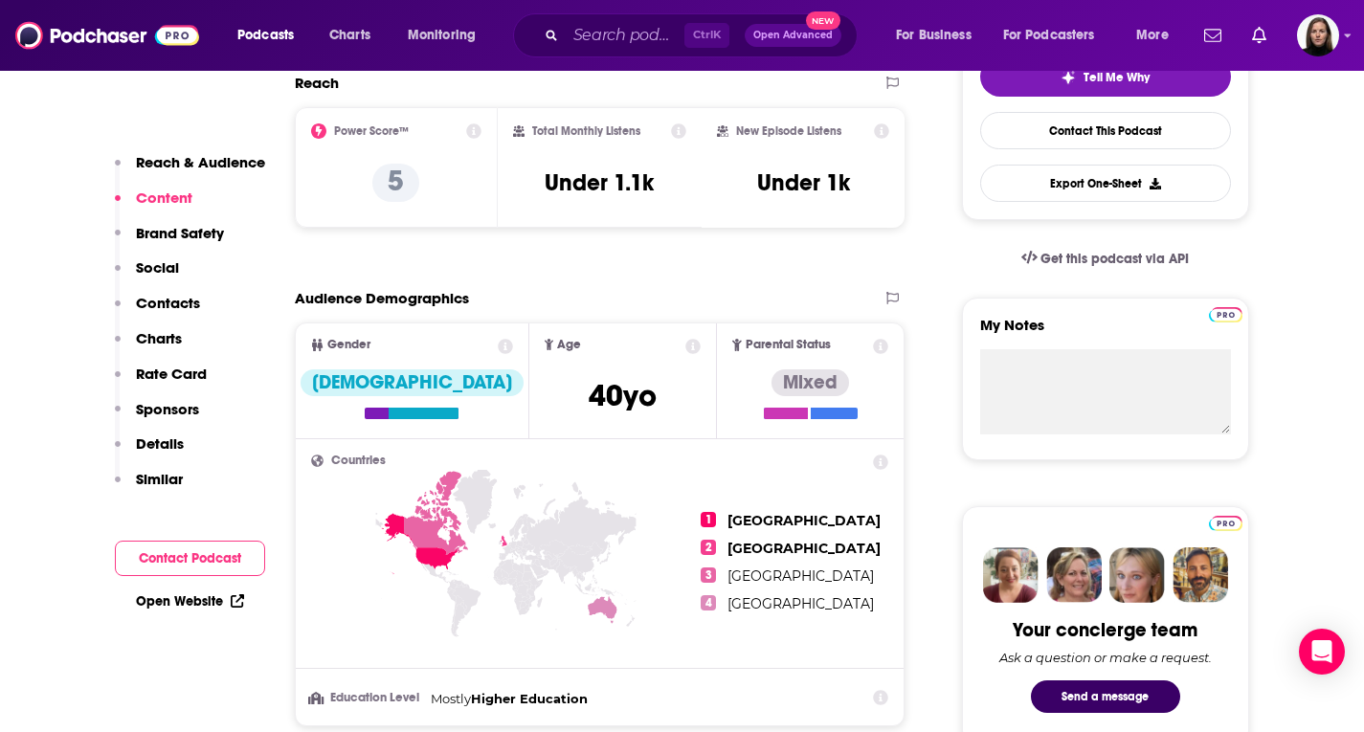
scroll to position [0, 0]
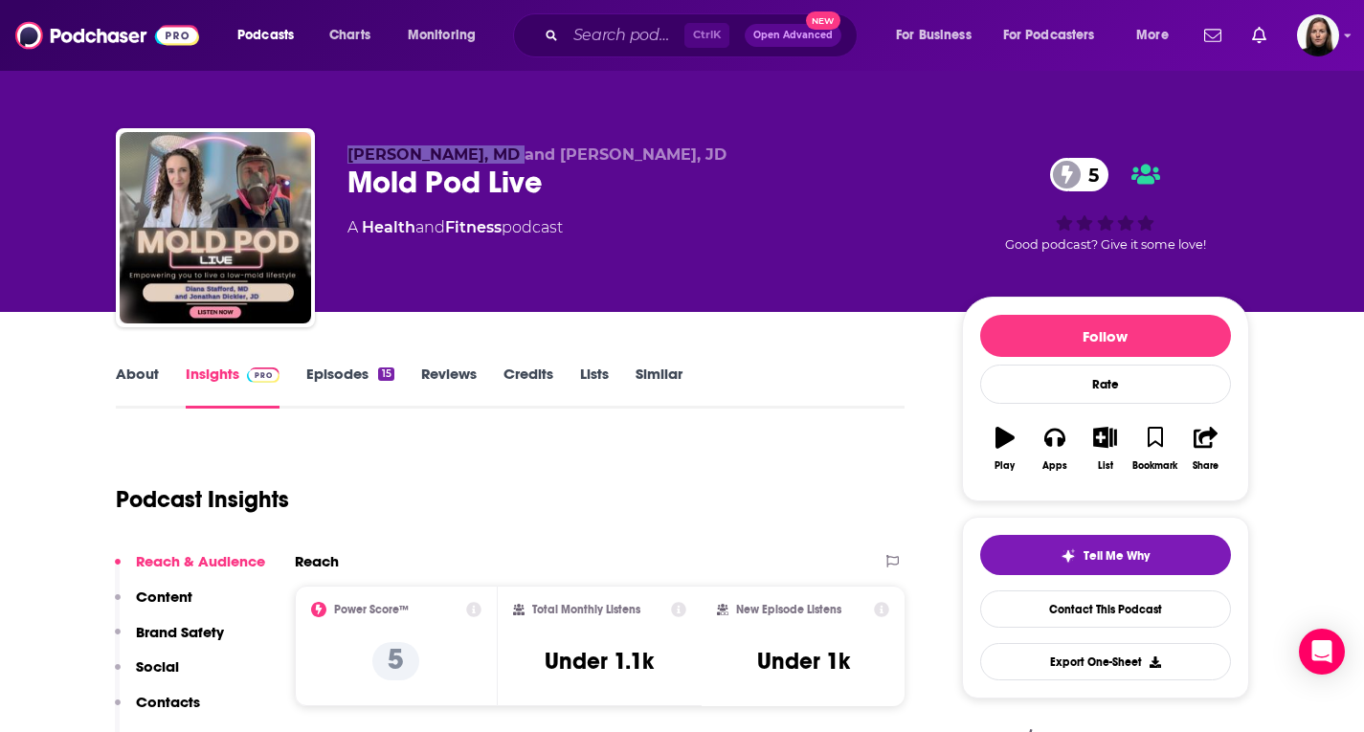
drag, startPoint x: 480, startPoint y: 162, endPoint x: 342, endPoint y: 156, distance: 137.9
click at [342, 156] on div "[PERSON_NAME], MD and [PERSON_NAME], [PERSON_NAME] Pod Live 5 A Health and Fitn…" at bounding box center [682, 231] width 1133 height 207
copy span "[PERSON_NAME], MD"
drag, startPoint x: 718, startPoint y: 157, endPoint x: 535, endPoint y: 155, distance: 182.8
click at [535, 155] on p "[PERSON_NAME], MD and [PERSON_NAME], JD" at bounding box center [639, 154] width 584 height 18
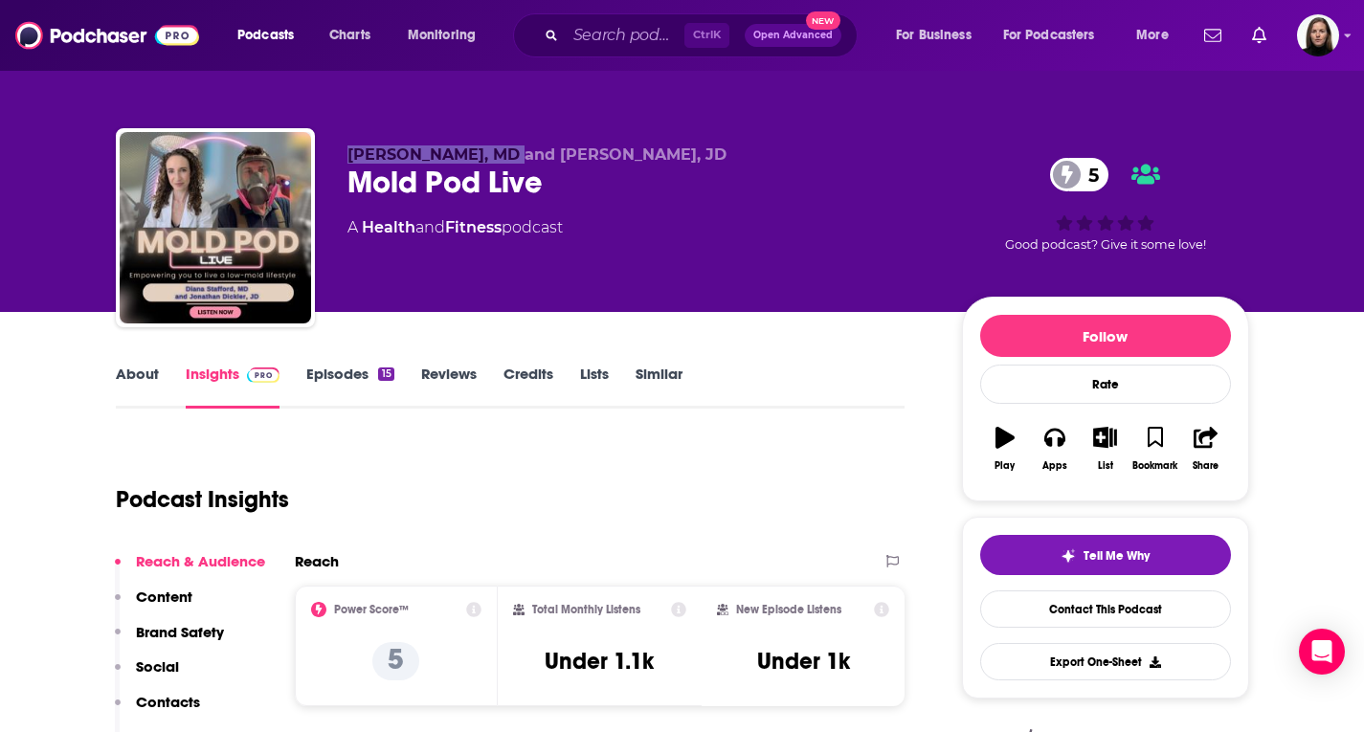
copy span "Jonathan Dickler, JD"
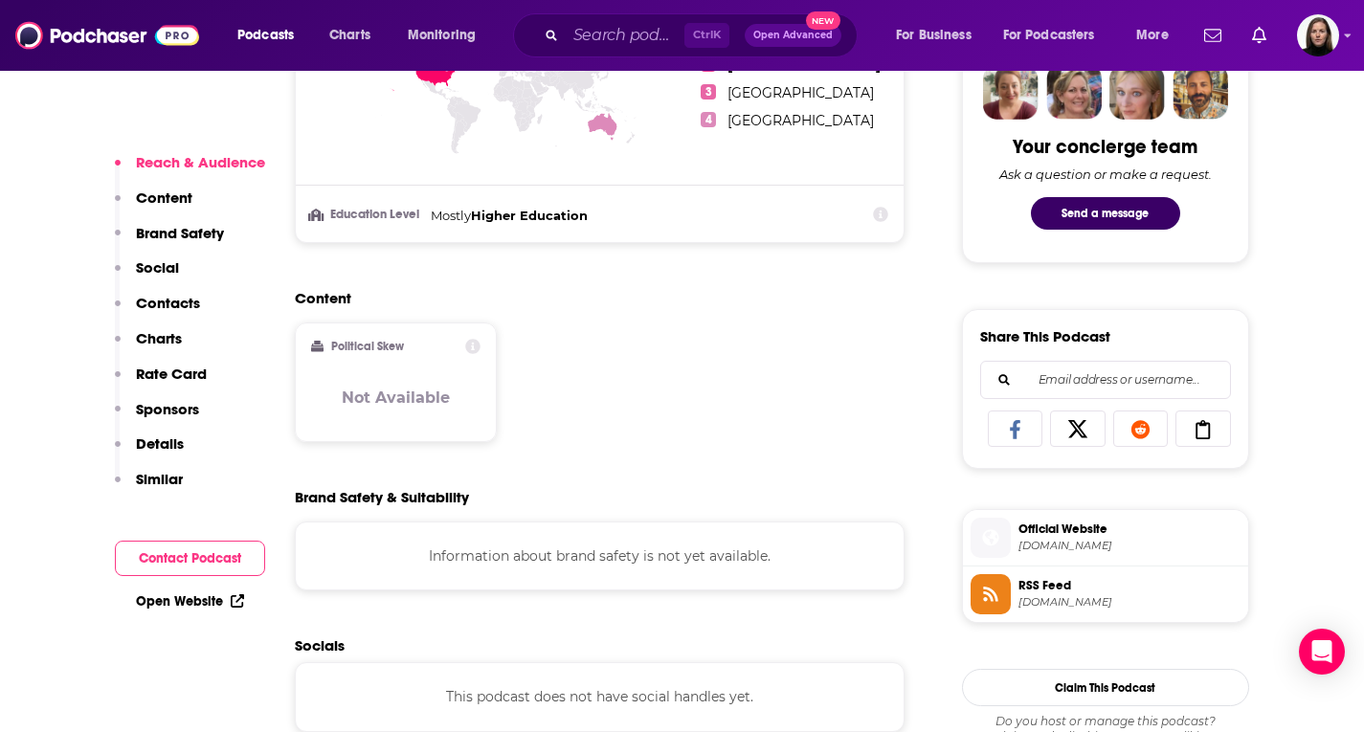
scroll to position [1053, 0]
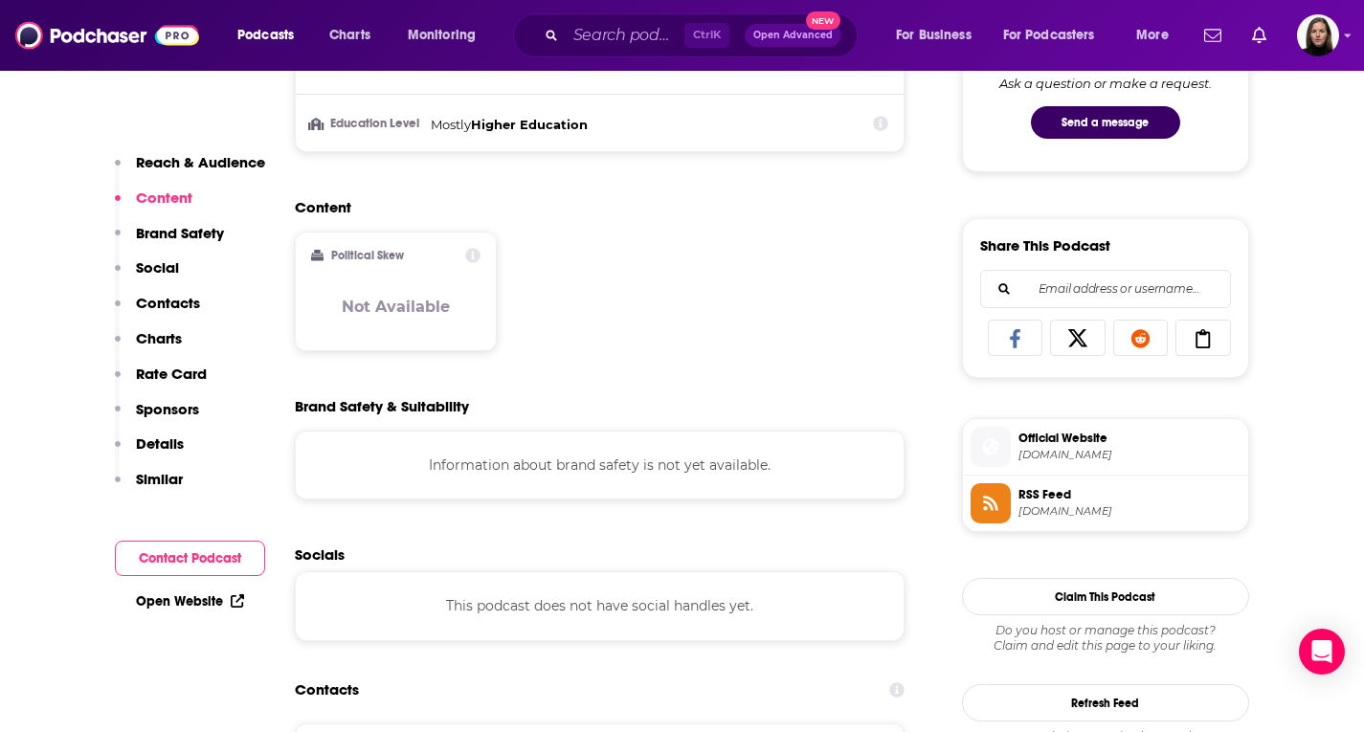
click at [1056, 442] on span "Official Website" at bounding box center [1129, 438] width 222 height 17
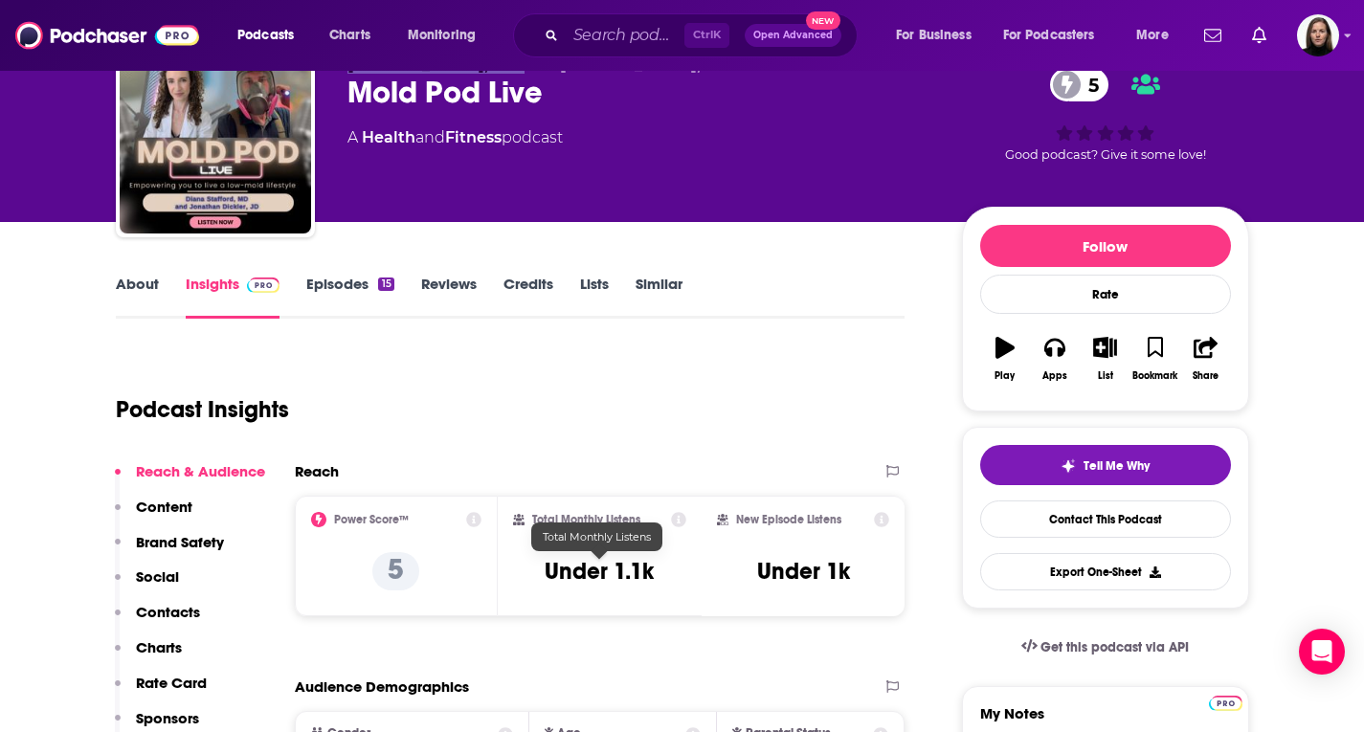
scroll to position [0, 0]
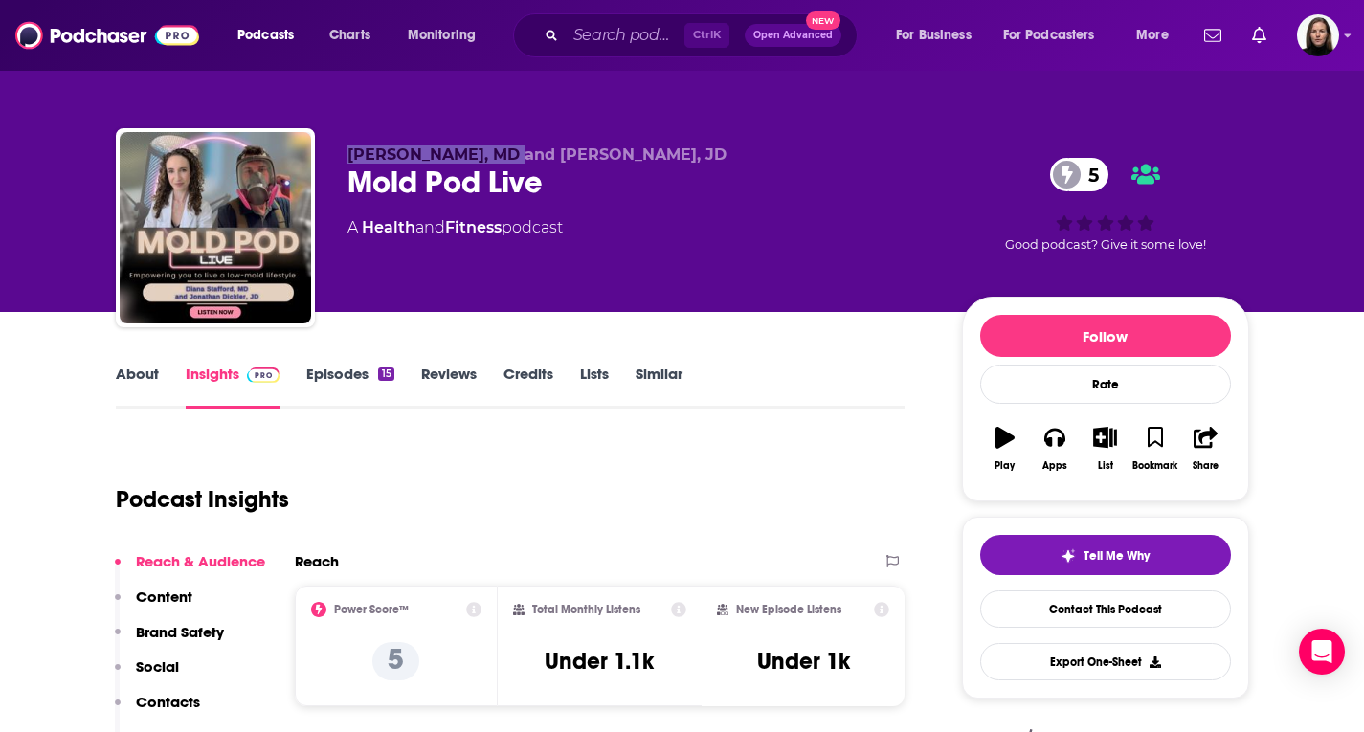
click at [327, 377] on link "Episodes 15" at bounding box center [349, 387] width 87 height 44
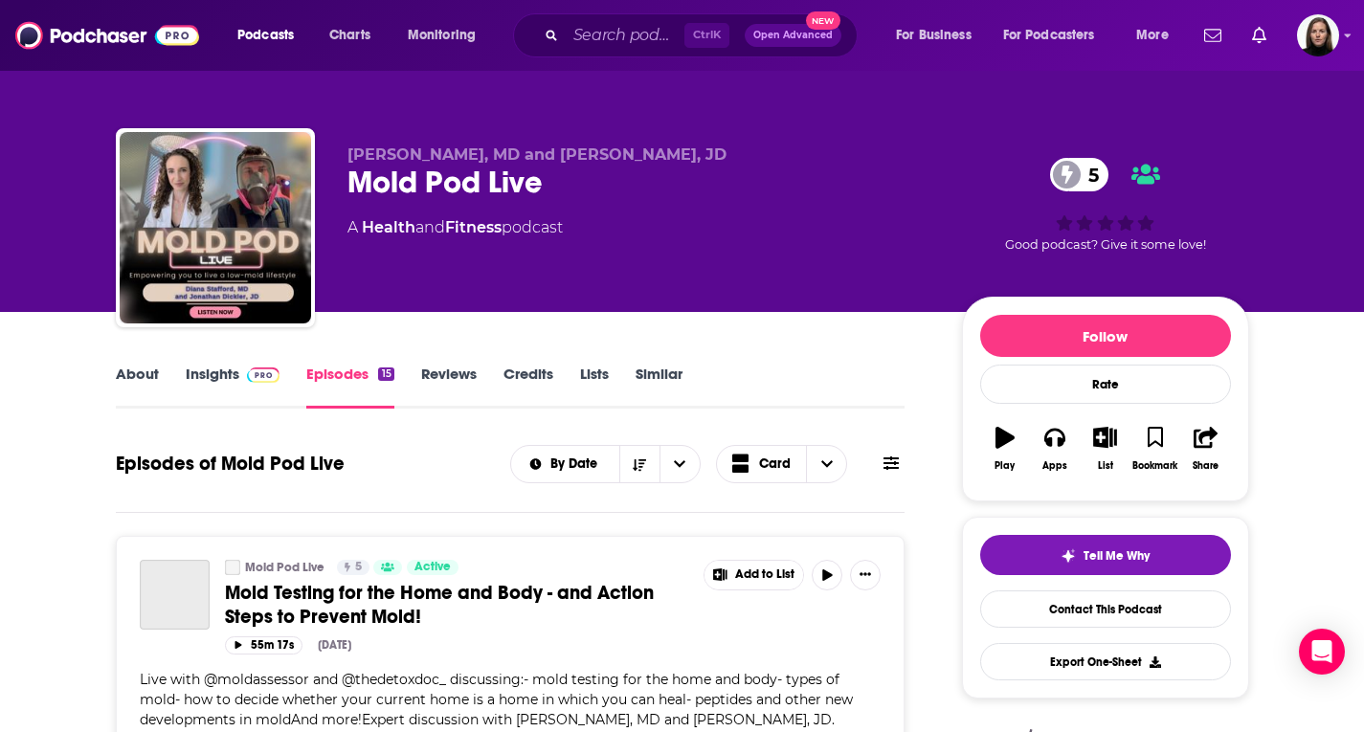
scroll to position [383, 0]
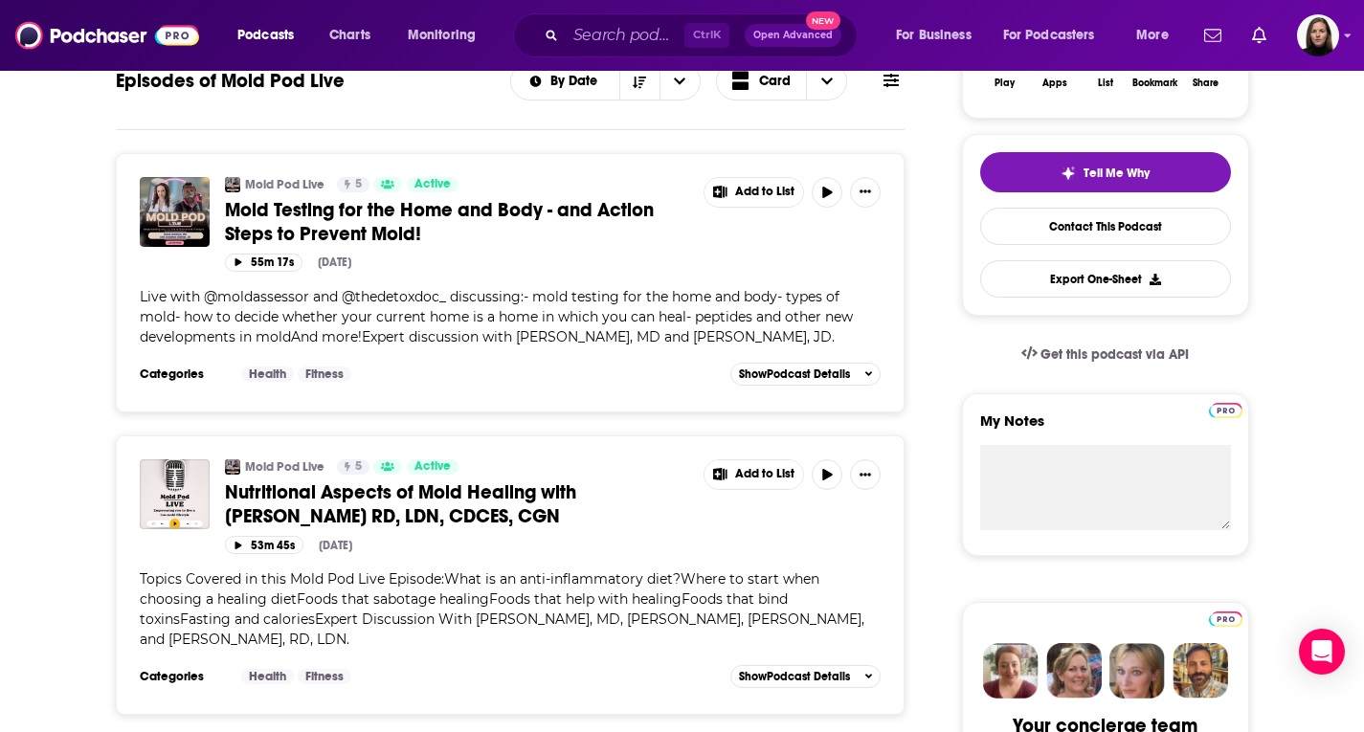
click at [379, 206] on span "Mold Testing for the Home and Body - and Action Steps to Prevent Mold!" at bounding box center [439, 222] width 429 height 48
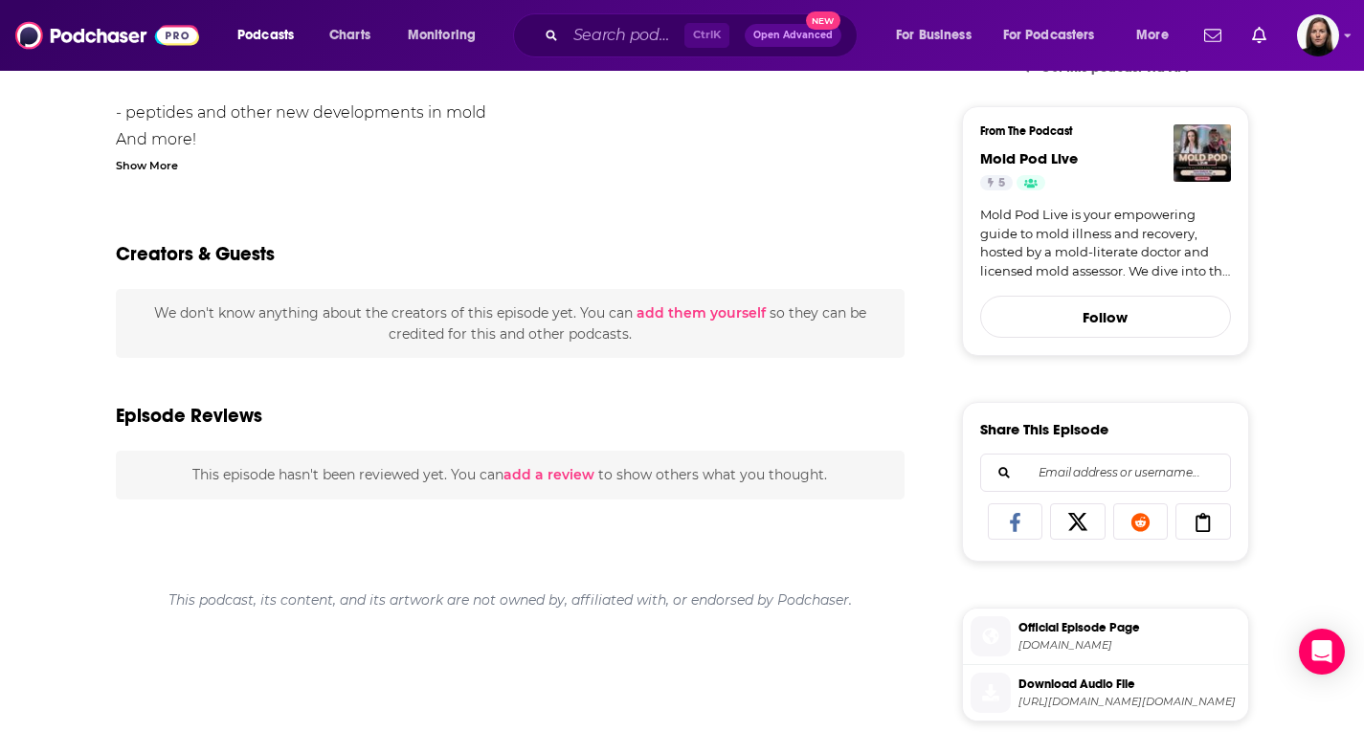
scroll to position [479, 0]
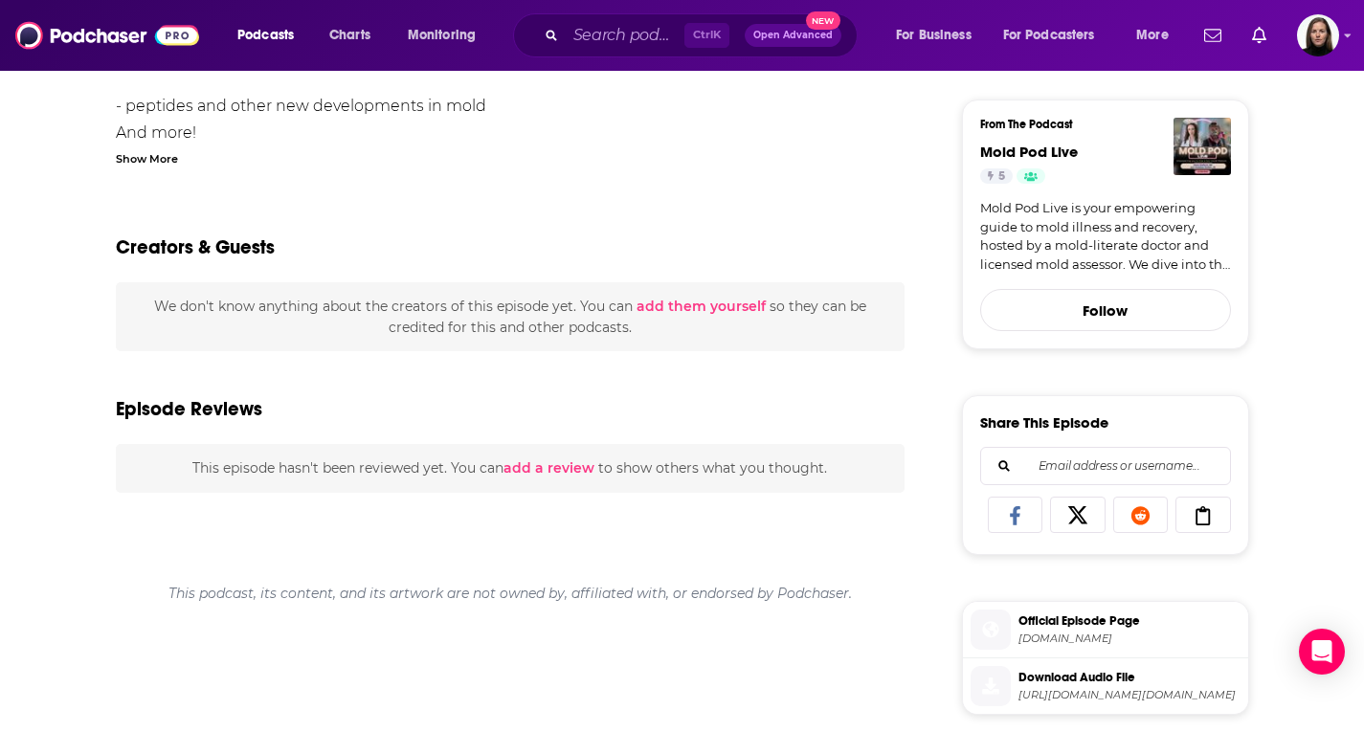
click at [1148, 630] on span "Official Episode Page podcasters.spotify.com" at bounding box center [1126, 629] width 230 height 38
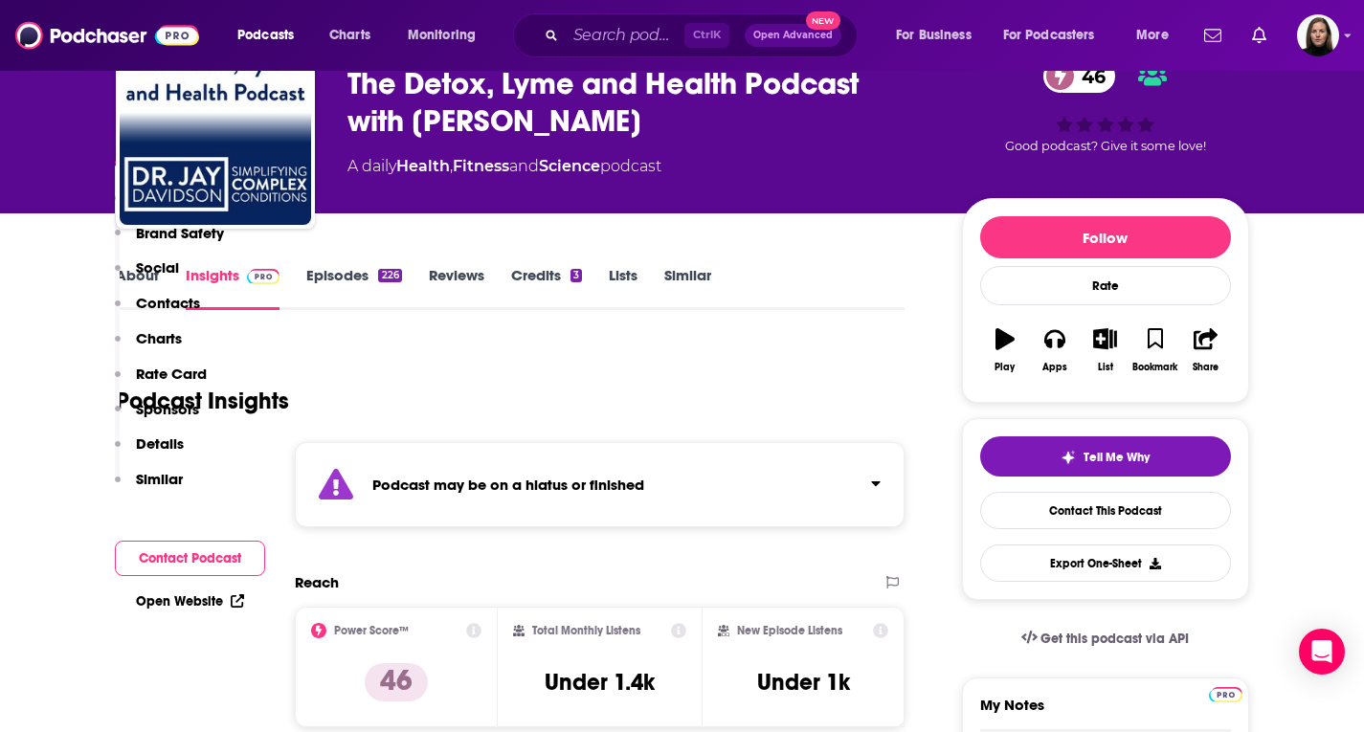
scroll to position [96, 0]
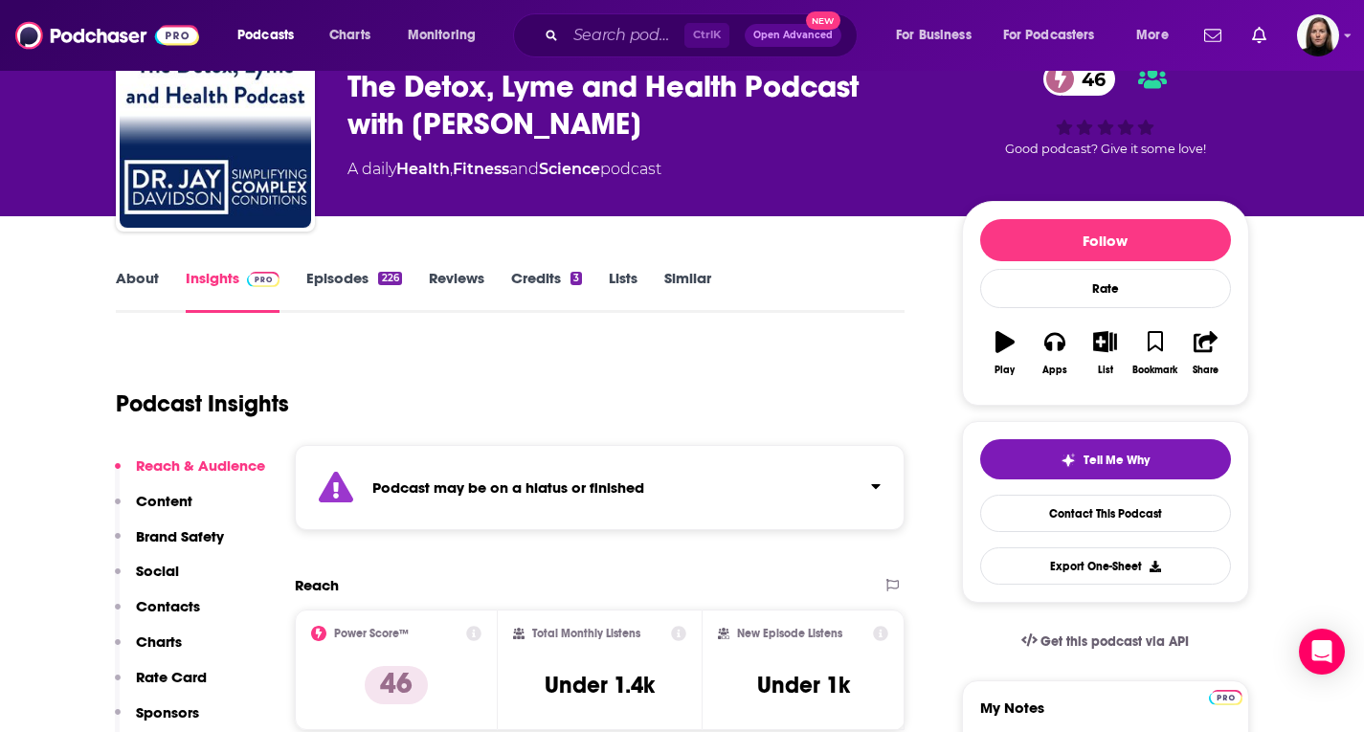
click at [389, 277] on div "226" at bounding box center [389, 278] width 23 height 13
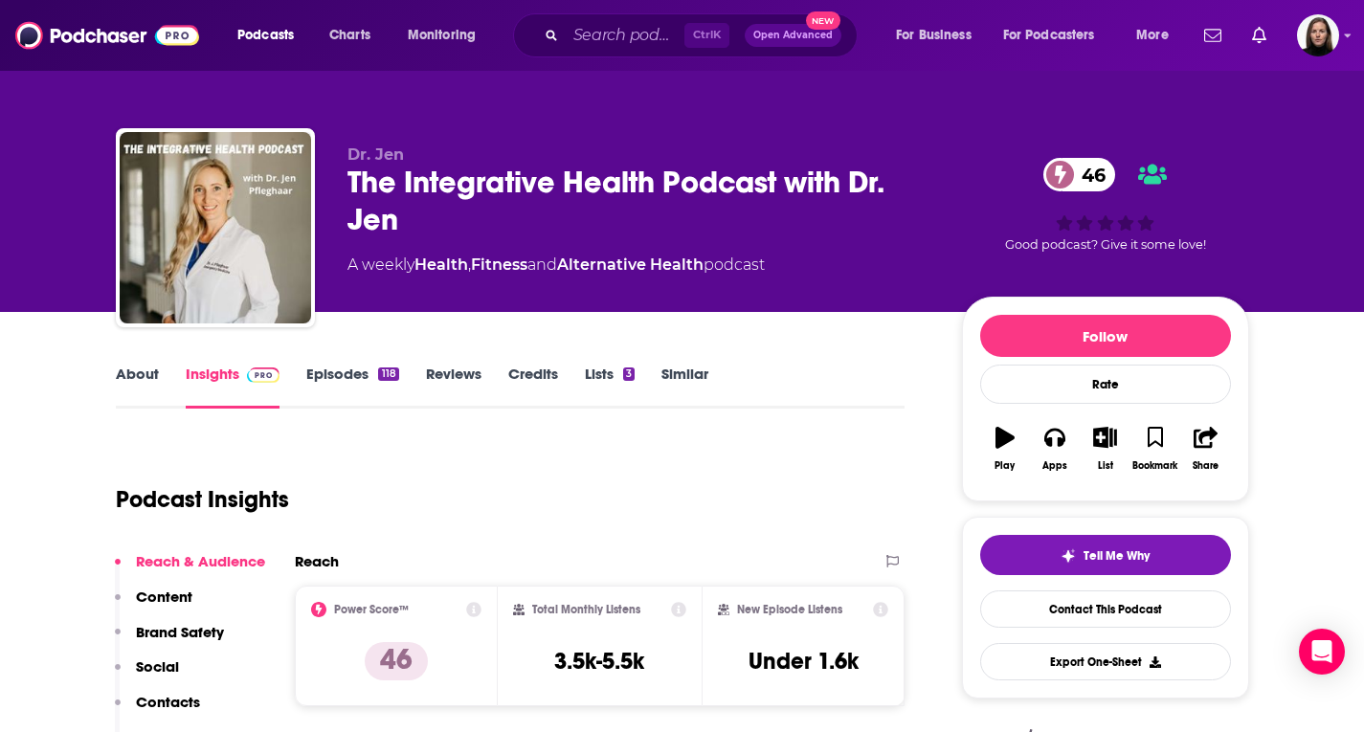
click at [332, 368] on link "Episodes 118" at bounding box center [352, 387] width 92 height 44
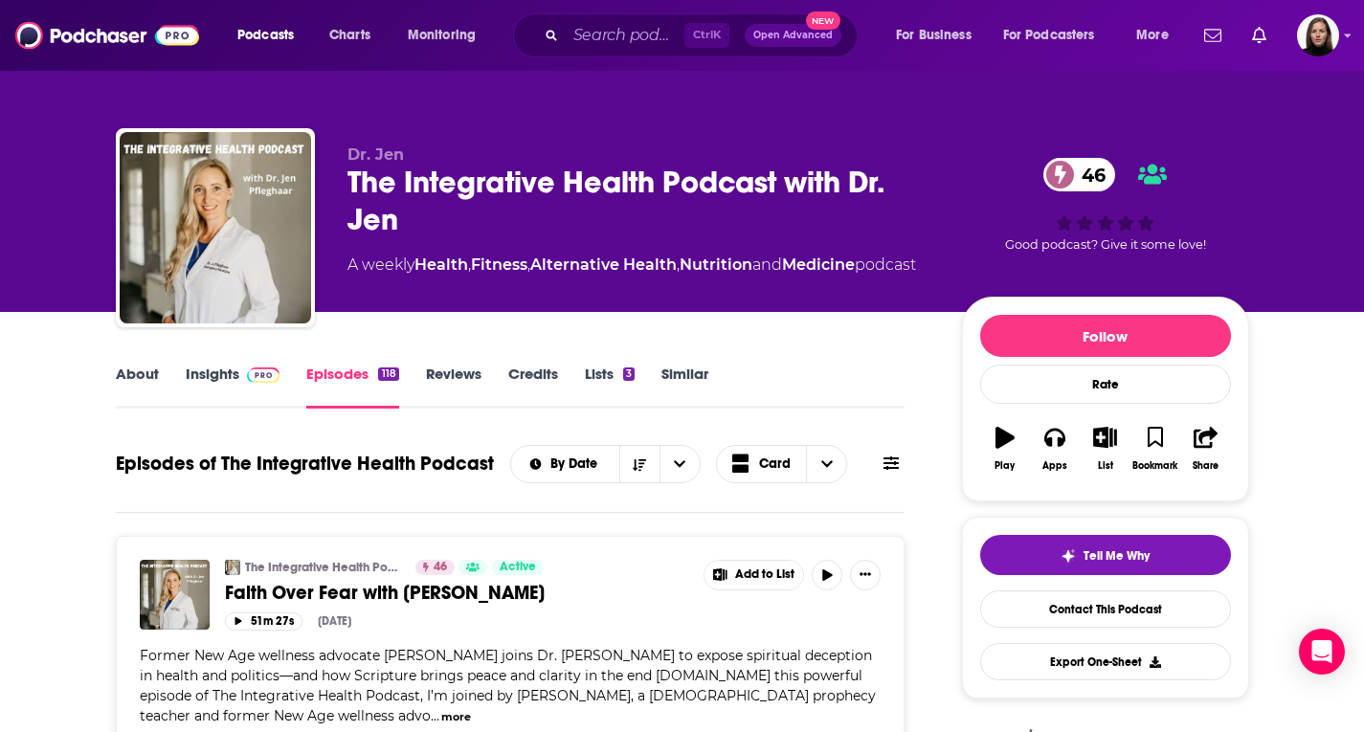
click at [247, 376] on img at bounding box center [263, 375] width 33 height 15
